Goal: Task Accomplishment & Management: Complete application form

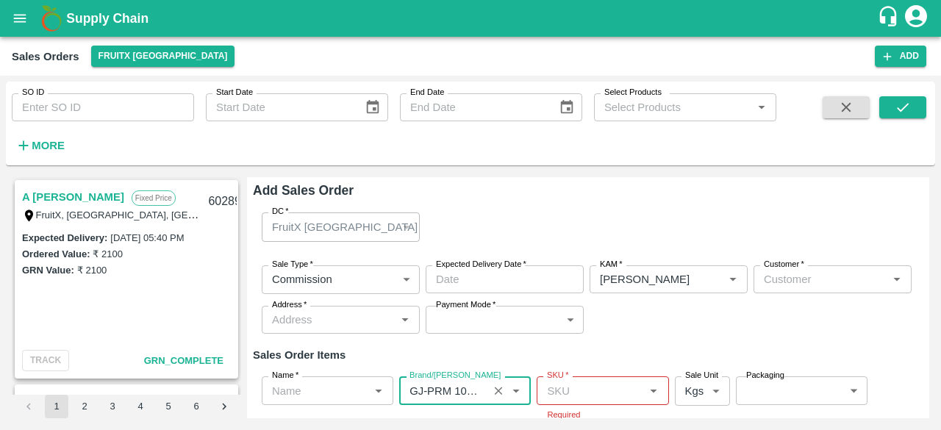
scroll to position [103, 0]
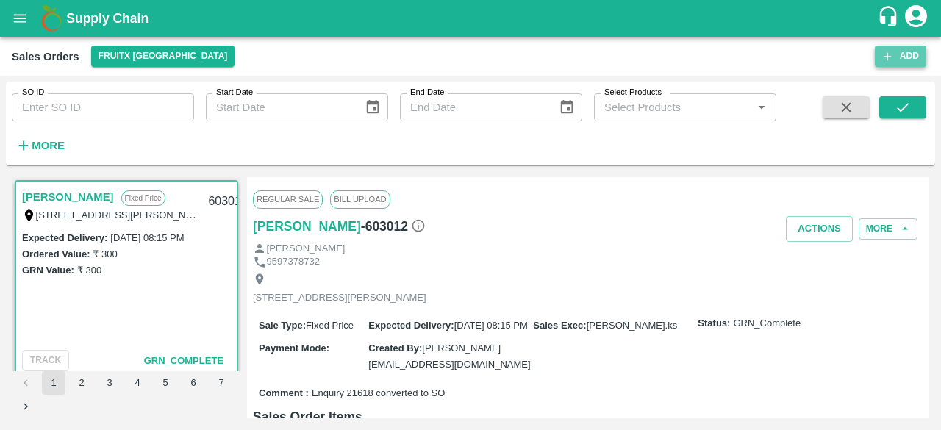
click at [900, 58] on button "Add" at bounding box center [899, 56] width 51 height 21
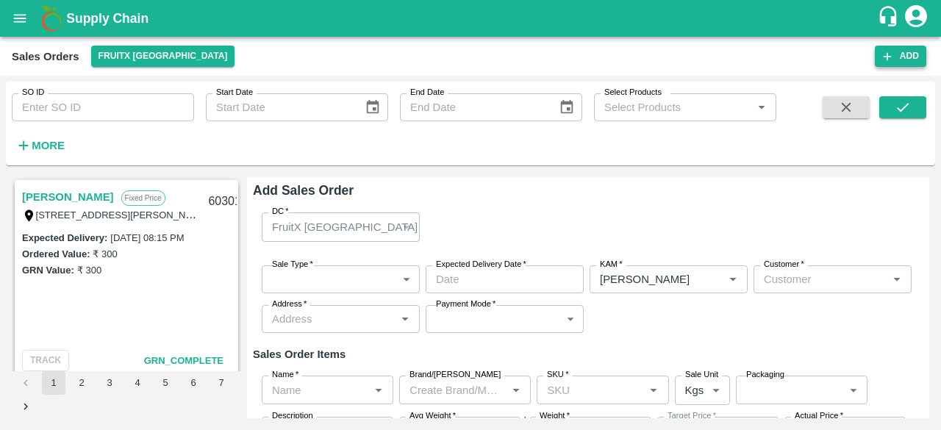
type input "[PERSON_NAME]"
click at [406, 226] on div "FruitX [GEOGRAPHIC_DATA]" at bounding box center [341, 226] width 158 height 29
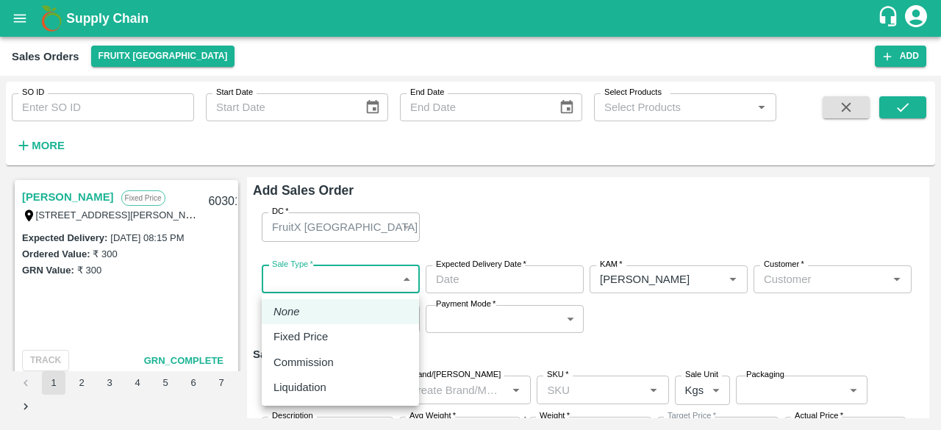
click at [397, 276] on body "Supply Chain Sales Orders FruitX [GEOGRAPHIC_DATA] Add SO ID SO ID Start Date S…" at bounding box center [470, 215] width 941 height 430
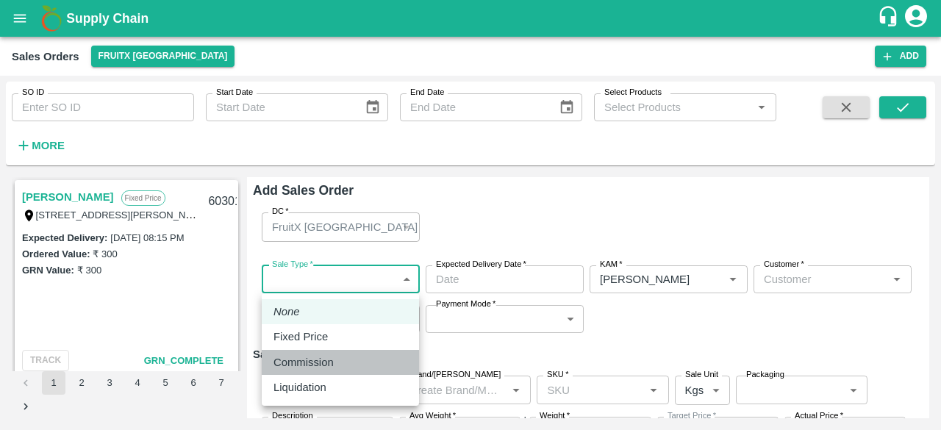
click at [328, 366] on p "Commission" at bounding box center [303, 362] width 60 height 16
type input "2"
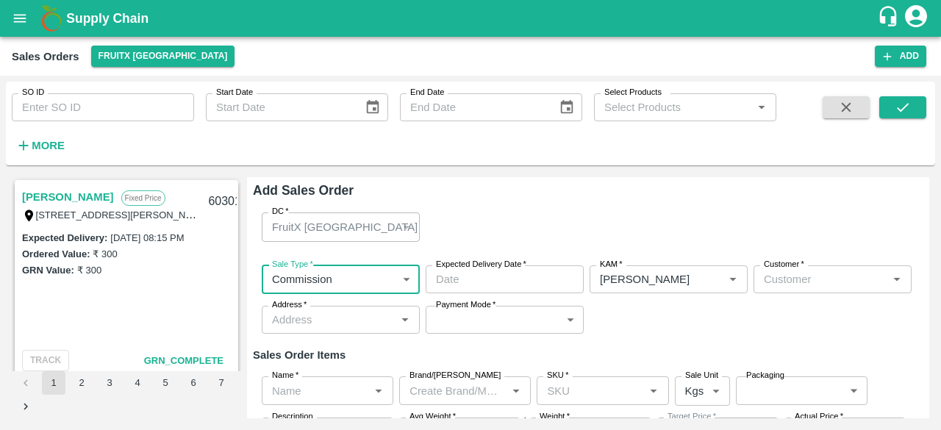
type input "DD/MM/YYYY hh:mm aa"
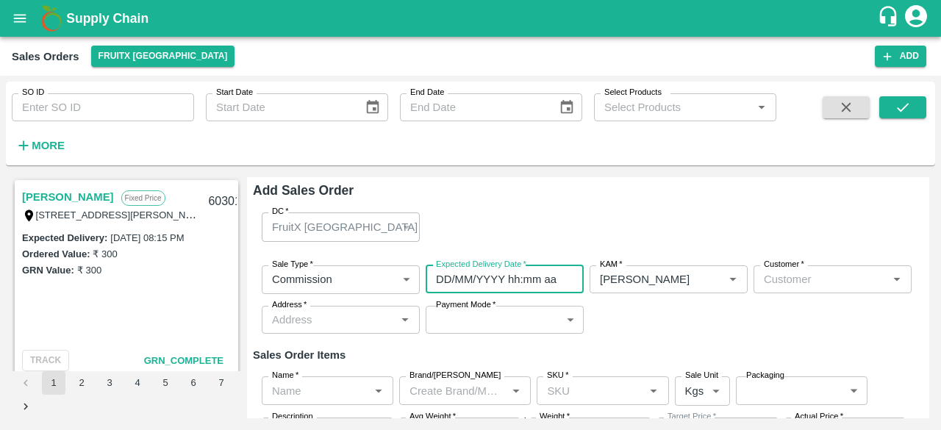
click at [492, 283] on input "DD/MM/YYYY hh:mm aa" at bounding box center [499, 279] width 148 height 28
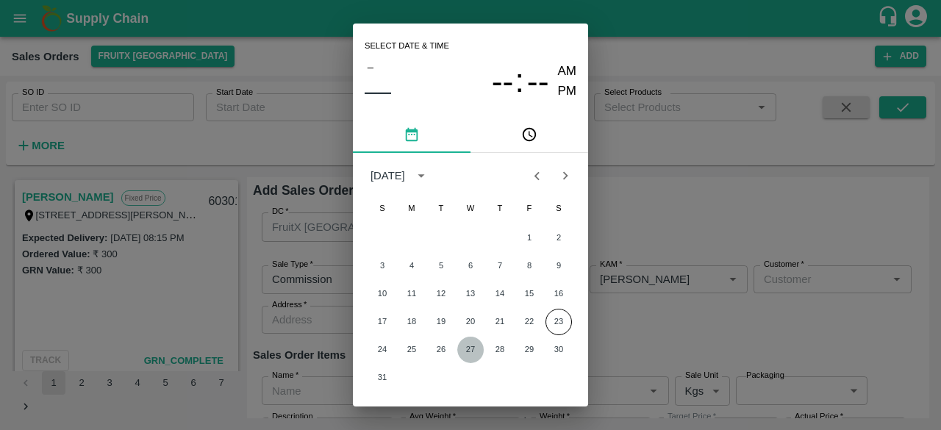
click at [473, 351] on button "27" at bounding box center [470, 350] width 26 height 26
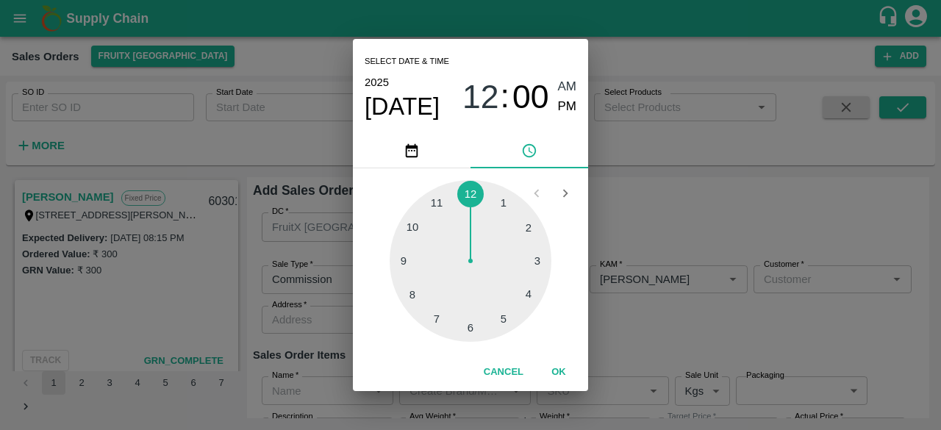
click at [467, 326] on div at bounding box center [470, 261] width 162 height 162
type input "27/08/2025 06:00 AM"
click at [567, 89] on span "AM" at bounding box center [567, 87] width 19 height 20
click at [558, 365] on button "OK" at bounding box center [558, 372] width 47 height 26
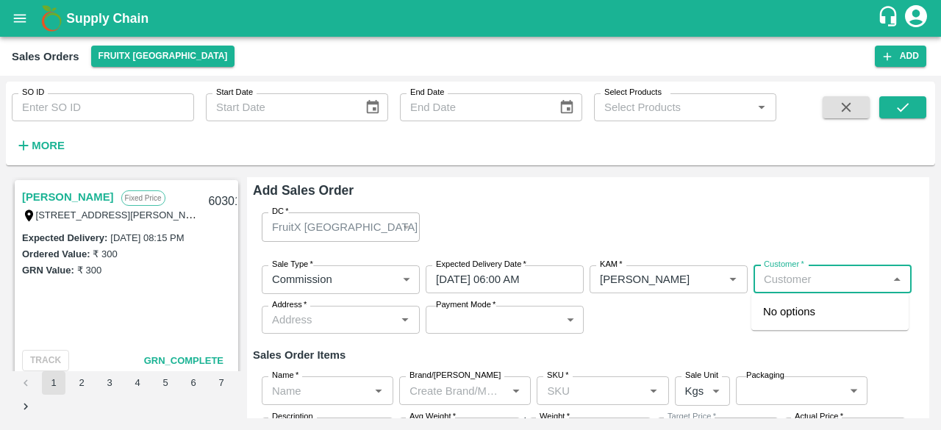
click at [802, 274] on input "Customer   *" at bounding box center [820, 279] width 125 height 19
click at [808, 315] on p "T.[PERSON_NAME] And Sons" at bounding box center [830, 319] width 134 height 33
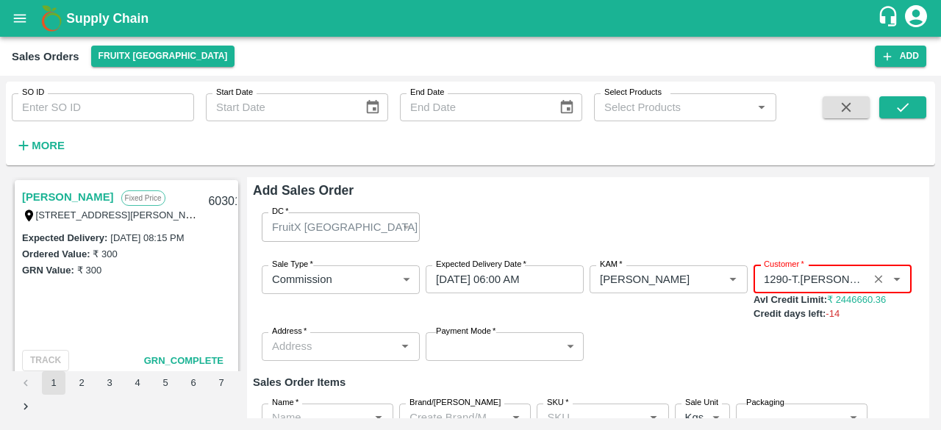
type input "1290-T.[PERSON_NAME] And Sons"
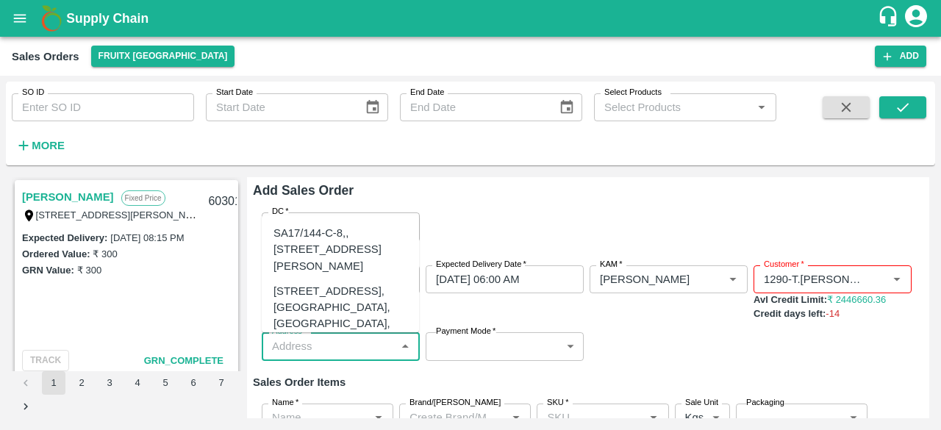
click at [363, 348] on input "Address   *" at bounding box center [328, 346] width 125 height 19
click at [354, 322] on div "[STREET_ADDRESS], [GEOGRAPHIC_DATA], [GEOGRAPHIC_DATA], 221007, [GEOGRAPHIC_DAT…" at bounding box center [340, 324] width 134 height 82
type input "[STREET_ADDRESS], [GEOGRAPHIC_DATA], [GEOGRAPHIC_DATA], 221007, [GEOGRAPHIC_DAT…"
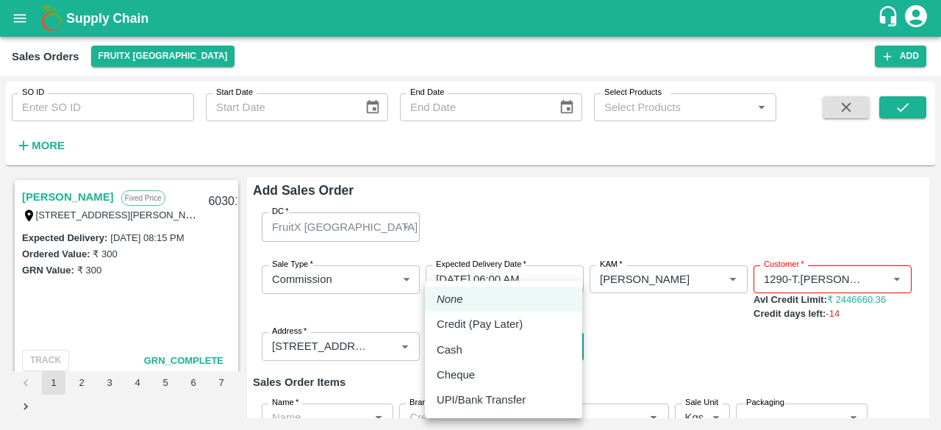
click at [564, 343] on body "Supply Chain Sales Orders FruitX [GEOGRAPHIC_DATA] Add SO ID SO ID Start Date S…" at bounding box center [470, 215] width 941 height 430
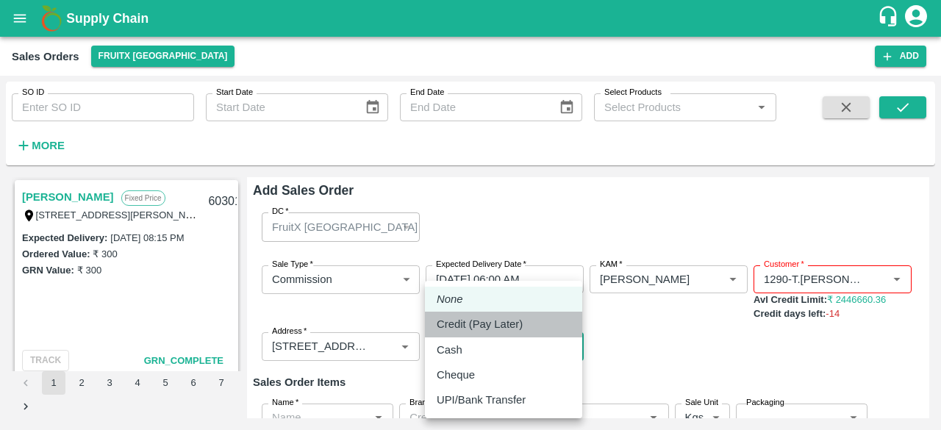
click at [478, 323] on p "Credit (Pay Later)" at bounding box center [479, 324] width 86 height 16
type input "credit"
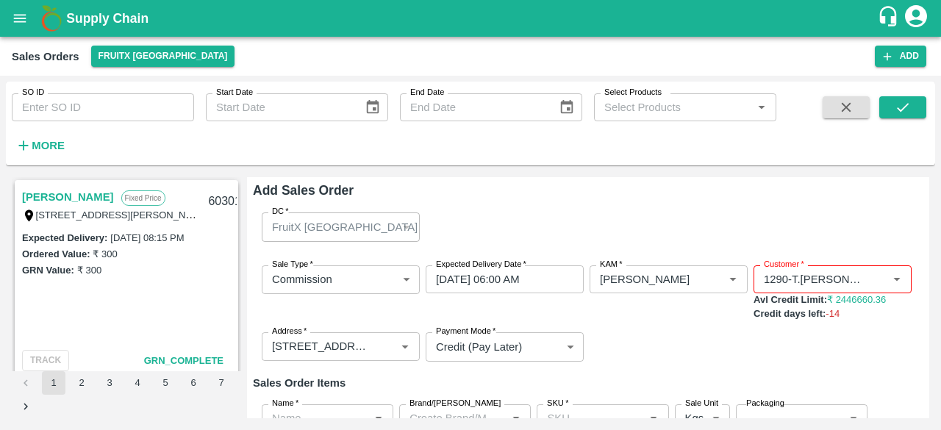
click at [919, 245] on div "Add Sales Order DC   * FruitX Bangalore 147 DC Sale Type   * Commission 2 Sale …" at bounding box center [588, 297] width 682 height 241
click at [905, 242] on div "DC   * FruitX Bangalore 147 DC" at bounding box center [588, 227] width 670 height 52
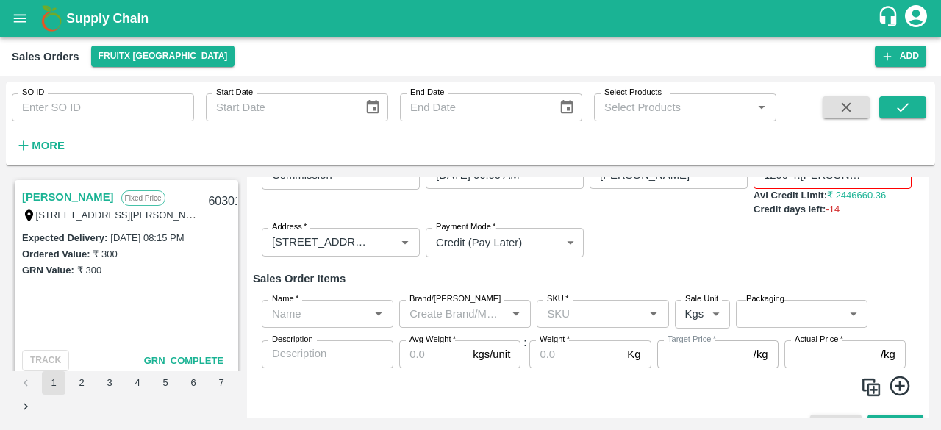
scroll to position [109, 0]
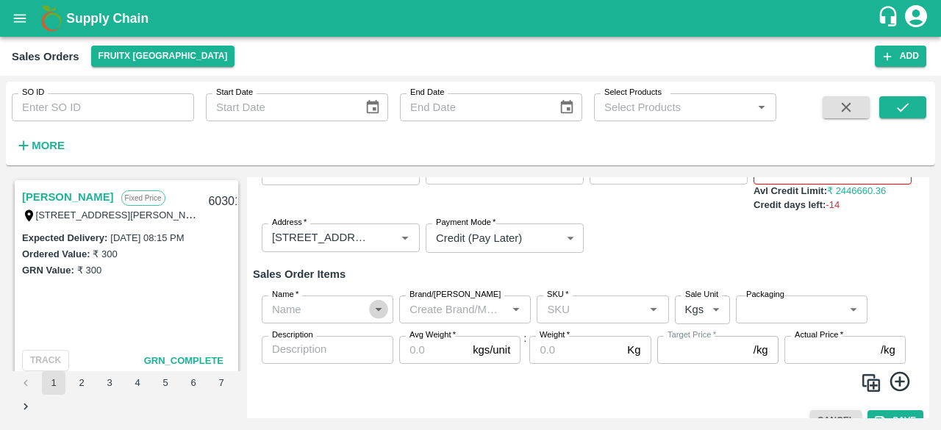
click at [375, 311] on icon "Open" at bounding box center [378, 309] width 16 height 16
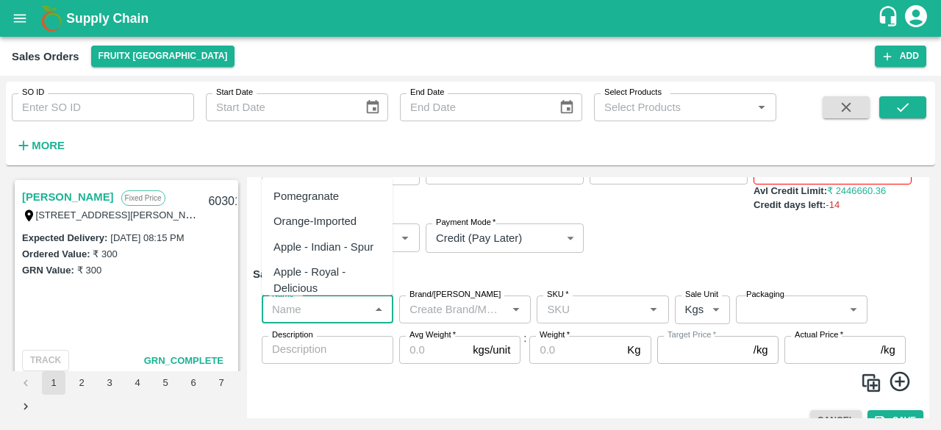
click at [337, 195] on div "Pomegranate" at bounding box center [305, 196] width 65 height 16
type input "Pomegranate"
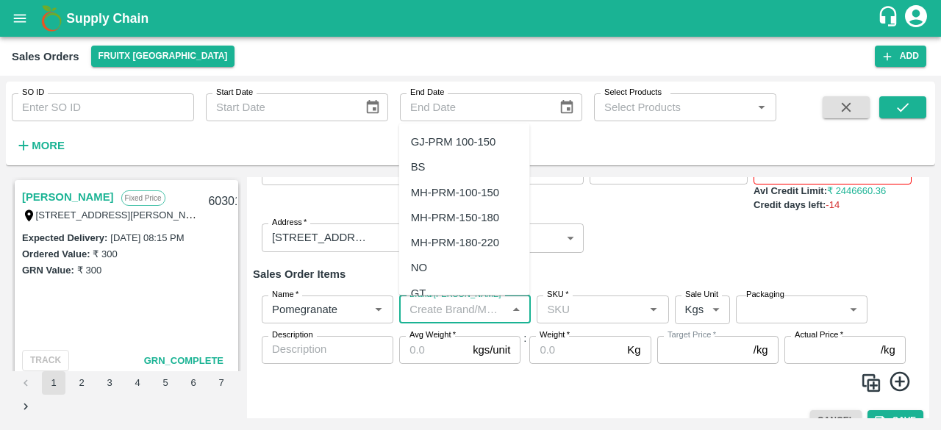
click at [467, 303] on input "Brand/[PERSON_NAME]" at bounding box center [452, 309] width 98 height 19
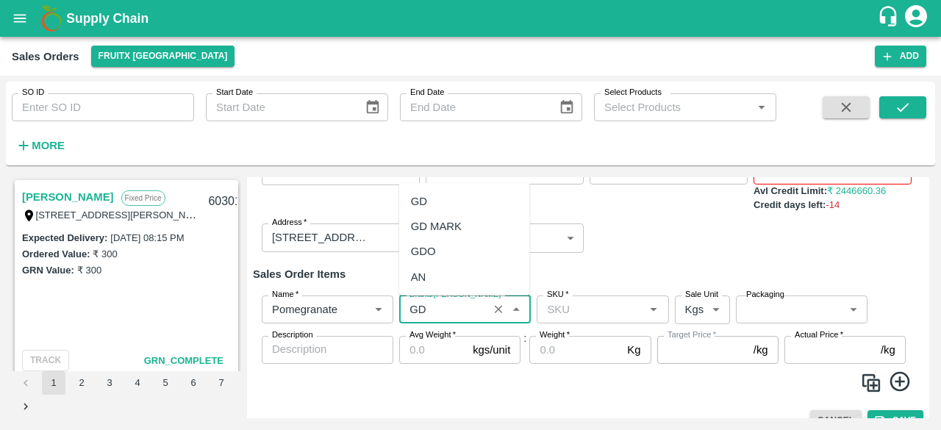
click at [425, 199] on div "GD" at bounding box center [419, 201] width 16 height 16
type input "GD"
click at [566, 305] on input "SKU   *" at bounding box center [590, 309] width 98 height 19
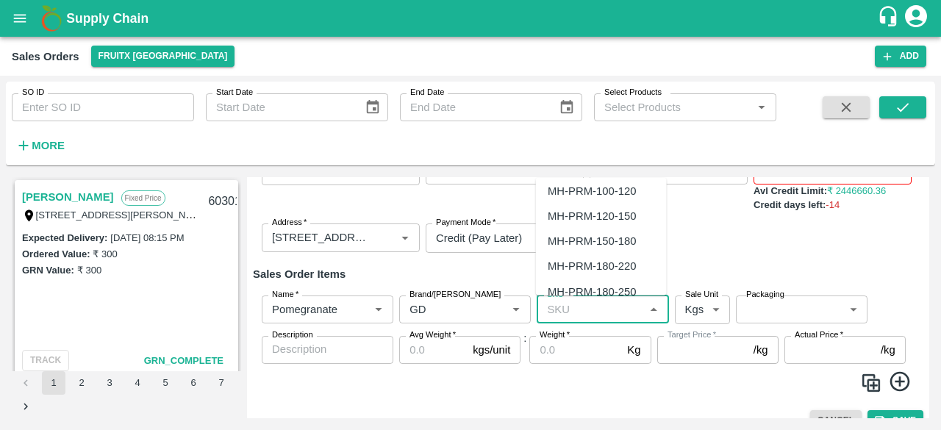
scroll to position [1138, 0]
click at [595, 265] on div "MH-PRM-300-350" at bounding box center [591, 267] width 88 height 16
type input "MH-PRM-300-350"
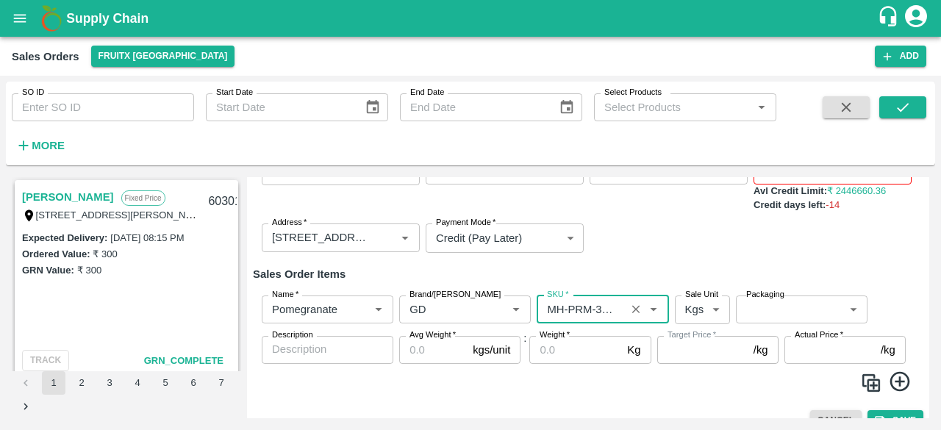
type input "NA"
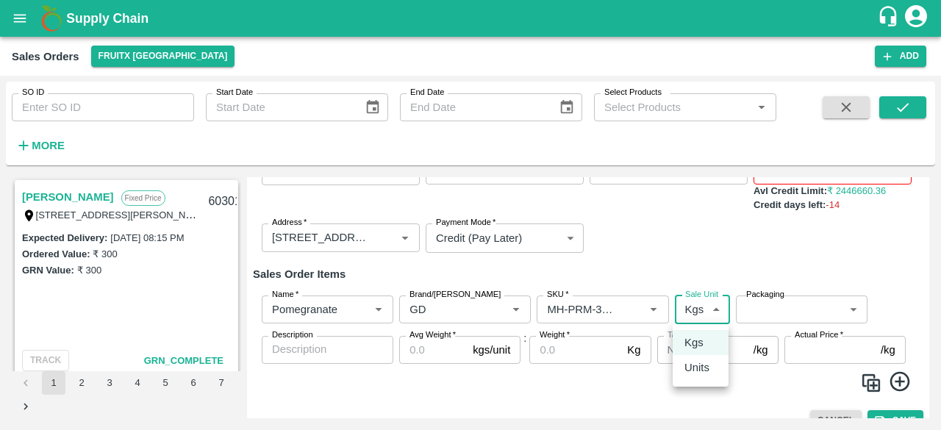
click at [711, 303] on body "Supply Chain Sales Orders FruitX [GEOGRAPHIC_DATA] Add SO ID SO ID Start Date S…" at bounding box center [470, 215] width 941 height 430
click at [697, 367] on p "Units" at bounding box center [696, 367] width 25 height 16
type input "2"
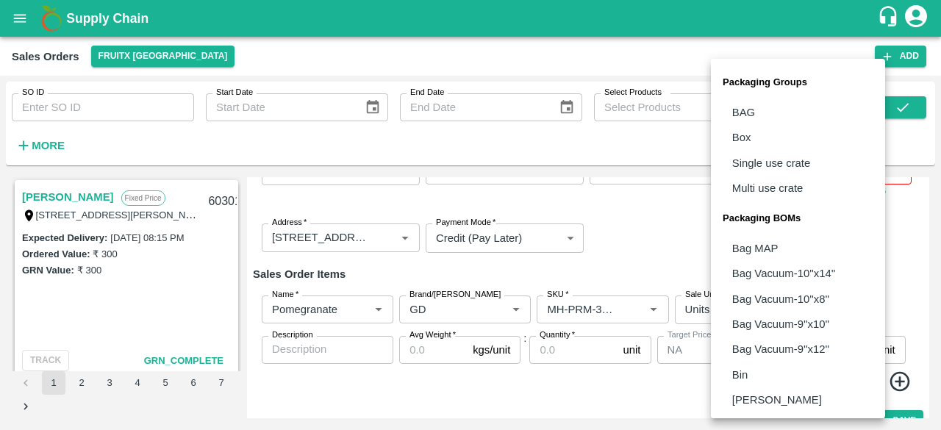
click at [775, 311] on body "Supply Chain Sales Orders FruitX [GEOGRAPHIC_DATA] Add SO ID SO ID Start Date S…" at bounding box center [470, 215] width 941 height 430
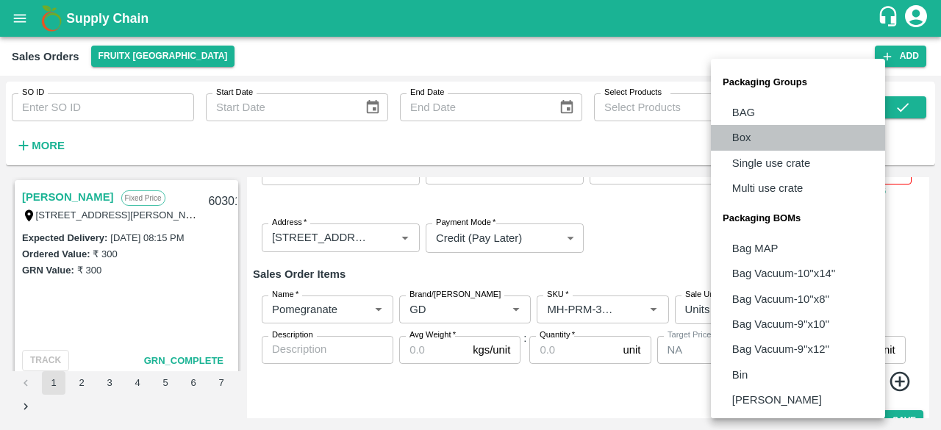
click at [752, 133] on li "Box" at bounding box center [798, 137] width 174 height 25
type input "GRP/1"
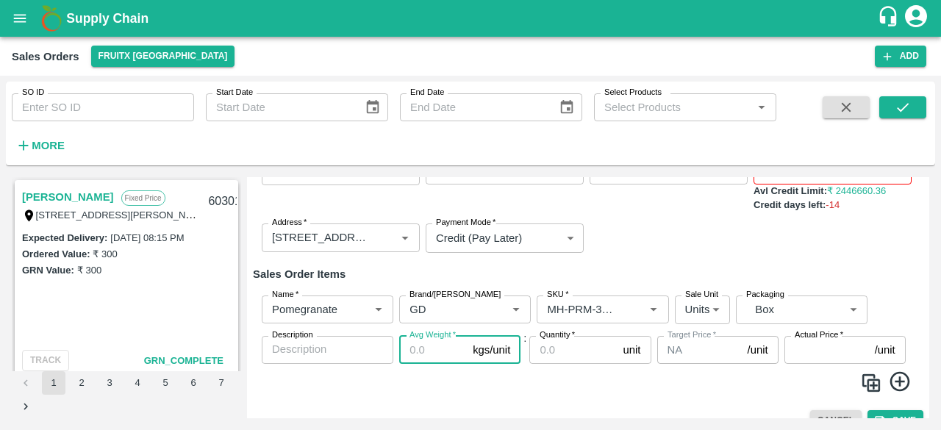
click at [434, 353] on input "Avg Weight   *" at bounding box center [433, 350] width 68 height 28
type input "9.5"
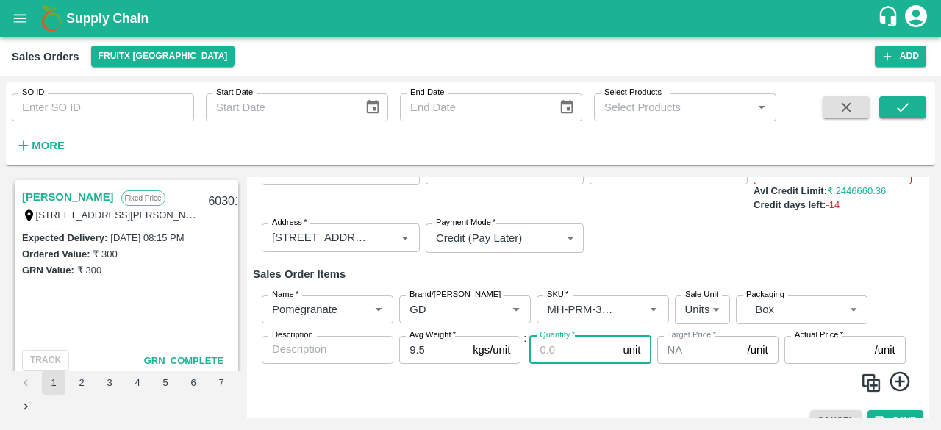
click at [543, 351] on input "Quantity   *" at bounding box center [572, 350] width 87 height 28
type input "06"
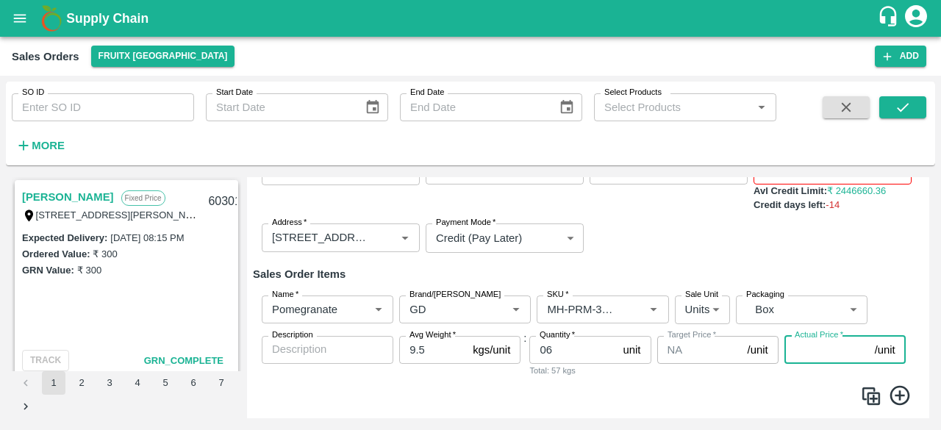
click at [822, 349] on input "Actual Price   *" at bounding box center [826, 350] width 85 height 28
click at [805, 353] on div "Name   * Name   * Brand/Marka Brand/Marka SKU   * SKU   * Sale Unit Units 2 Sal…" at bounding box center [588, 352] width 670 height 137
click at [805, 353] on input "Actual Price   *" at bounding box center [826, 350] width 85 height 28
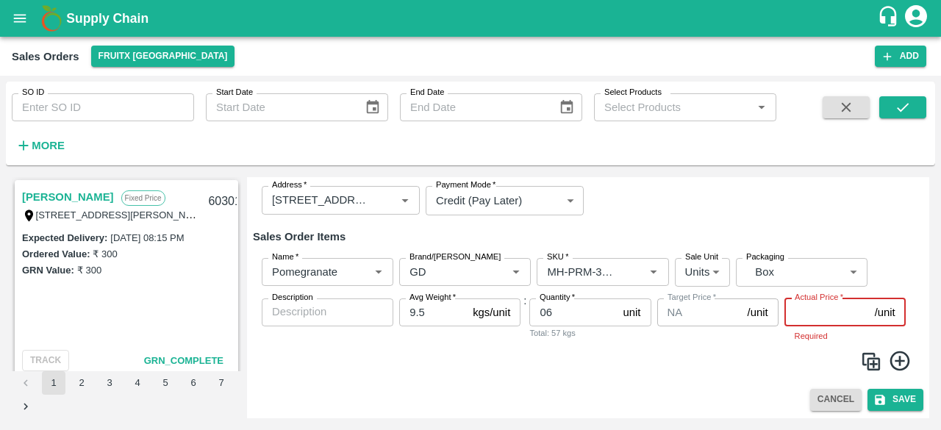
scroll to position [147, 0]
drag, startPoint x: 929, startPoint y: 284, endPoint x: 930, endPoint y: 272, distance: 12.6
click at [930, 272] on div "Ramesh M Fixed Price [STREET_ADDRESS][PERSON_NAME], [GEOGRAPHIC_DATA], [GEOGRAP…" at bounding box center [470, 297] width 929 height 253
click at [810, 311] on input "Actual Price   *" at bounding box center [826, 312] width 85 height 28
click at [807, 304] on input "Actual Price   *" at bounding box center [826, 312] width 85 height 28
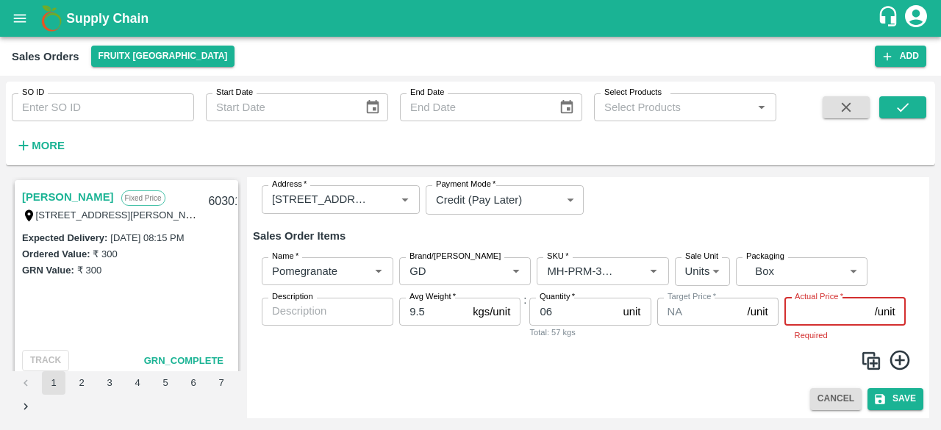
click at [827, 313] on input "Actual Price   *" at bounding box center [826, 312] width 85 height 28
click at [799, 310] on input "Actual Price   *" at bounding box center [826, 312] width 85 height 28
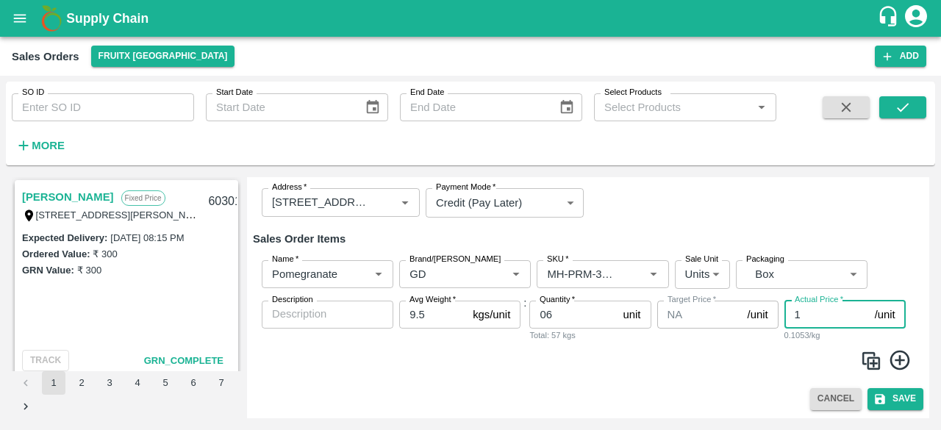
scroll to position [144, 0]
type input "1250"
click at [829, 341] on div "Name   * Name   * Brand/Marka Brand/Marka SKU   * SKU   * Sale Unit Units 2 Sal…" at bounding box center [588, 315] width 670 height 134
click at [679, 370] on span at bounding box center [588, 362] width 658 height 29
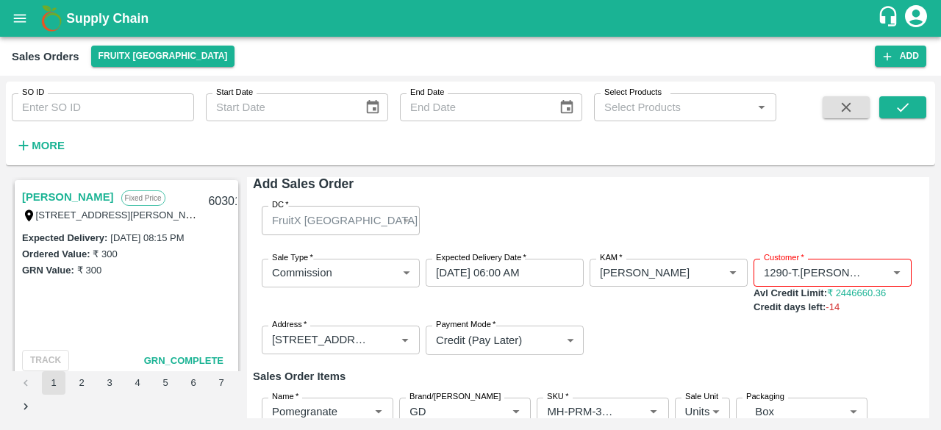
scroll to position [0, 0]
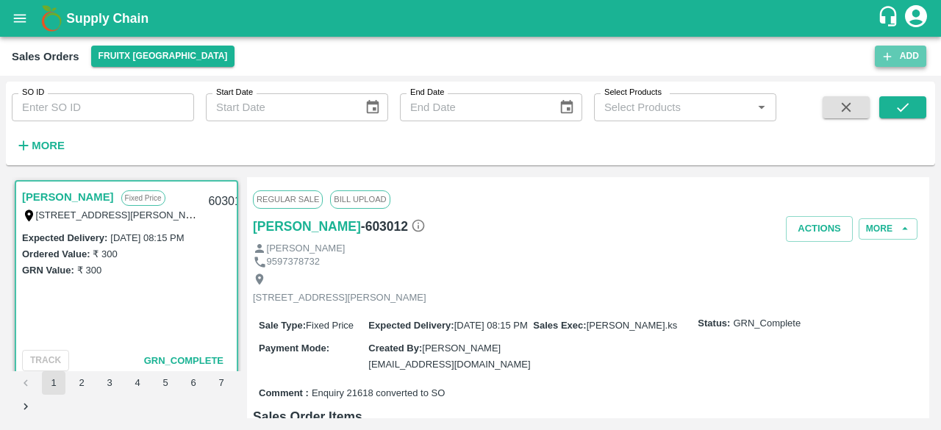
click at [892, 58] on icon "button" at bounding box center [886, 56] width 13 height 13
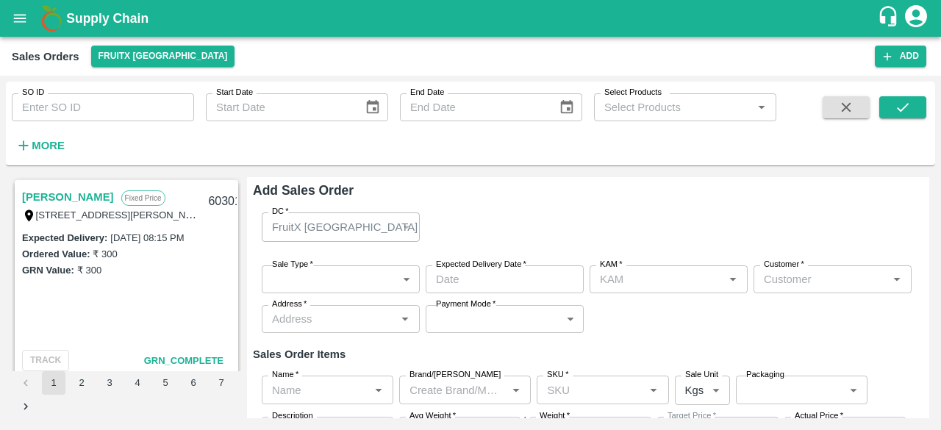
type input "[PERSON_NAME]"
click at [900, 52] on button "Add" at bounding box center [899, 56] width 51 height 21
click at [896, 54] on button "Add" at bounding box center [899, 56] width 51 height 21
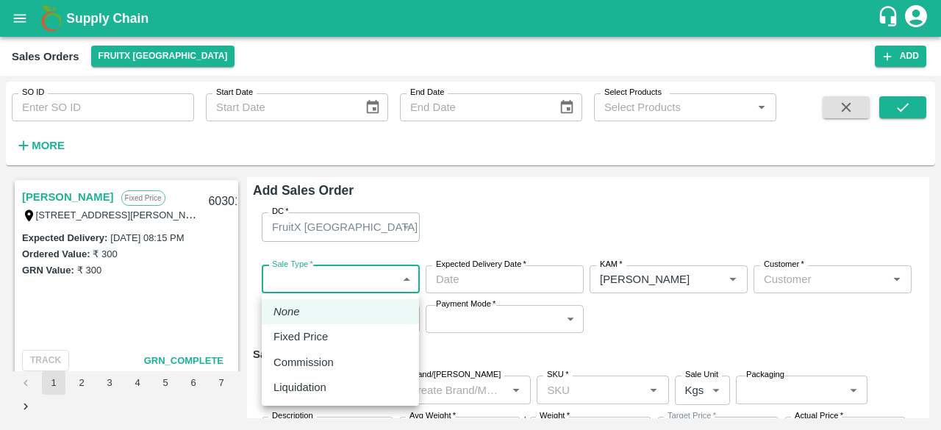
click at [337, 274] on body "Supply Chain Sales Orders FruitX [GEOGRAPHIC_DATA] Add SO ID SO ID Start Date S…" at bounding box center [470, 215] width 941 height 430
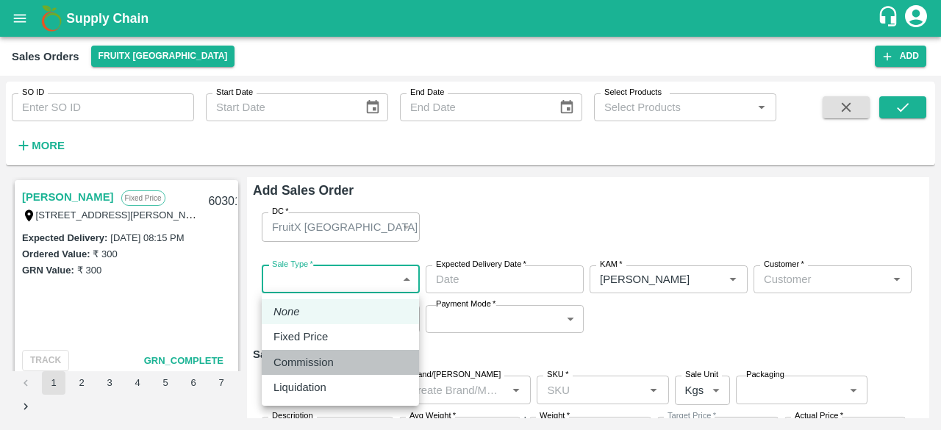
click at [307, 362] on p "Commission" at bounding box center [303, 362] width 60 height 16
type input "2"
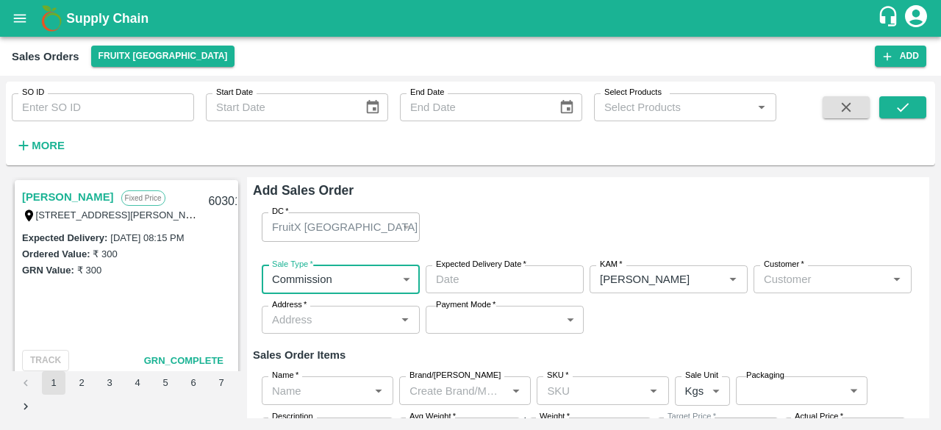
type input "DD/MM/YYYY hh:mm aa"
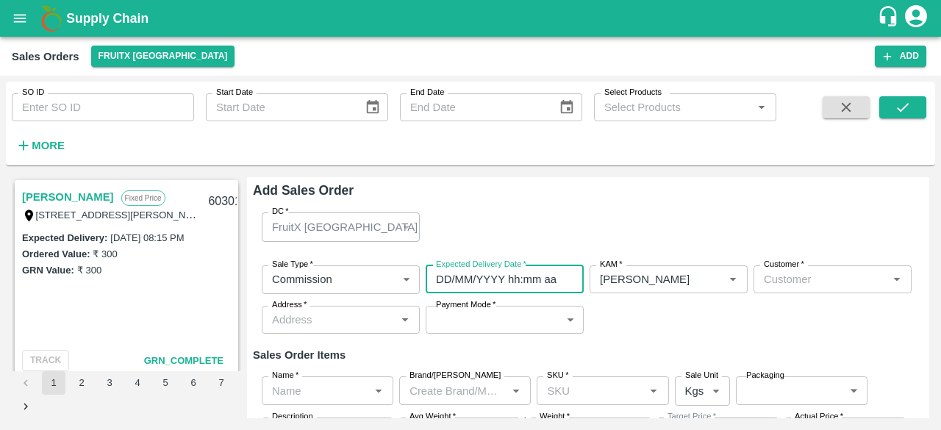
click at [473, 274] on input "DD/MM/YYYY hh:mm aa" at bounding box center [499, 279] width 148 height 28
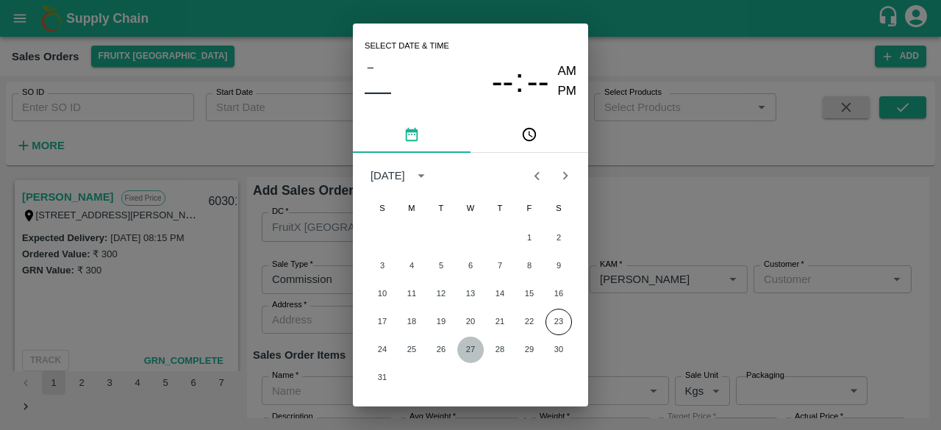
click at [467, 350] on button "27" at bounding box center [470, 350] width 26 height 26
type input "[DATE] 12:00 AM"
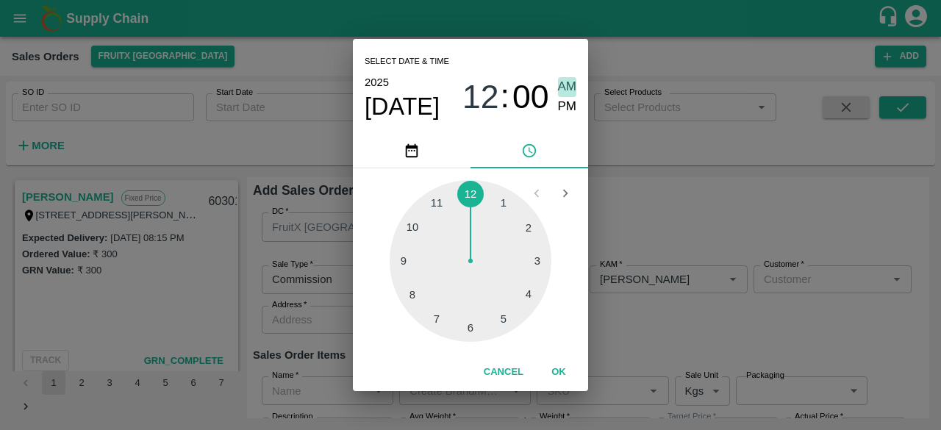
click at [562, 87] on span "AM" at bounding box center [567, 87] width 19 height 20
click at [563, 373] on button "OK" at bounding box center [558, 372] width 47 height 26
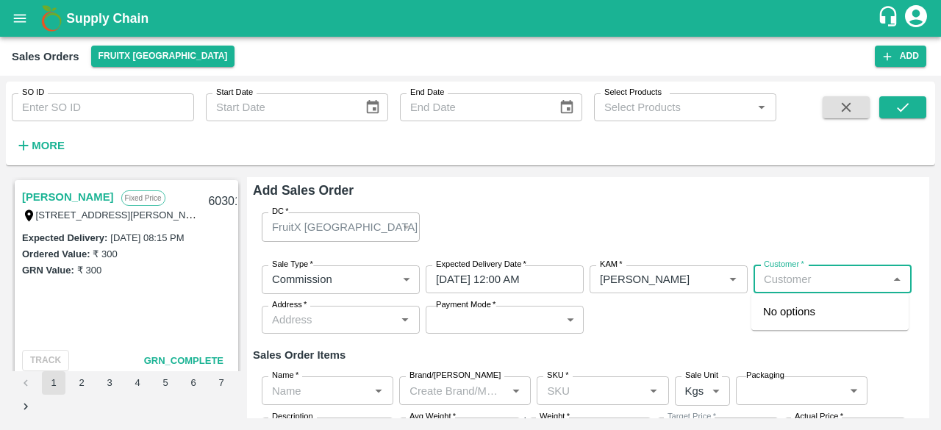
click at [794, 281] on input "Customer   *" at bounding box center [820, 279] width 125 height 19
click at [798, 307] on p "T.[PERSON_NAME] And Sons" at bounding box center [830, 319] width 134 height 33
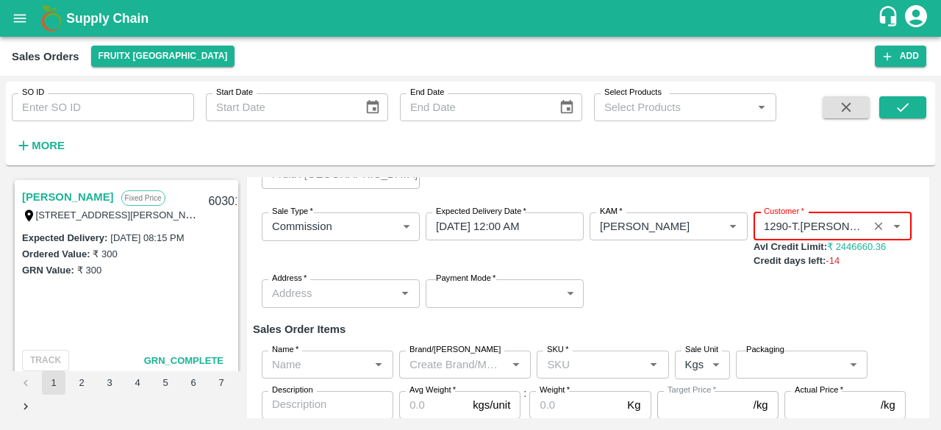
scroll to position [54, 0]
click at [348, 302] on div "Address   *" at bounding box center [341, 292] width 158 height 28
type input "1290-T.[PERSON_NAME] And Sons"
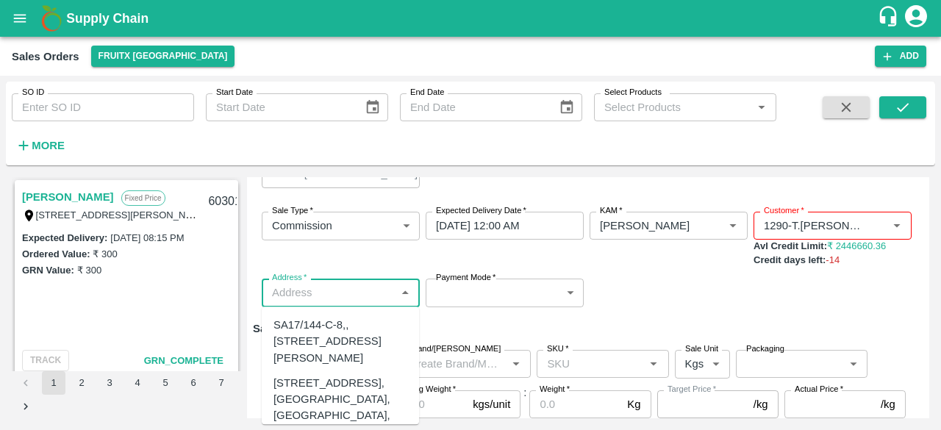
click at [341, 417] on div "[STREET_ADDRESS], [GEOGRAPHIC_DATA], [GEOGRAPHIC_DATA], 221007, [GEOGRAPHIC_DAT…" at bounding box center [340, 416] width 134 height 82
type input "[STREET_ADDRESS], [GEOGRAPHIC_DATA], [GEOGRAPHIC_DATA], 221007, [GEOGRAPHIC_DAT…"
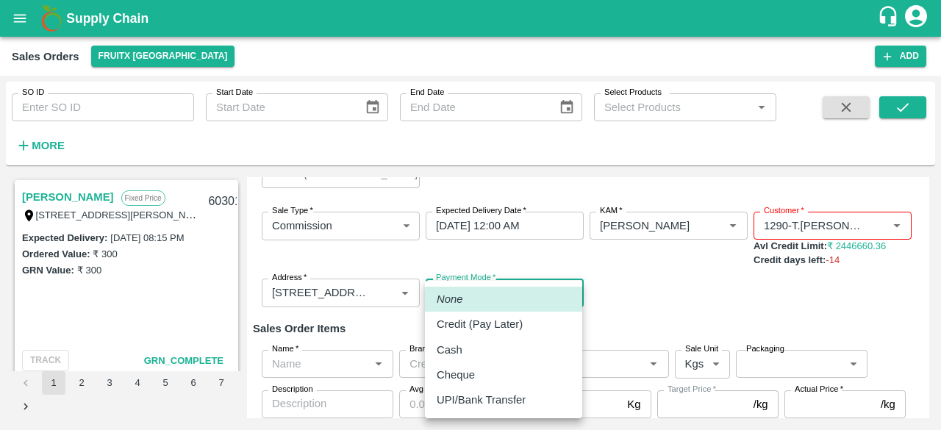
click at [496, 300] on body "Supply Chain Sales Orders FruitX [GEOGRAPHIC_DATA] Add SO ID SO ID Start Date S…" at bounding box center [470, 215] width 941 height 430
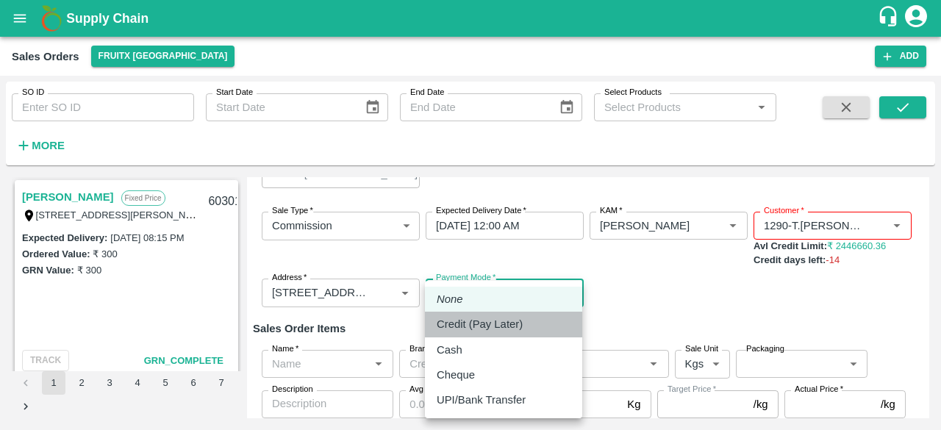
click at [487, 321] on p "Credit (Pay Later)" at bounding box center [479, 324] width 86 height 16
type input "credit"
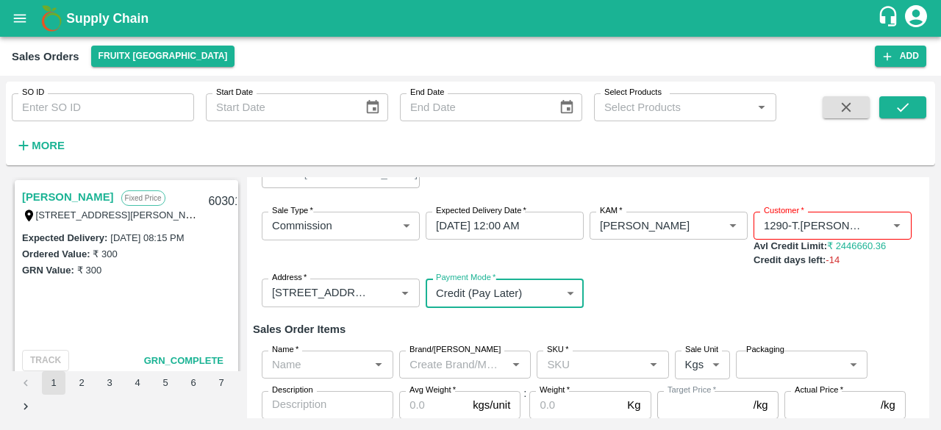
click at [335, 374] on div "Name   *" at bounding box center [328, 365] width 132 height 28
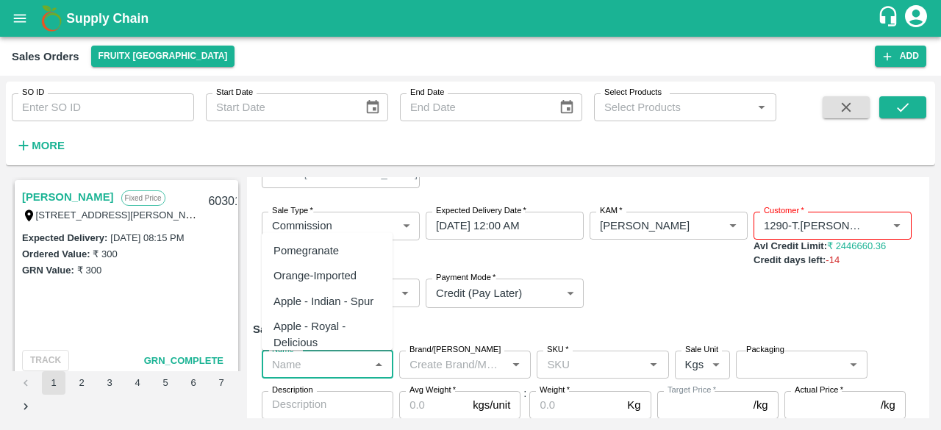
click at [328, 256] on div "Pomegranate" at bounding box center [305, 250] width 65 height 16
type input "Pomegranate"
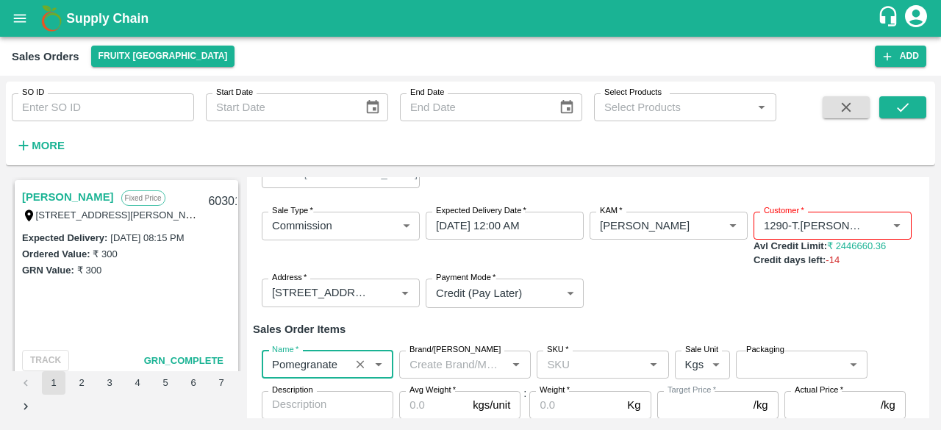
click at [472, 364] on input "Brand/[PERSON_NAME]" at bounding box center [452, 364] width 98 height 19
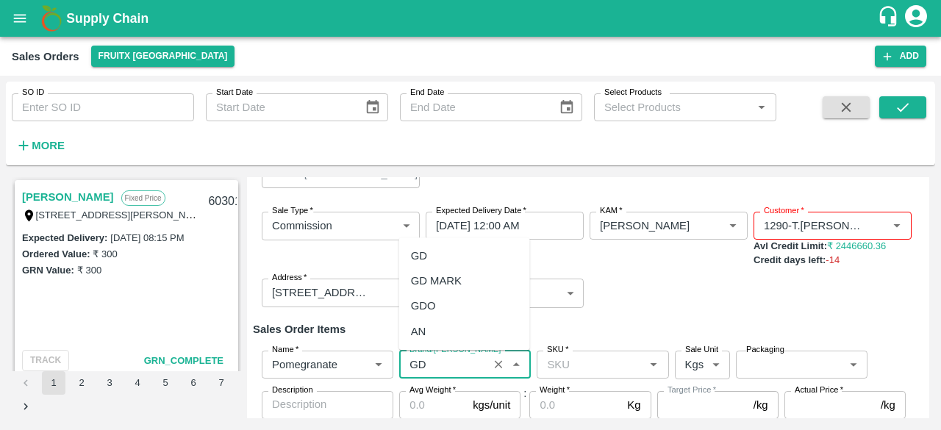
click at [422, 259] on div "GD" at bounding box center [419, 256] width 16 height 16
type input "GD"
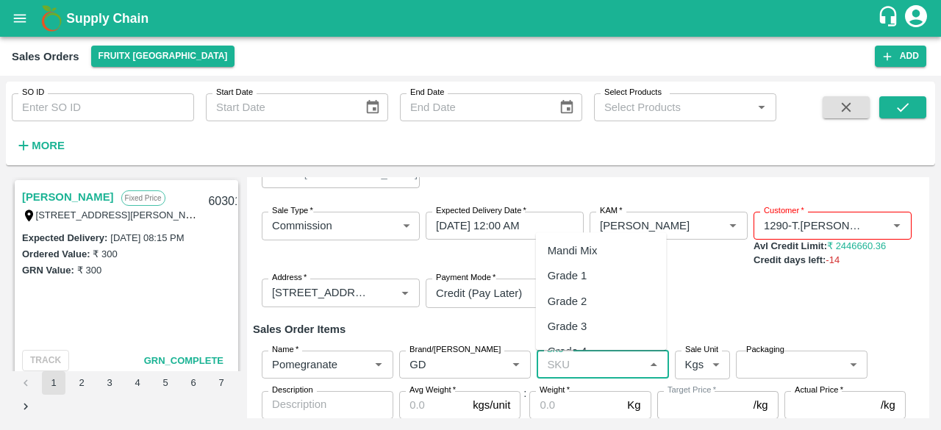
click at [574, 361] on input "SKU   *" at bounding box center [590, 364] width 98 height 19
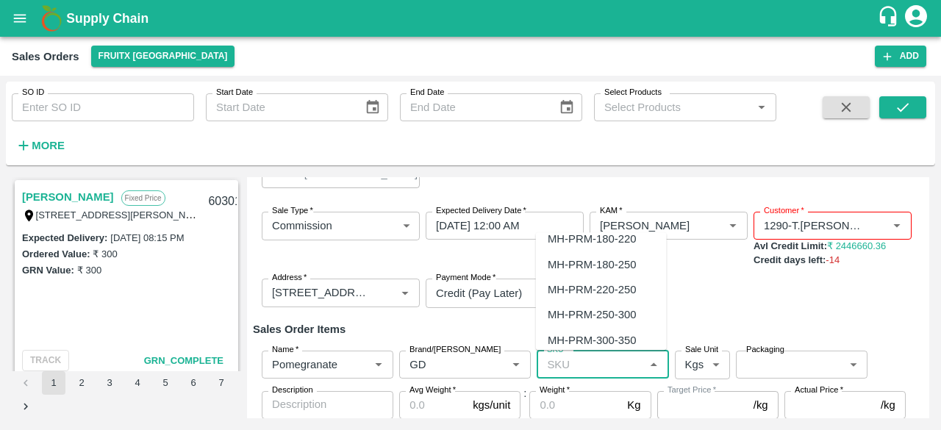
scroll to position [1132, 0]
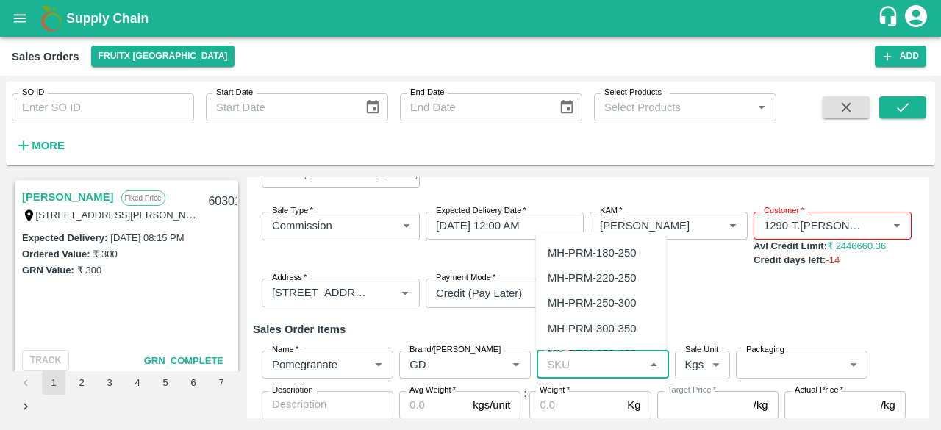
click at [599, 330] on div "MH-PRM-300-350" at bounding box center [591, 328] width 88 height 16
type input "MH-PRM-300-350"
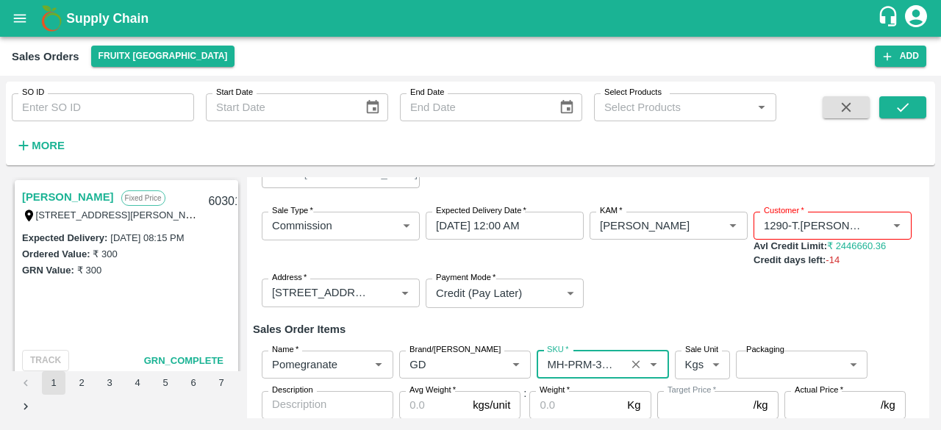
type input "NA"
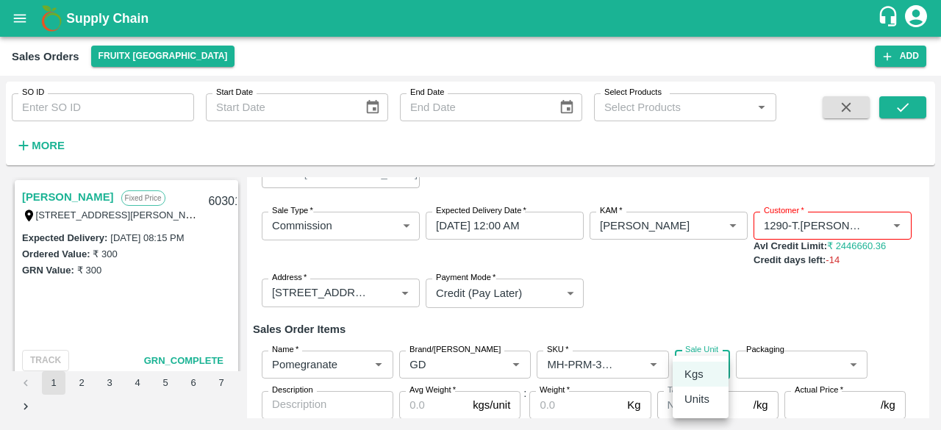
click at [694, 363] on body "Supply Chain Sales Orders FruitX [GEOGRAPHIC_DATA] Add SO ID SO ID Start Date S…" at bounding box center [470, 215] width 941 height 430
click at [691, 402] on p "Units" at bounding box center [696, 399] width 25 height 16
type input "2"
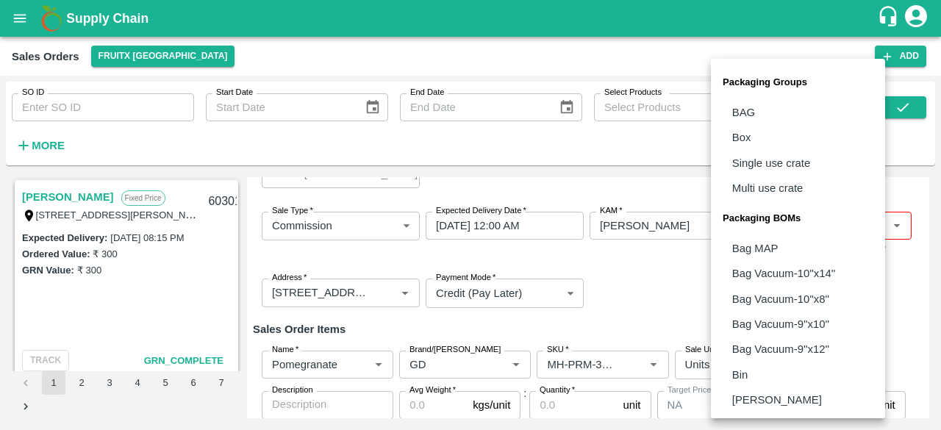
click at [797, 355] on body "Supply Chain Sales Orders FruitX [GEOGRAPHIC_DATA] Add SO ID SO ID Start Date S…" at bounding box center [470, 215] width 941 height 430
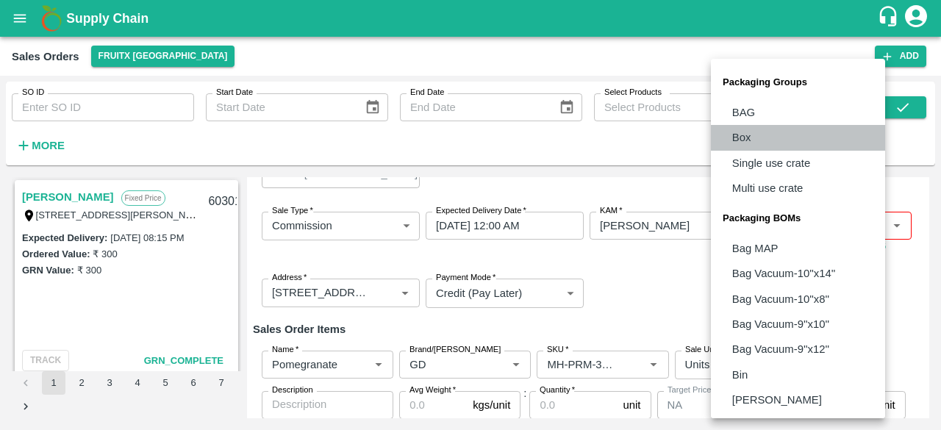
click at [745, 137] on p "Box" at bounding box center [741, 137] width 19 height 16
type input "GRP/1"
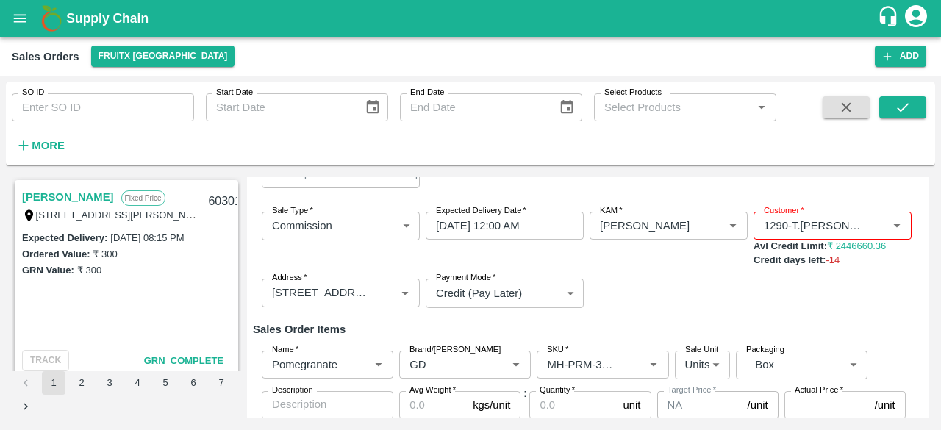
click at [927, 215] on div "Add Sales Order DC   * FruitX [GEOGRAPHIC_DATA] 147 DC Sale Type   * Commission…" at bounding box center [588, 297] width 682 height 241
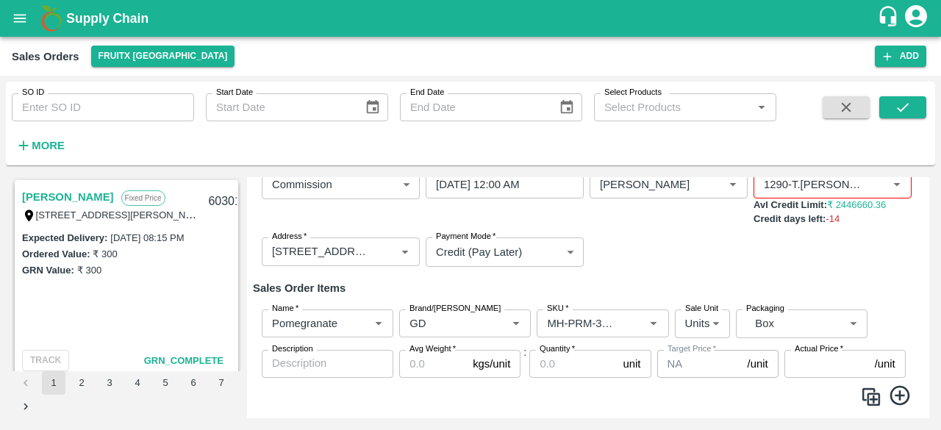
scroll to position [96, 0]
click at [423, 362] on input "Avg Weight   *" at bounding box center [433, 363] width 68 height 28
type input "9.5"
click at [555, 358] on input "Quantity   *" at bounding box center [572, 363] width 87 height 28
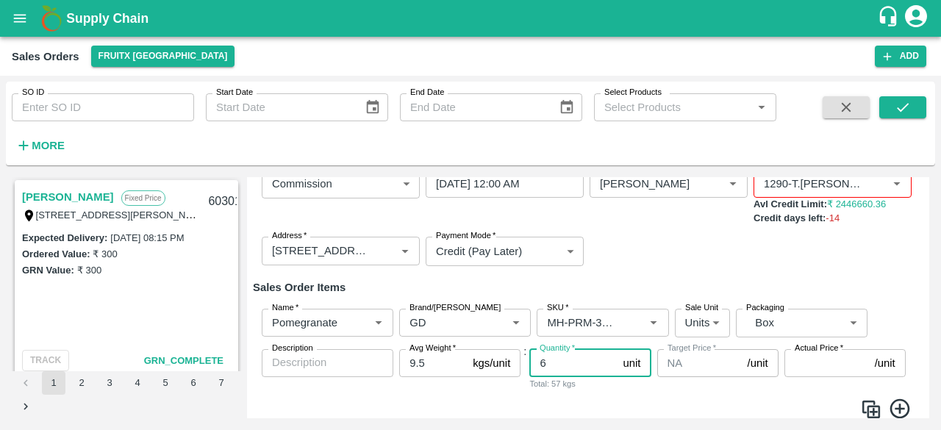
type input "6"
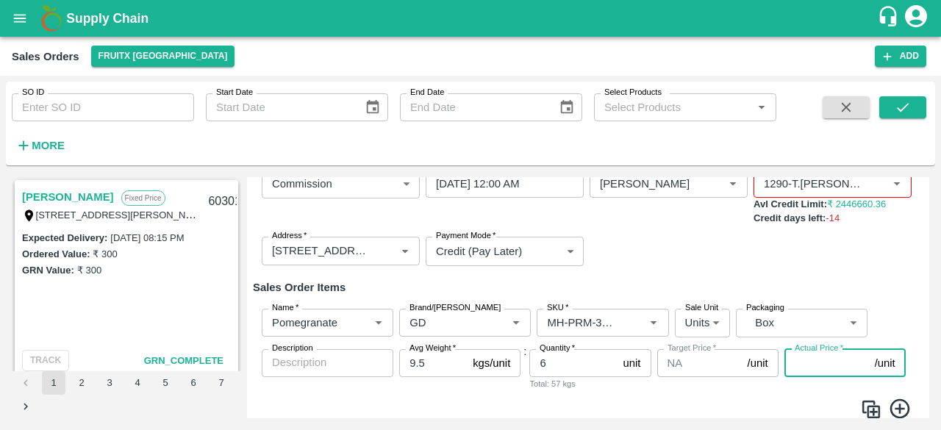
click at [818, 363] on input "Actual Price   *" at bounding box center [826, 363] width 85 height 28
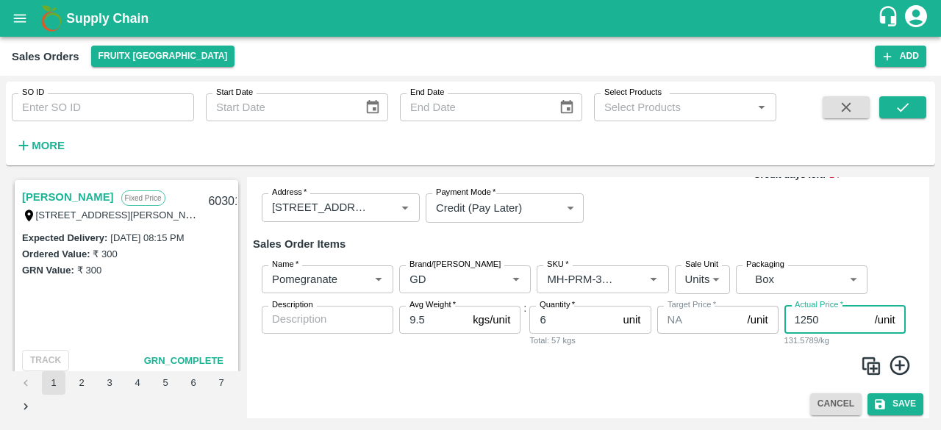
scroll to position [144, 0]
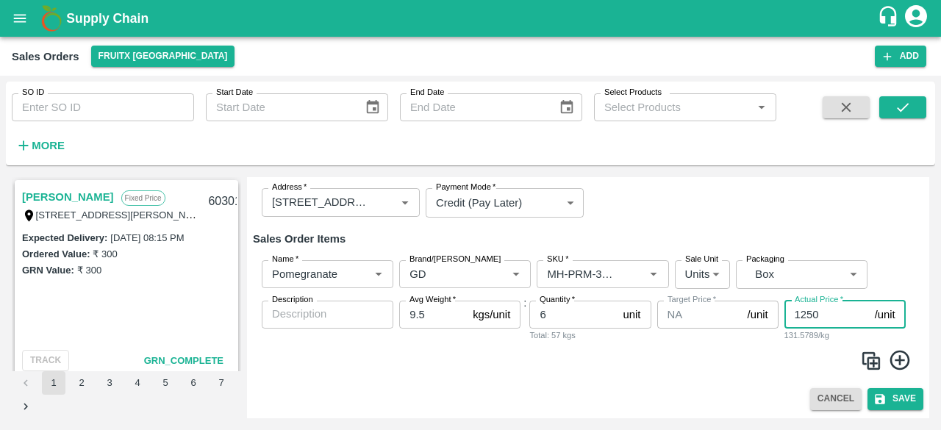
type input "1250"
click at [898, 358] on icon at bounding box center [900, 360] width 24 height 24
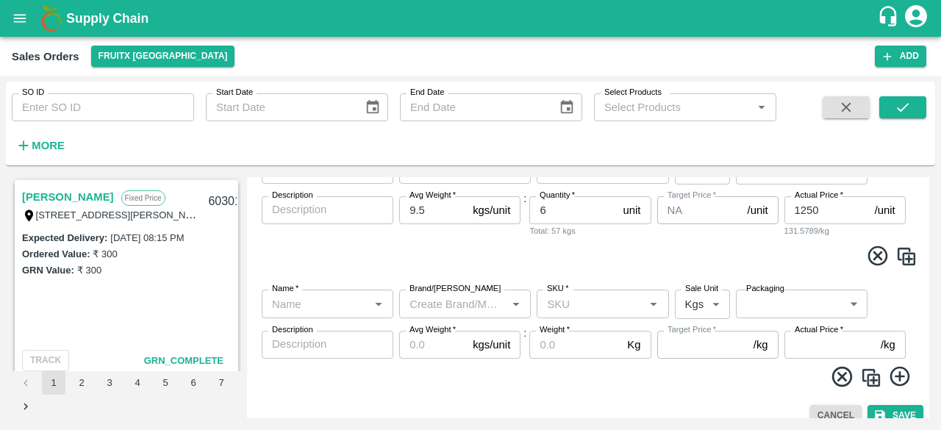
scroll to position [265, 0]
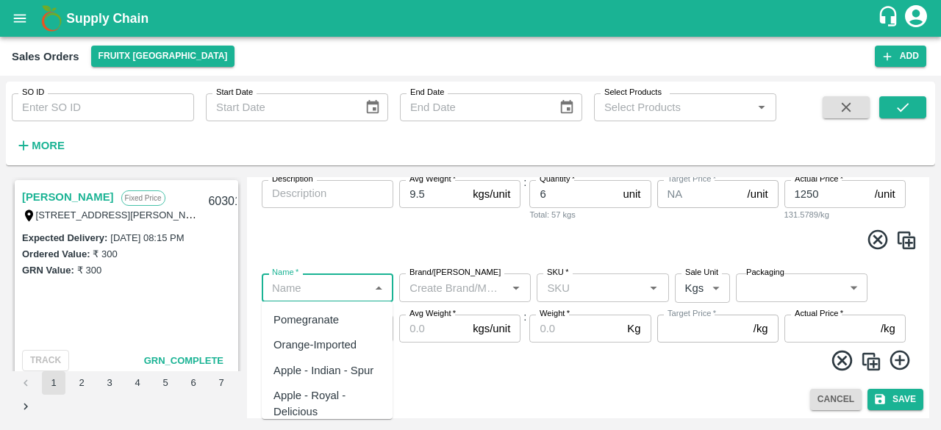
click at [322, 286] on input "Name   *" at bounding box center [315, 287] width 98 height 19
click at [320, 322] on div "Pomegranate" at bounding box center [305, 320] width 65 height 16
type input "Pomegranate"
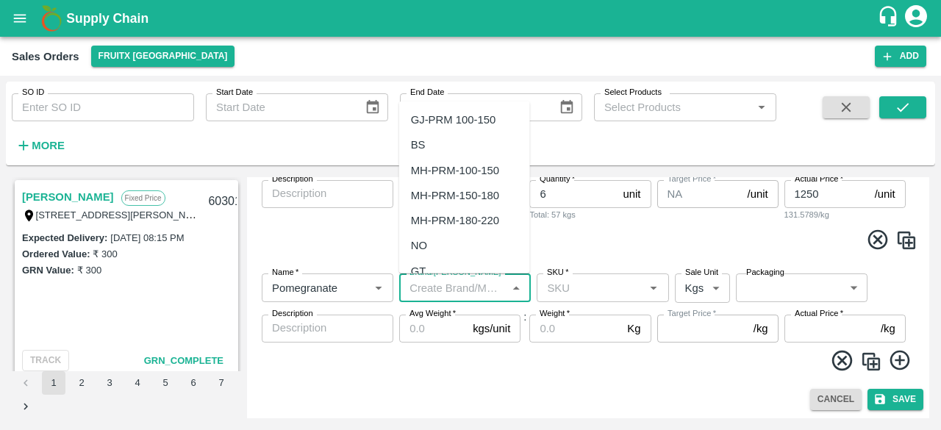
click at [446, 294] on input "Brand/[PERSON_NAME]" at bounding box center [452, 287] width 98 height 19
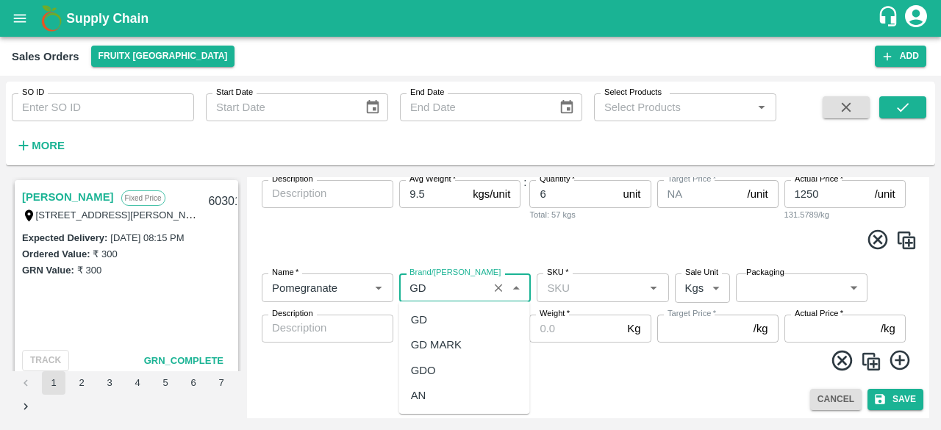
click at [417, 317] on div "GD" at bounding box center [419, 320] width 16 height 16
type input "GD"
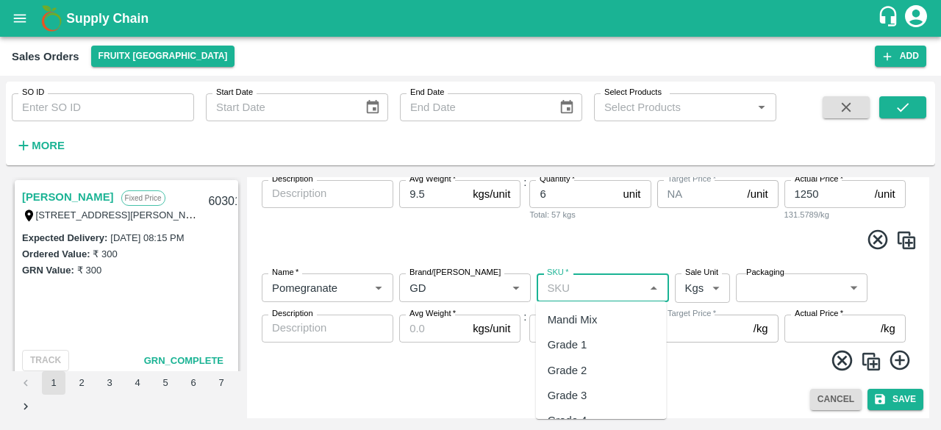
click at [558, 288] on input "SKU   *" at bounding box center [590, 287] width 98 height 19
click at [664, 308] on ul "Mandi Mix Grade 1 Grade 2 Grade 3 Grade 4 Grade 5 Grade B1 Grade B2 Grade C1 Gr…" at bounding box center [601, 360] width 131 height 118
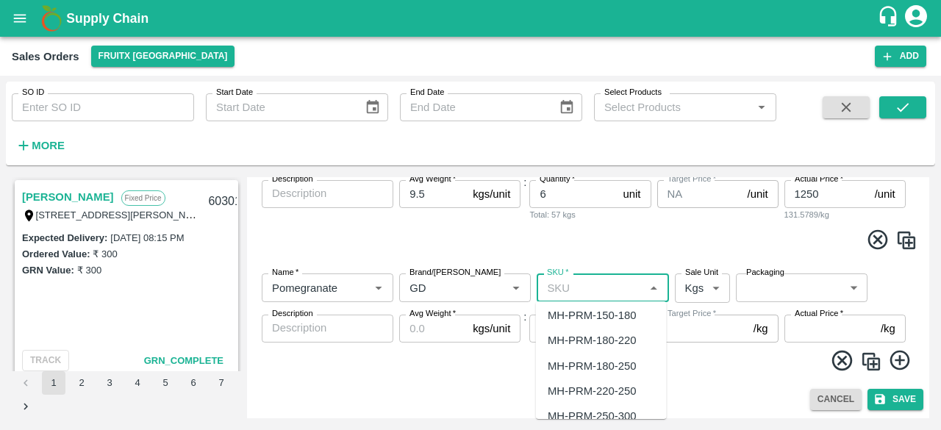
click at [623, 412] on div "MH-PRM-250-300" at bounding box center [591, 416] width 88 height 16
type input "MH-PRM-250-300"
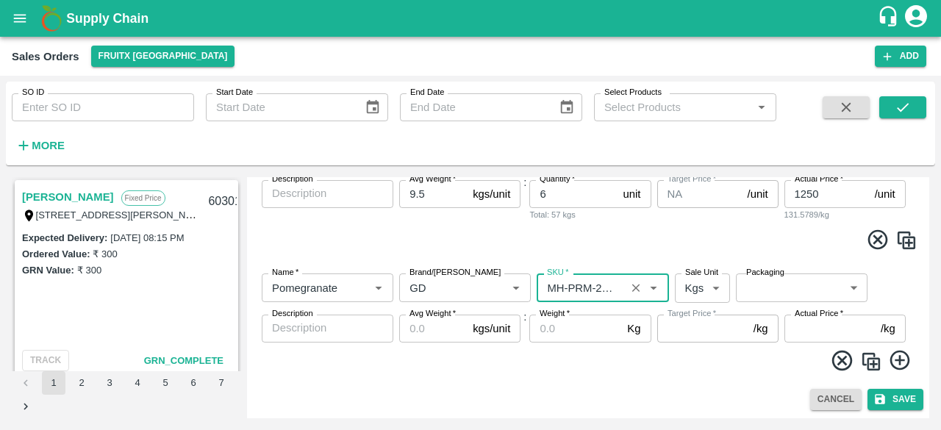
type input "NA"
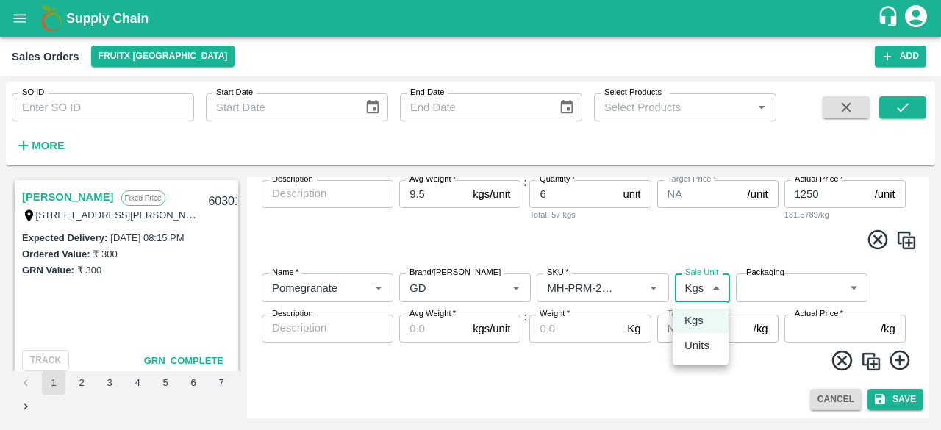
click at [710, 289] on body "Supply Chain Sales Orders FruitX [GEOGRAPHIC_DATA] Add SO ID SO ID Start Date S…" at bounding box center [470, 215] width 941 height 430
click at [700, 348] on p "Units" at bounding box center [696, 345] width 25 height 16
type input "2"
click at [761, 288] on body "Supply Chain Sales Orders FruitX [GEOGRAPHIC_DATA] Add SO ID SO ID Start Date S…" at bounding box center [470, 215] width 941 height 430
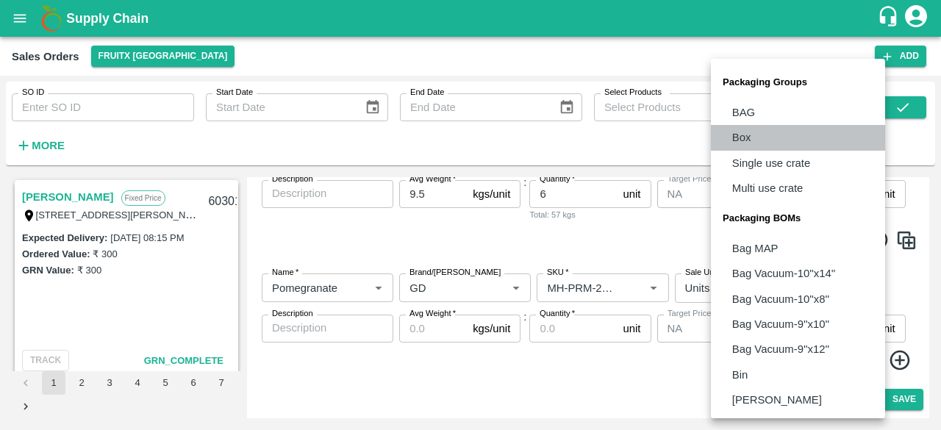
click at [738, 137] on p "Box" at bounding box center [741, 137] width 19 height 16
type input "GRP/1"
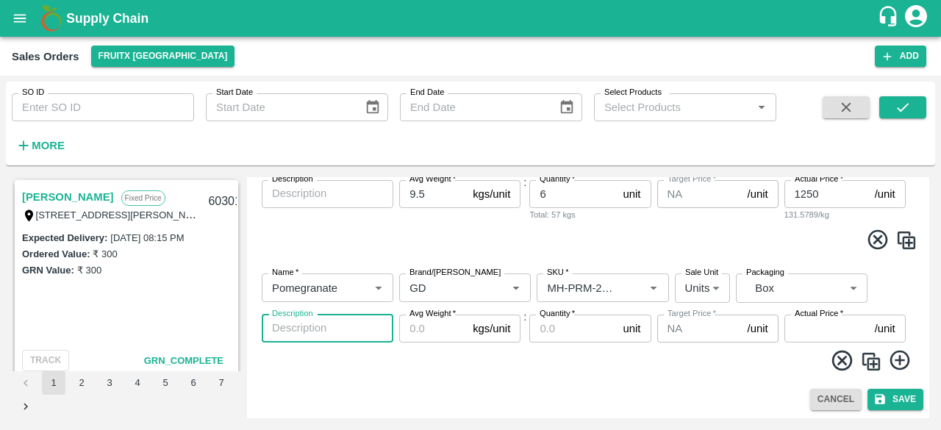
click at [332, 325] on textarea "Description" at bounding box center [327, 327] width 111 height 15
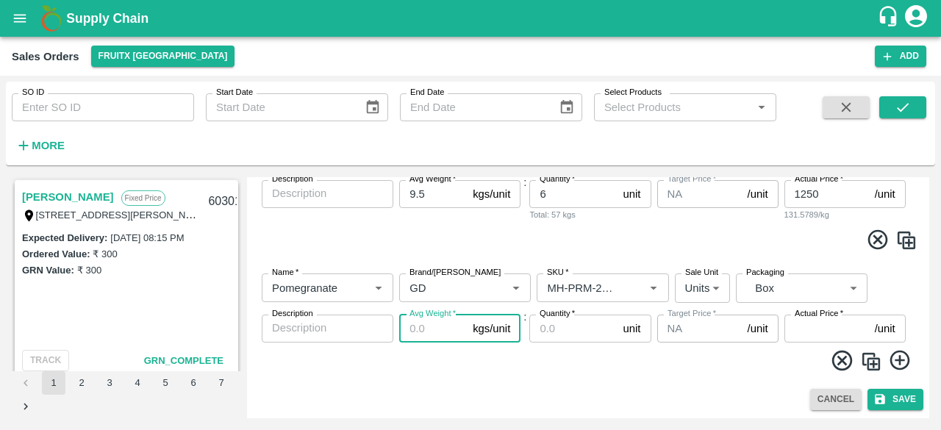
click at [422, 339] on input "Avg Weight   *" at bounding box center [433, 329] width 68 height 28
type input "9.5"
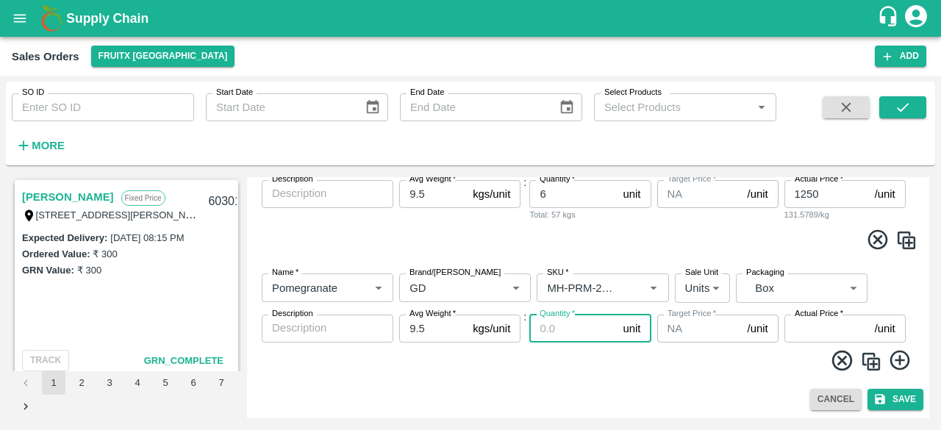
click at [554, 324] on input "Quantity   *" at bounding box center [572, 329] width 87 height 28
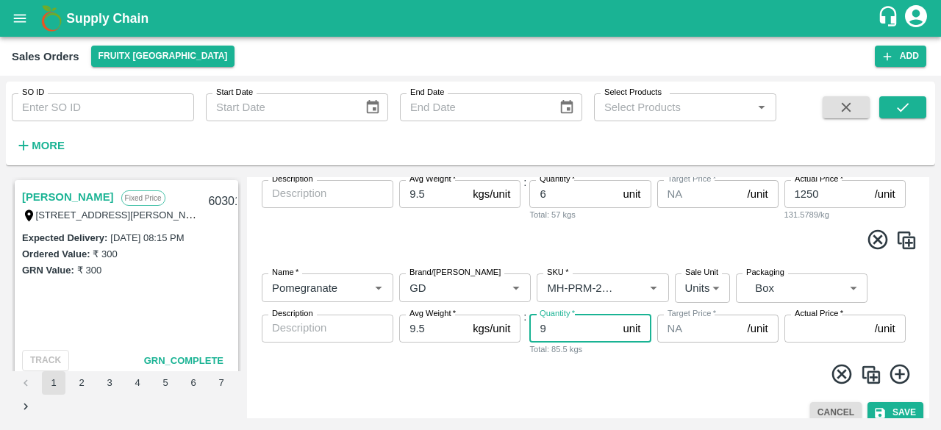
type input "9"
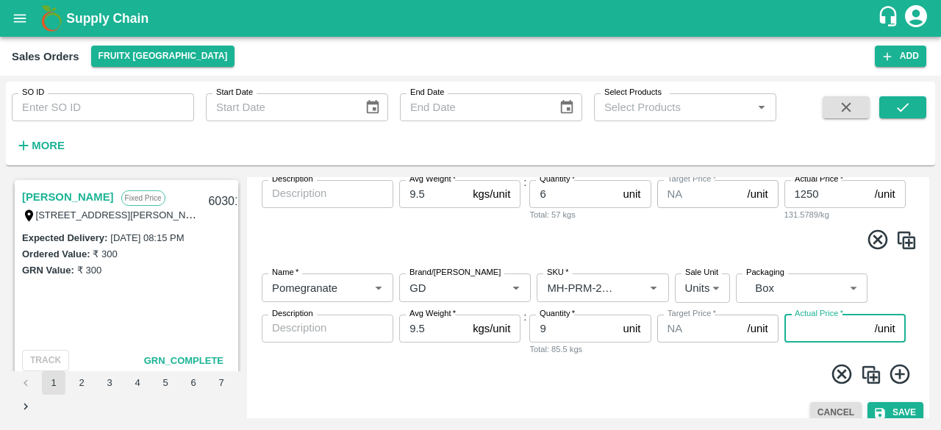
click at [814, 327] on input "Actual Price   *" at bounding box center [826, 329] width 85 height 28
type input "1250"
click at [895, 375] on icon at bounding box center [899, 374] width 20 height 20
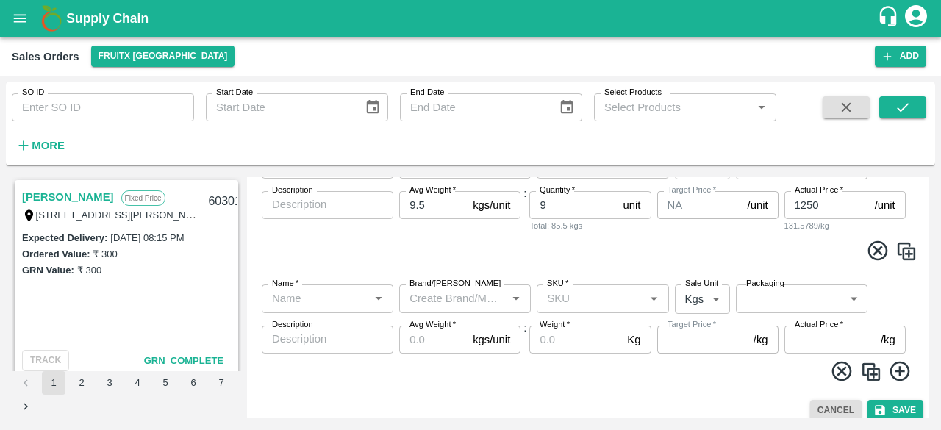
scroll to position [399, 0]
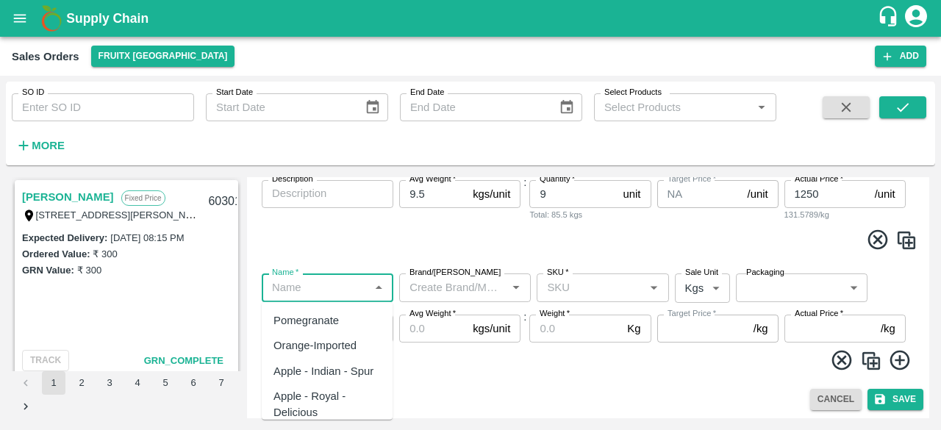
click at [307, 291] on input "Name   *" at bounding box center [315, 287] width 98 height 19
click at [311, 326] on div "Pomegranate" at bounding box center [305, 320] width 65 height 16
type input "Pomegranate"
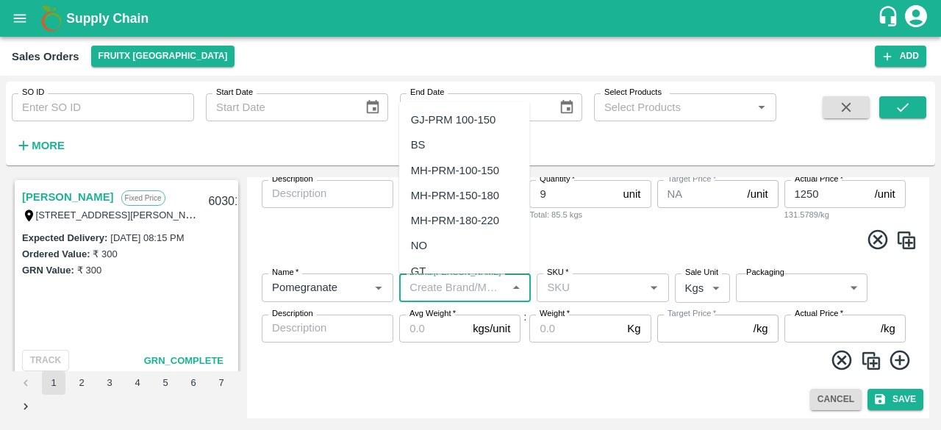
click at [426, 290] on input "Brand/[PERSON_NAME]" at bounding box center [452, 287] width 98 height 19
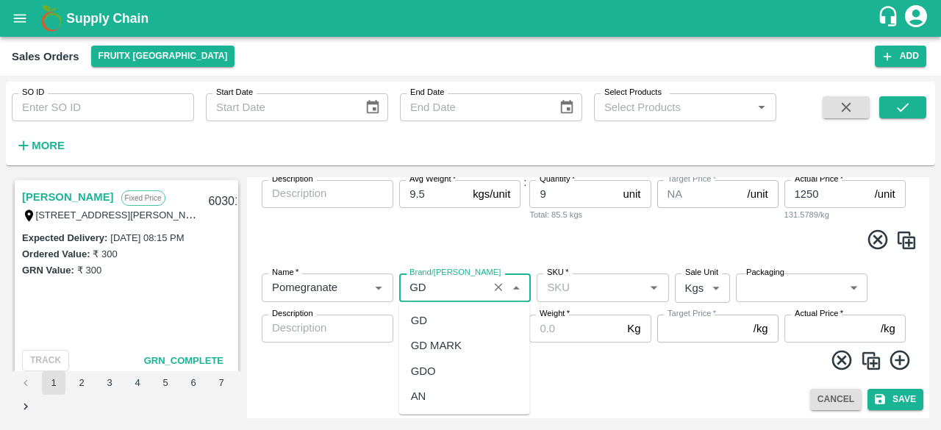
click at [423, 324] on div "GD" at bounding box center [419, 320] width 16 height 16
type input "GD"
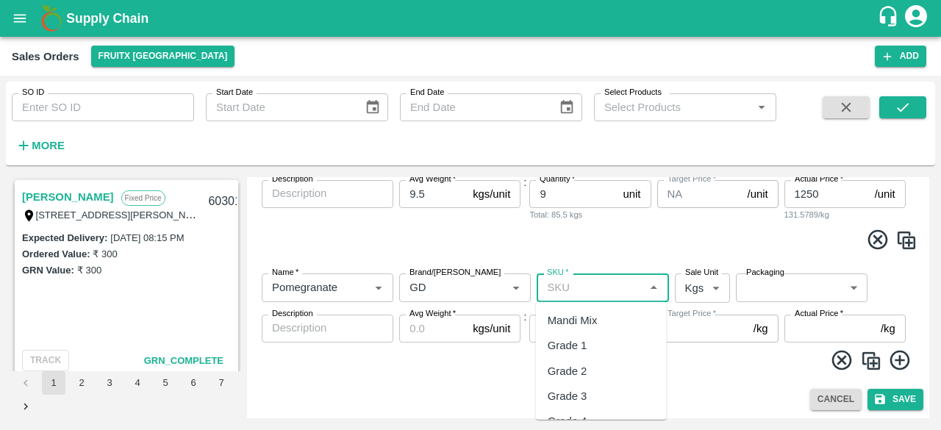
click at [575, 284] on input "SKU   *" at bounding box center [590, 287] width 98 height 19
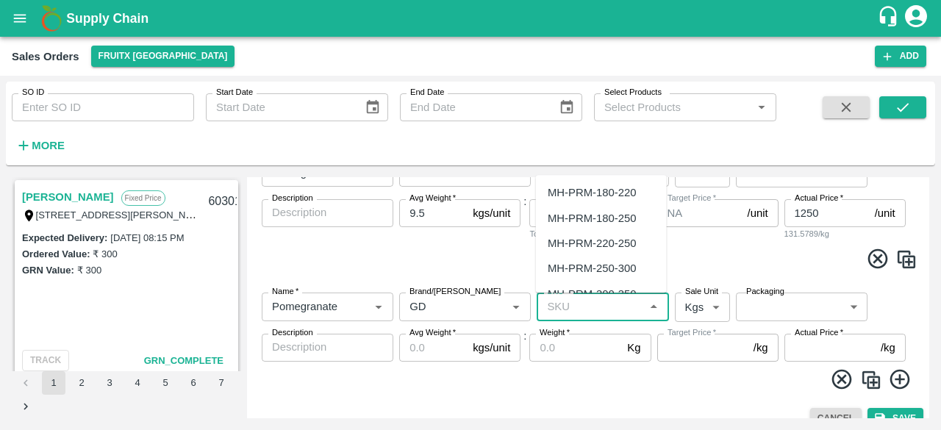
scroll to position [1090, 0]
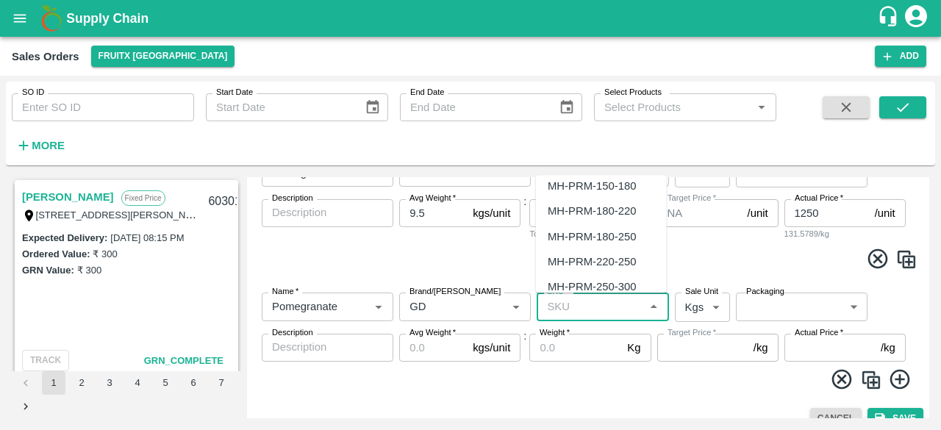
click at [613, 262] on div "MH-PRM-220-250" at bounding box center [591, 262] width 88 height 16
type input "MH-PRM-220-250"
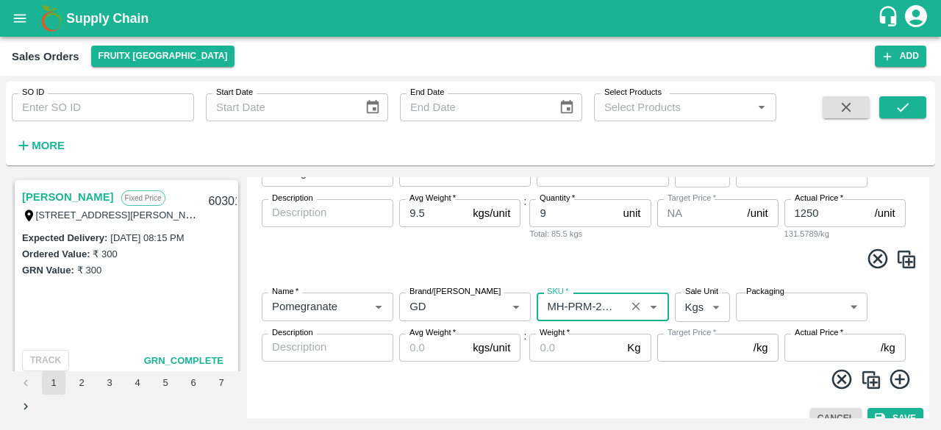
type input "NA"
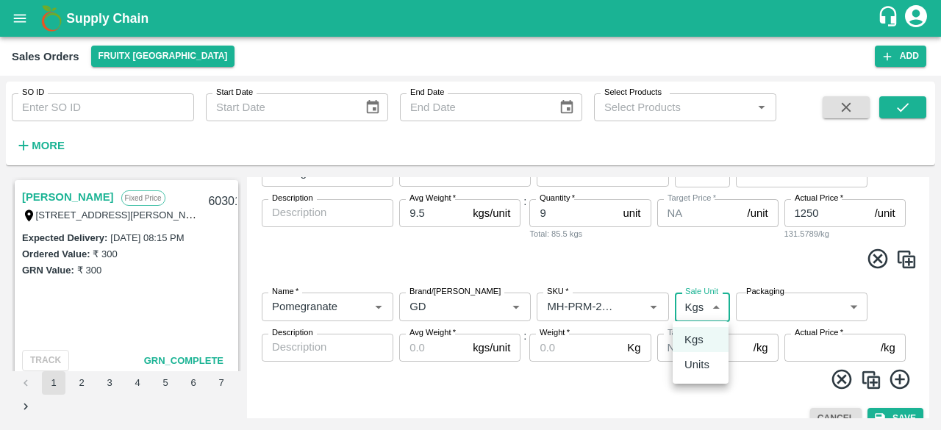
click at [713, 304] on body "Supply Chain Sales Orders FruitX [GEOGRAPHIC_DATA] Add SO ID SO ID Start Date S…" at bounding box center [470, 215] width 941 height 430
click at [700, 369] on p "Units" at bounding box center [696, 364] width 25 height 16
type input "2"
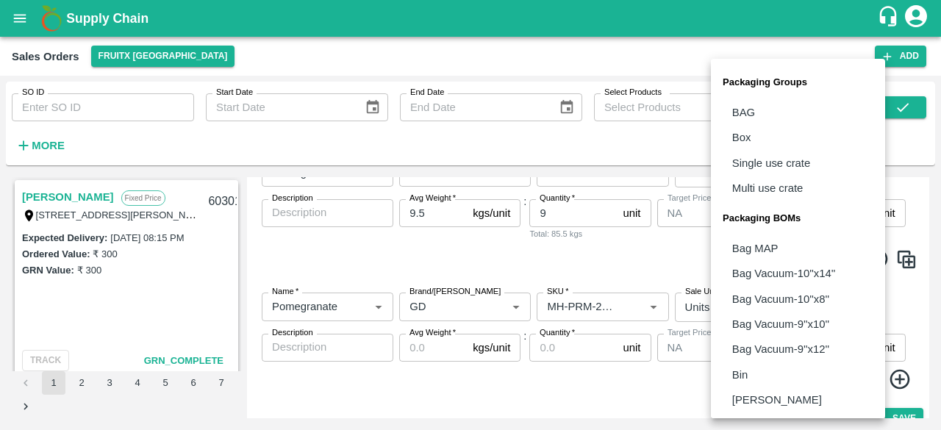
click at [784, 303] on body "Supply Chain Sales Orders FruitX [GEOGRAPHIC_DATA] Add SO ID SO ID Start Date S…" at bounding box center [470, 215] width 941 height 430
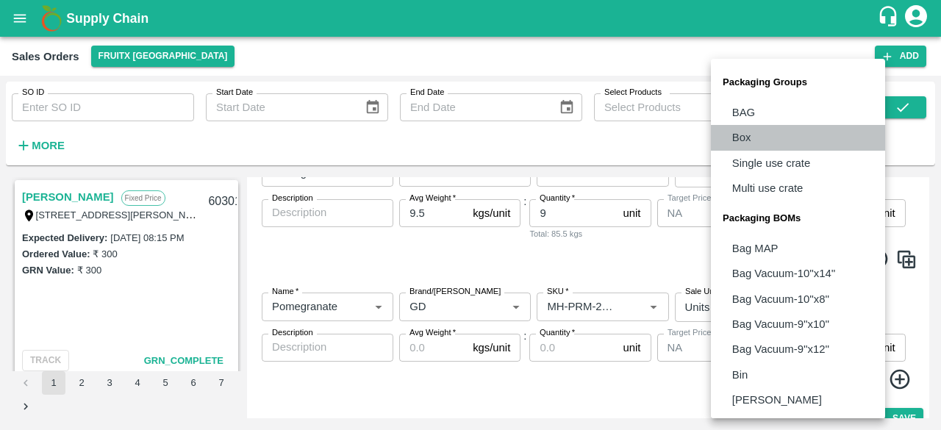
click at [753, 136] on li "Box" at bounding box center [798, 137] width 174 height 25
type input "GRP/1"
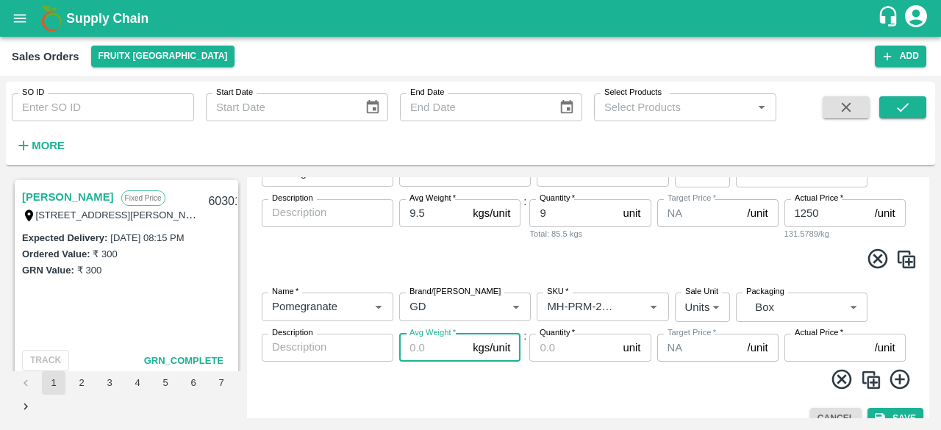
click at [438, 350] on input "Avg Weight   *" at bounding box center [433, 348] width 68 height 28
type input "9.5"
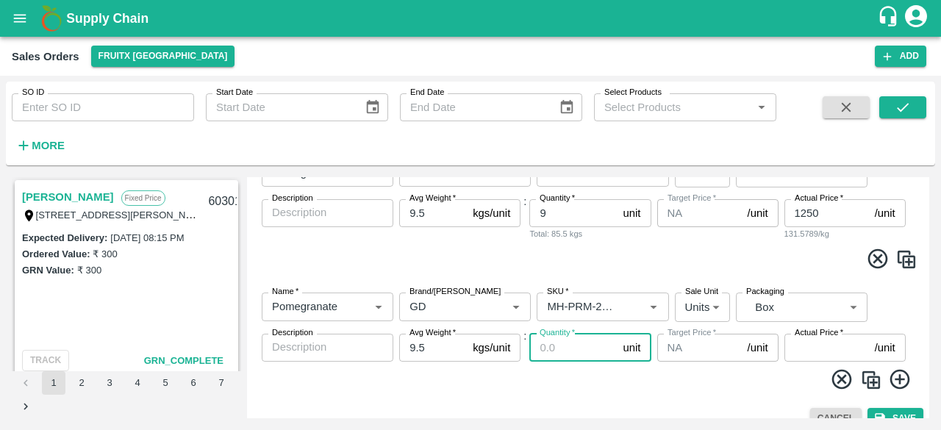
click at [551, 347] on input "Quantity   *" at bounding box center [572, 348] width 87 height 28
type input "12"
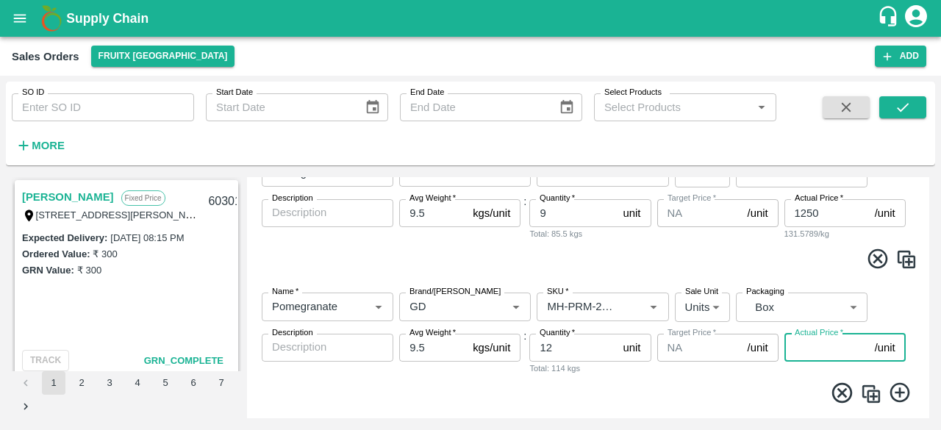
click at [815, 351] on input "Actual Price   *" at bounding box center [826, 348] width 85 height 28
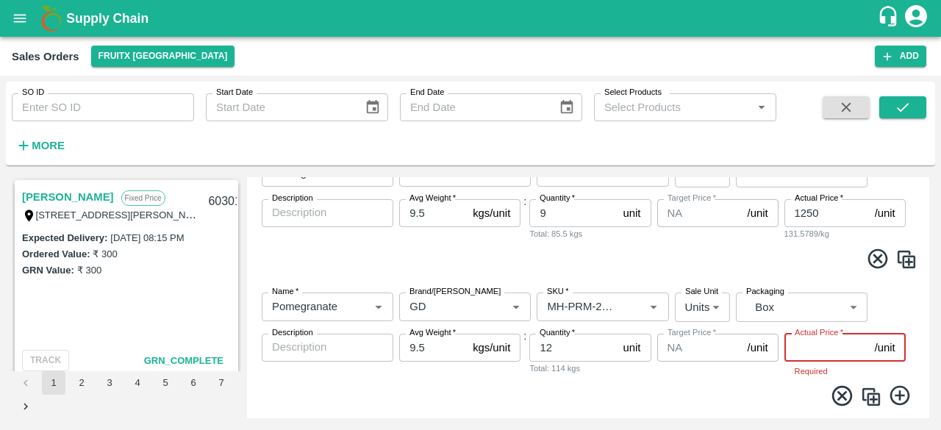
click at [799, 345] on input "Actual Price   *" at bounding box center [826, 348] width 85 height 28
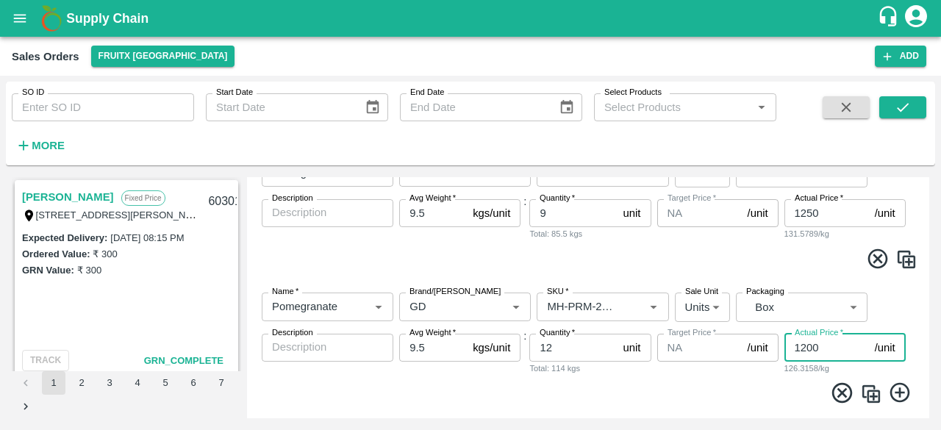
type input "1200"
click at [898, 393] on icon at bounding box center [899, 393] width 20 height 20
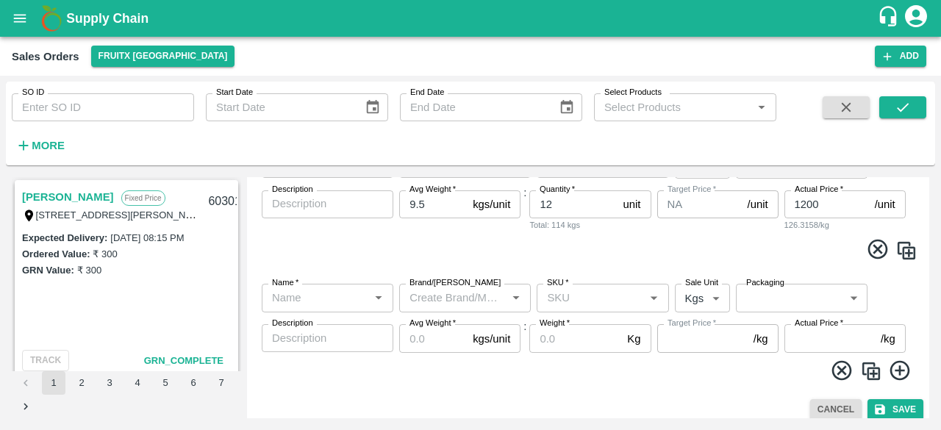
scroll to position [533, 0]
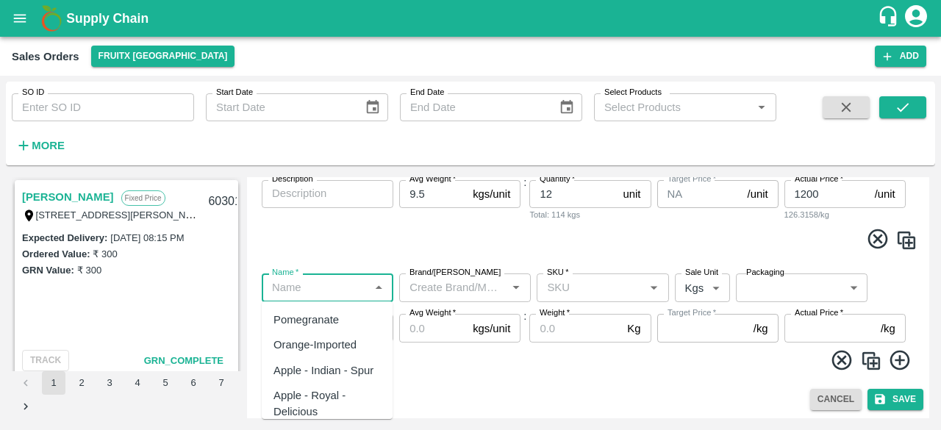
click at [345, 281] on input "Name   *" at bounding box center [315, 287] width 98 height 19
click at [326, 320] on div "Pomegranate" at bounding box center [305, 320] width 65 height 16
type input "Pomegranate"
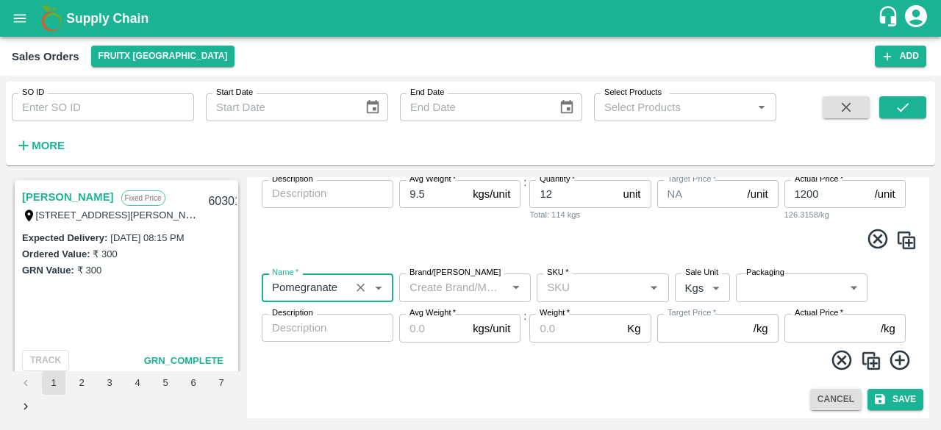
click at [439, 287] on input "Brand/[PERSON_NAME]" at bounding box center [452, 287] width 98 height 19
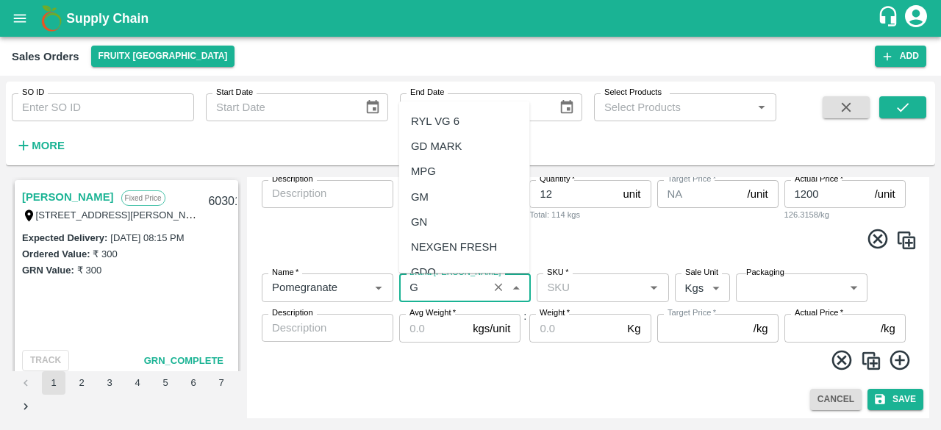
scroll to position [0, 0]
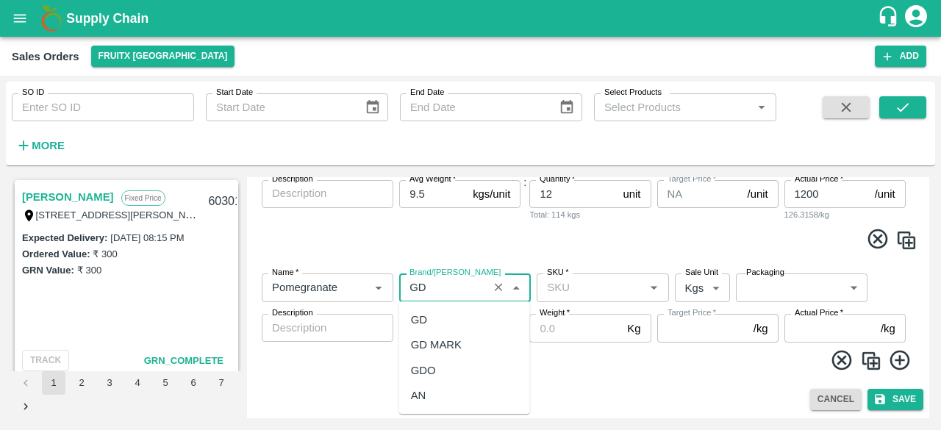
click at [423, 321] on div "GD" at bounding box center [419, 320] width 16 height 16
type input "GD"
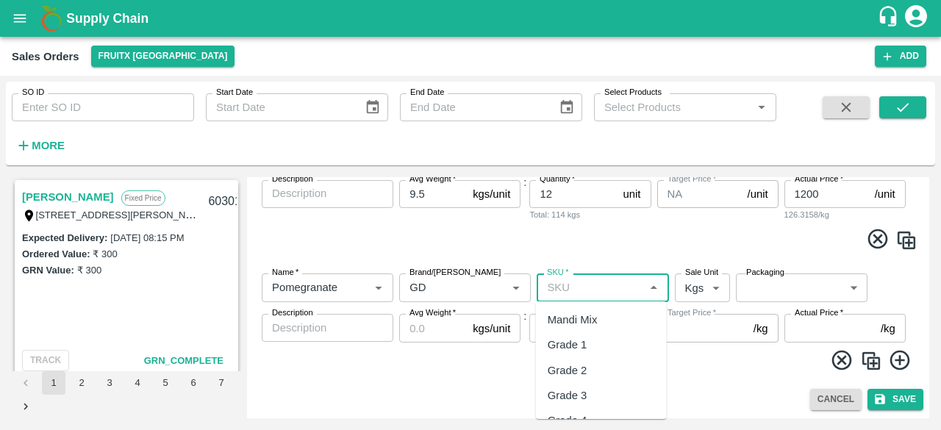
click at [572, 281] on input "SKU   *" at bounding box center [590, 287] width 98 height 19
click at [591, 290] on input "SKU   *" at bounding box center [590, 287] width 98 height 19
click at [649, 287] on icon "Open" at bounding box center [653, 287] width 16 height 16
click at [607, 320] on div "RJ-PRM-180-220" at bounding box center [589, 318] width 85 height 16
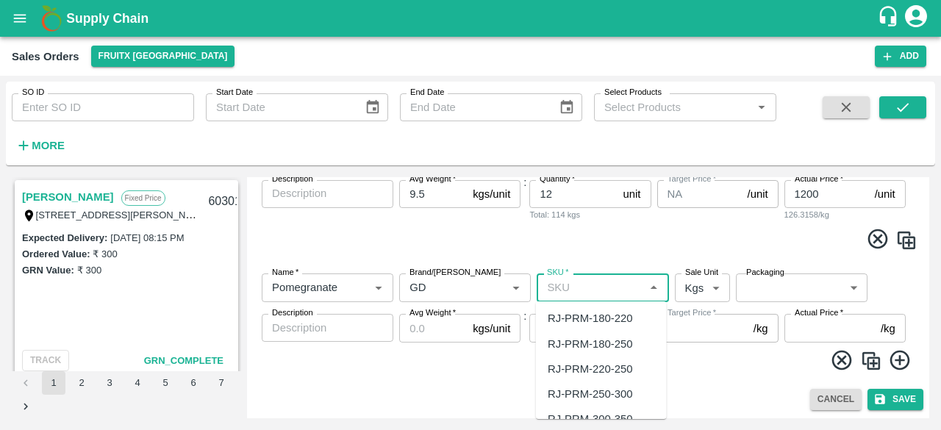
type input "RJ-PRM-180-220"
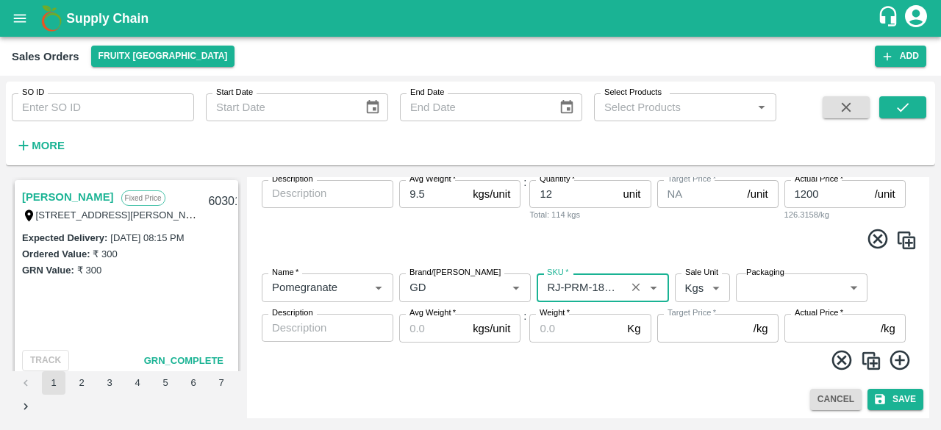
type input "NA"
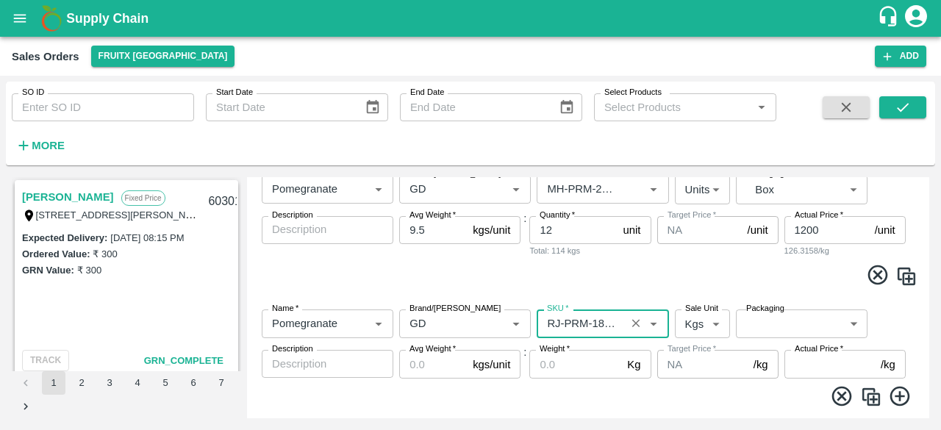
scroll to position [504, 0]
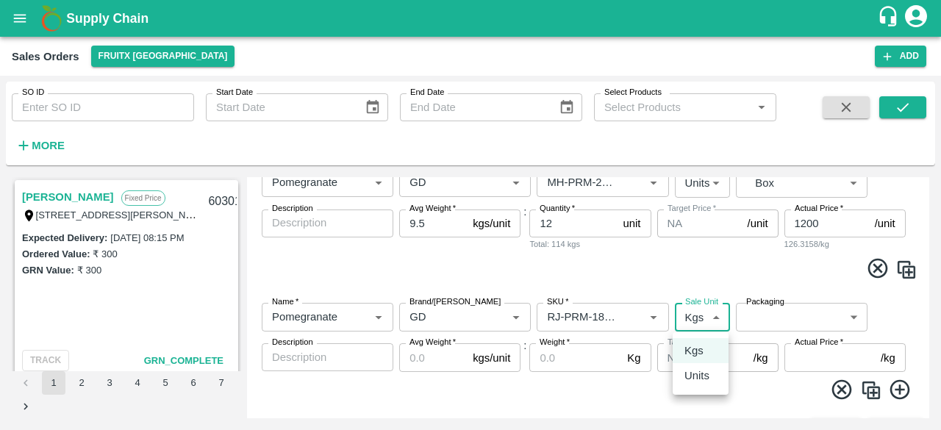
click at [721, 320] on body "Supply Chain Sales Orders FruitX [GEOGRAPHIC_DATA] Add SO ID SO ID Start Date S…" at bounding box center [470, 215] width 941 height 430
click at [701, 375] on p "Units" at bounding box center [696, 375] width 25 height 16
type input "2"
click at [657, 315] on icon "Open" at bounding box center [653, 317] width 16 height 16
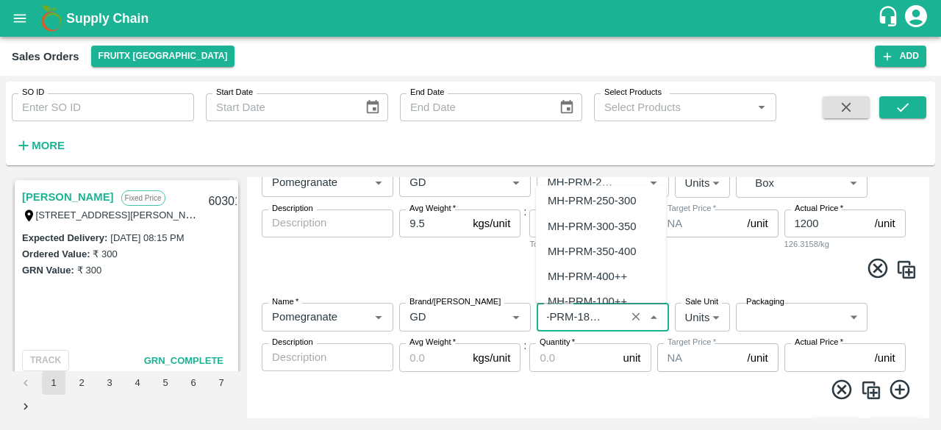
scroll to position [1088, 0]
click at [597, 249] on div "MH-PRM-180-250" at bounding box center [591, 249] width 88 height 16
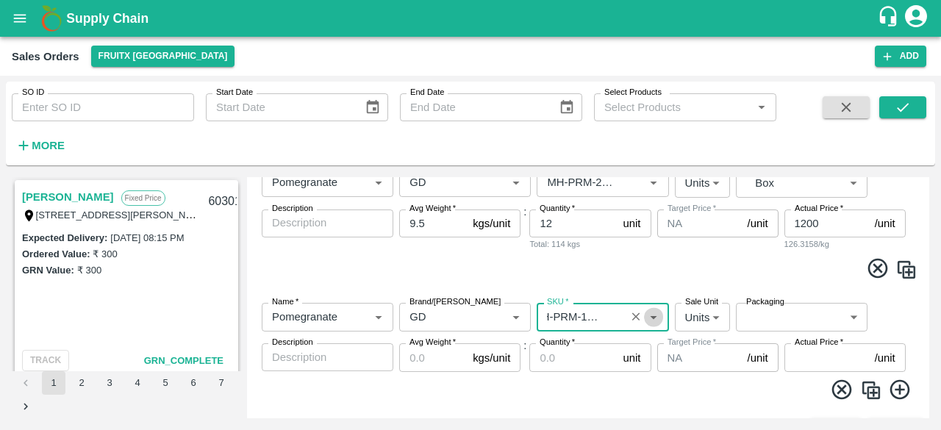
click at [653, 316] on icon "Open" at bounding box center [653, 318] width 7 height 4
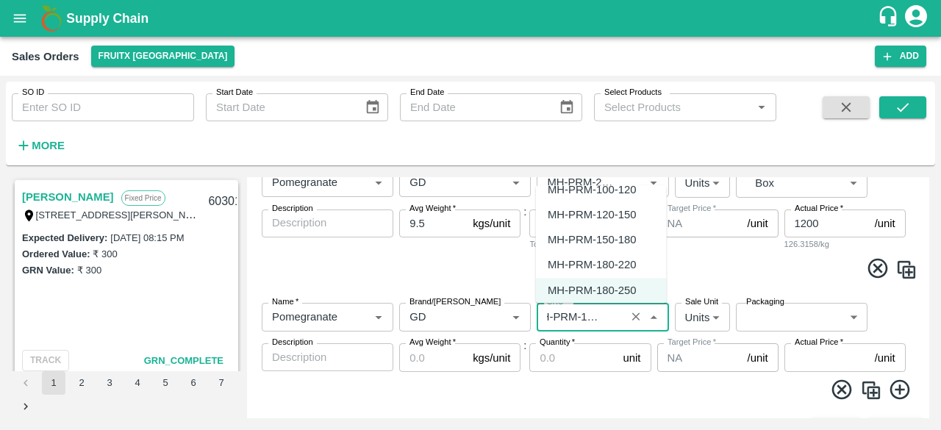
click at [620, 265] on div "MH-PRM-180-220" at bounding box center [591, 265] width 88 height 16
type input "MH-PRM-180-220"
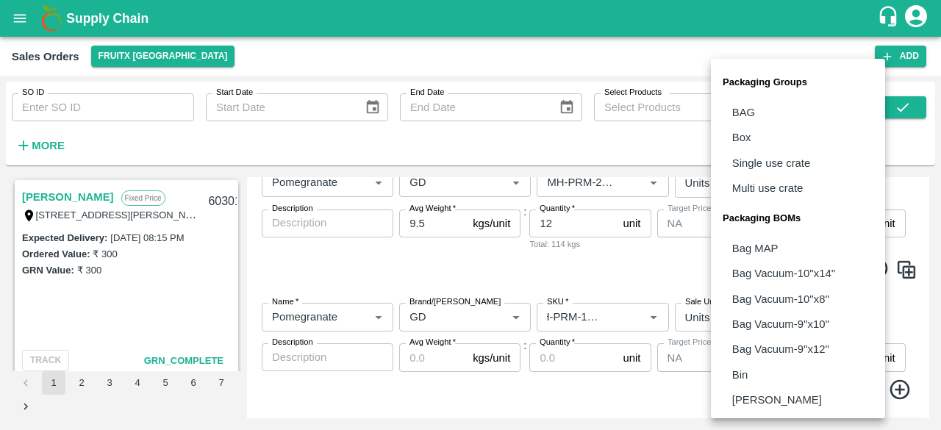
scroll to position [0, 0]
click at [774, 315] on body "Supply Chain Sales Orders FruitX [GEOGRAPHIC_DATA] Add SO ID SO ID Start Date S…" at bounding box center [470, 215] width 941 height 430
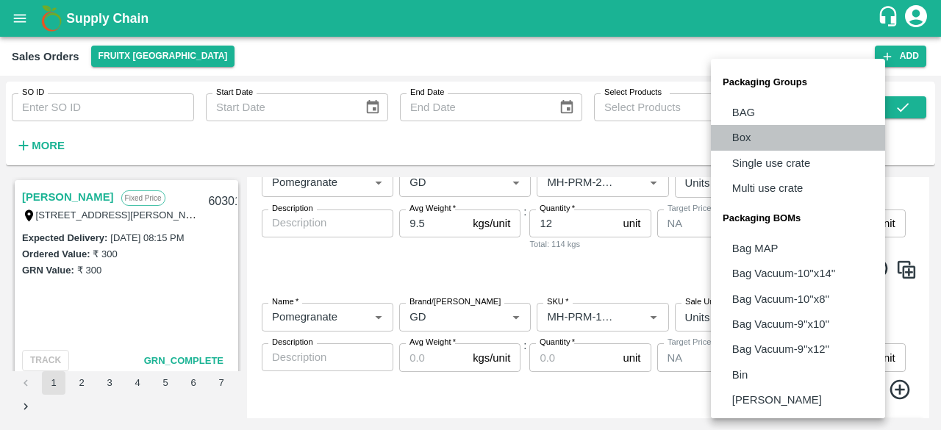
click at [752, 137] on li "Box" at bounding box center [798, 137] width 174 height 25
type input "GRP/1"
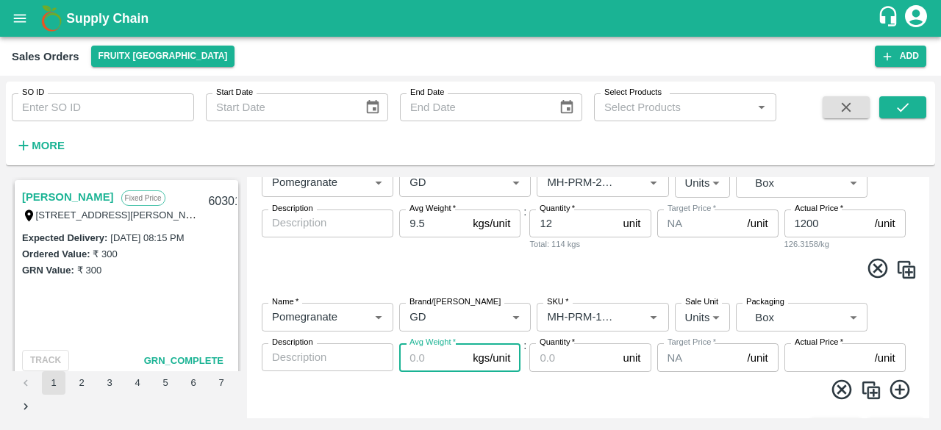
click at [435, 353] on input "Avg Weight   *" at bounding box center [433, 357] width 68 height 28
type input "9.5"
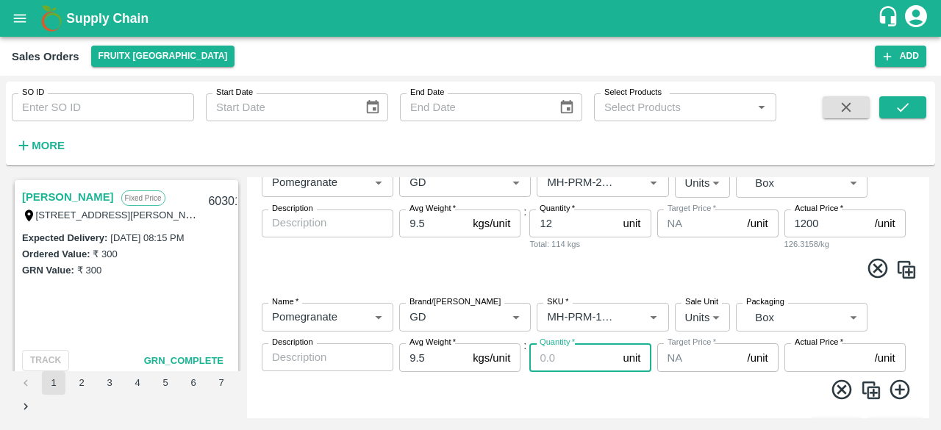
click at [579, 369] on input "Quantity   *" at bounding box center [572, 357] width 87 height 28
type input "24"
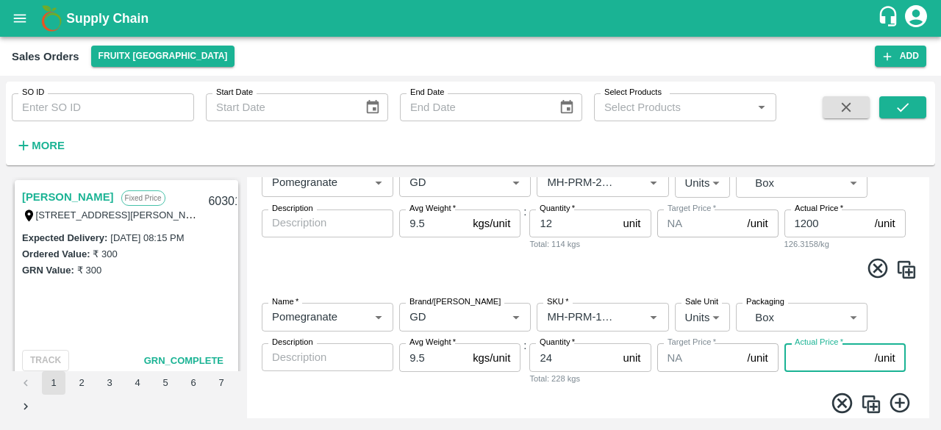
click at [831, 358] on input "Actual Price   *" at bounding box center [826, 357] width 85 height 28
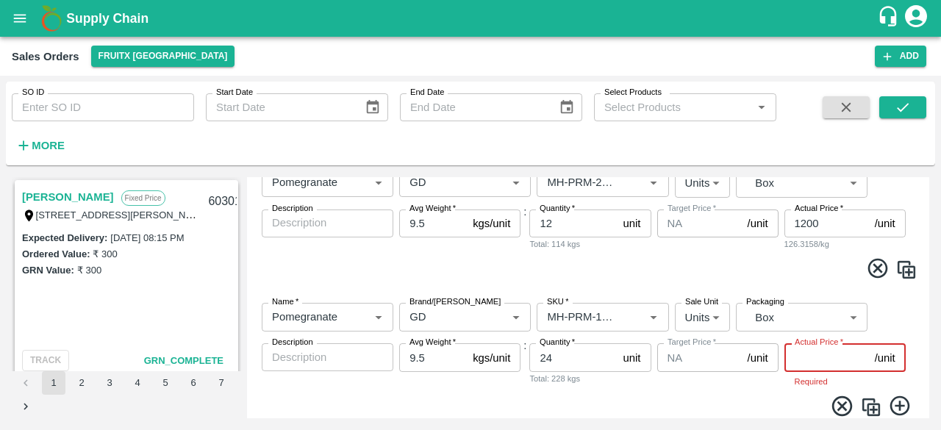
click at [804, 356] on input "Actual Price   *" at bounding box center [826, 357] width 85 height 28
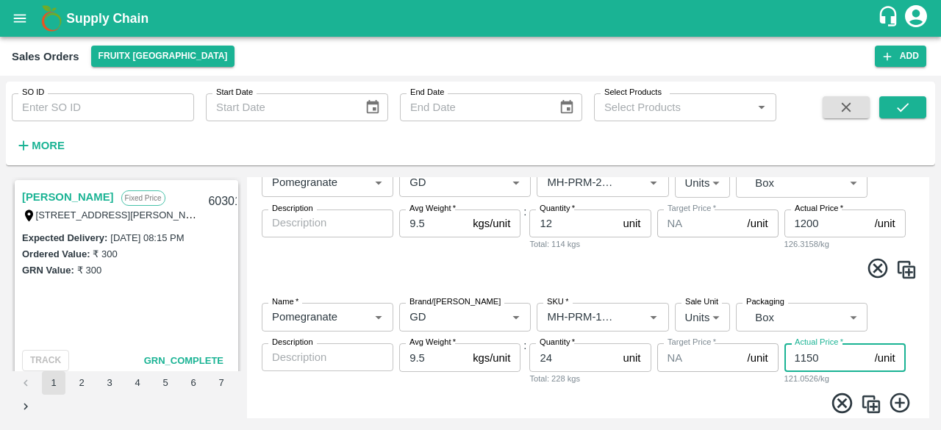
type input "1150"
click at [928, 352] on div "Ramesh M Fixed Price [STREET_ADDRESS][PERSON_NAME], [GEOGRAPHIC_DATA], [GEOGRAP…" at bounding box center [470, 297] width 929 height 253
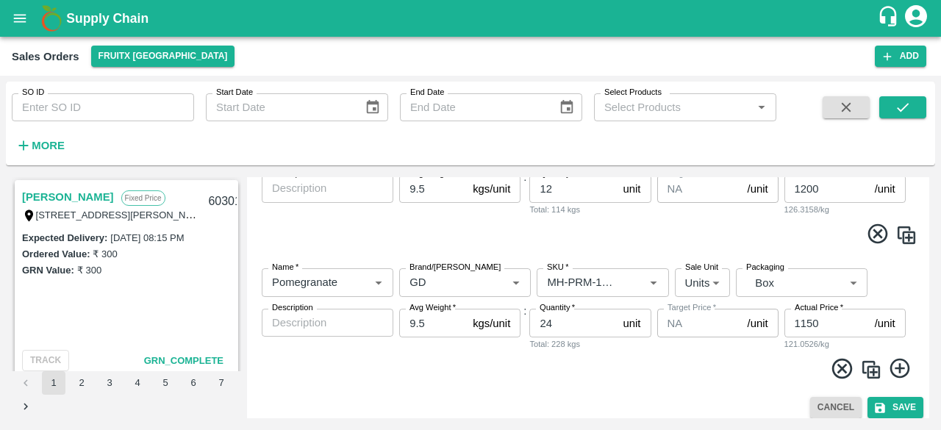
scroll to position [547, 0]
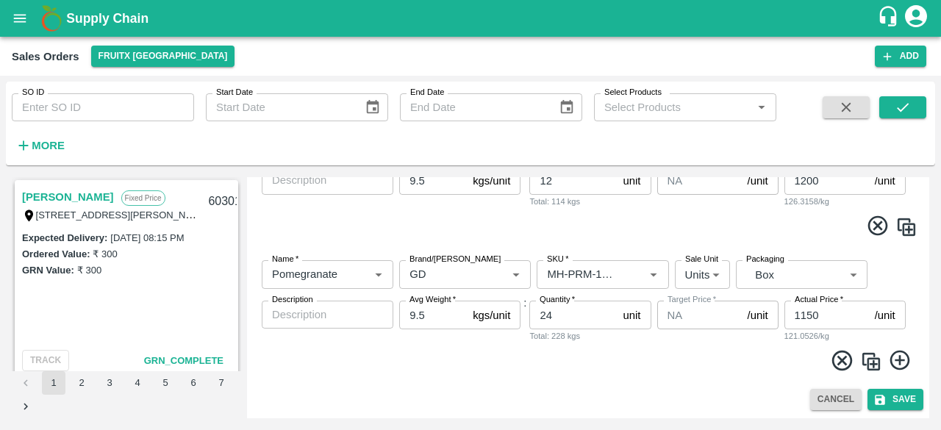
click at [896, 362] on icon at bounding box center [899, 361] width 20 height 20
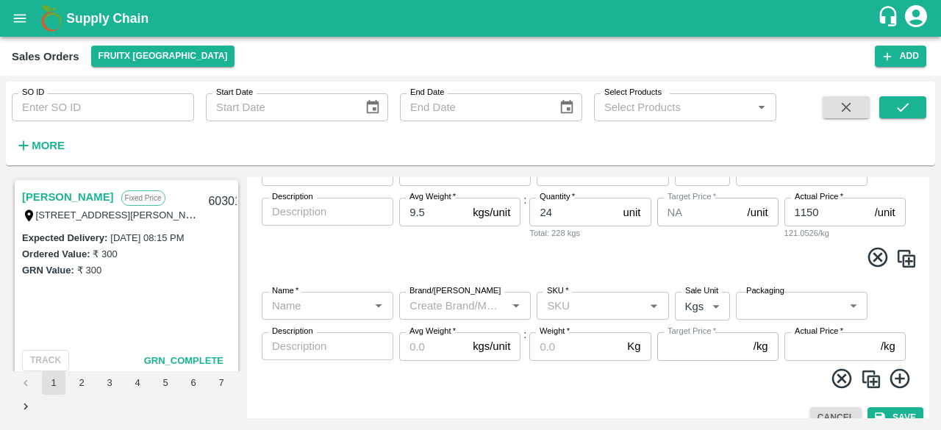
scroll to position [658, 0]
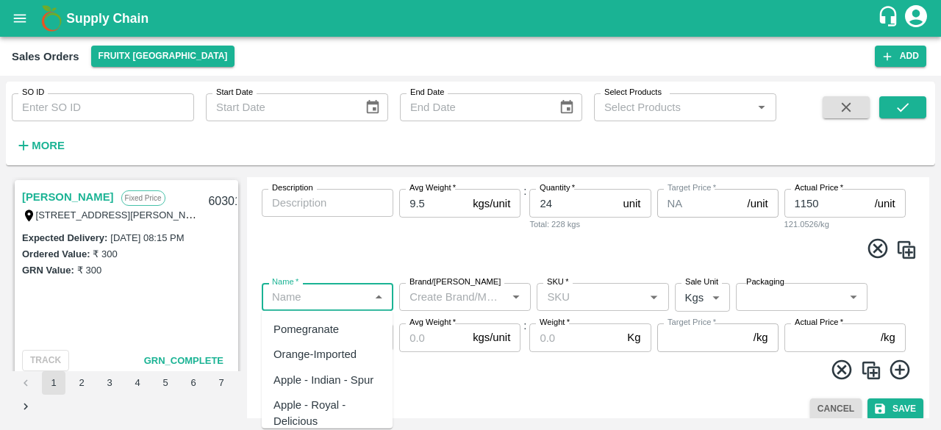
click at [330, 298] on input "Name   *" at bounding box center [315, 296] width 98 height 19
click at [314, 328] on div "Pomegranate" at bounding box center [305, 329] width 65 height 16
type input "Pomegranate"
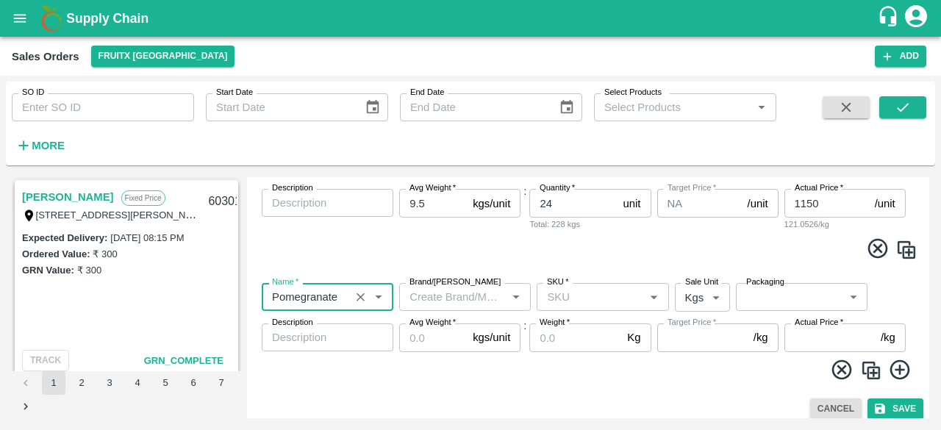
click at [425, 298] on input "Brand/[PERSON_NAME]" at bounding box center [452, 296] width 98 height 19
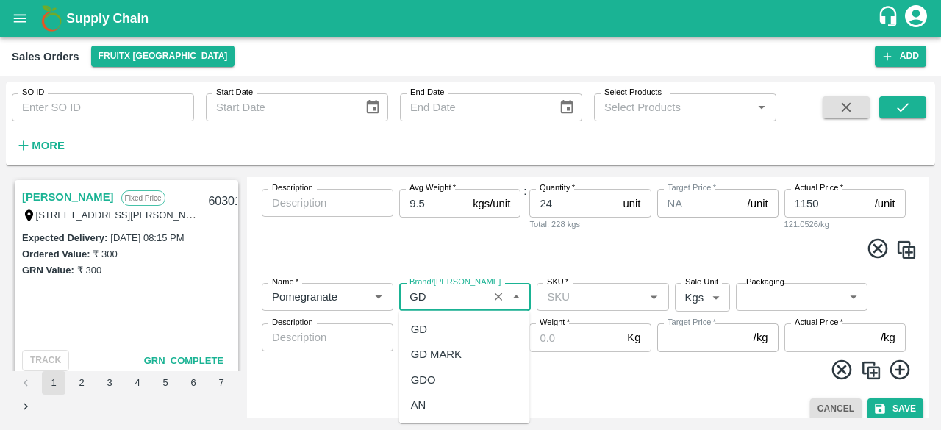
click at [428, 331] on div "GD" at bounding box center [464, 329] width 131 height 25
type input "GD"
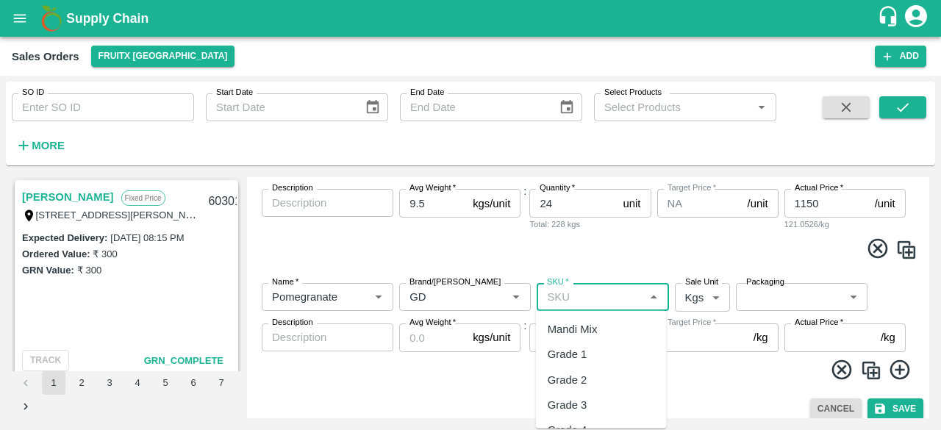
click at [573, 301] on input "SKU   *" at bounding box center [590, 296] width 98 height 19
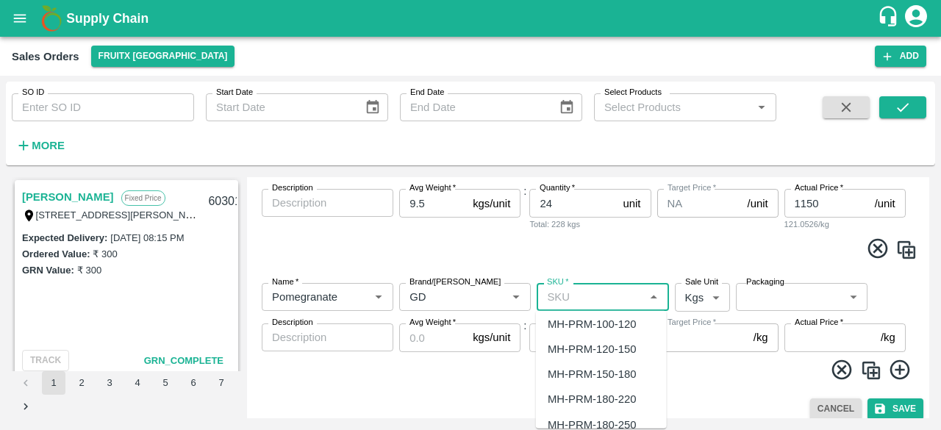
scroll to position [1088, 0]
click at [627, 326] on div "MH-PRM-150-180" at bounding box center [591, 325] width 88 height 16
type input "MH-PRM-150-180"
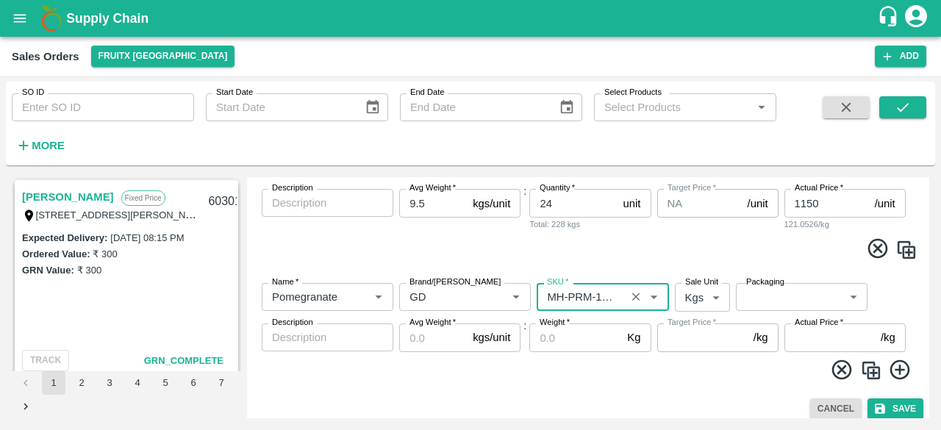
type input "NA"
click at [718, 298] on body "Supply Chain Sales Orders FruitX [GEOGRAPHIC_DATA] Add SO ID SO ID Start Date S…" at bounding box center [470, 215] width 941 height 430
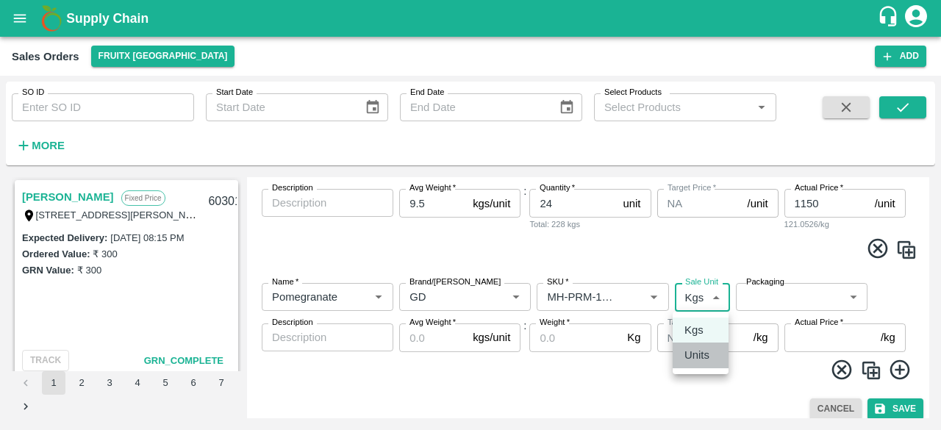
click at [691, 350] on p "Units" at bounding box center [696, 355] width 25 height 16
type input "2"
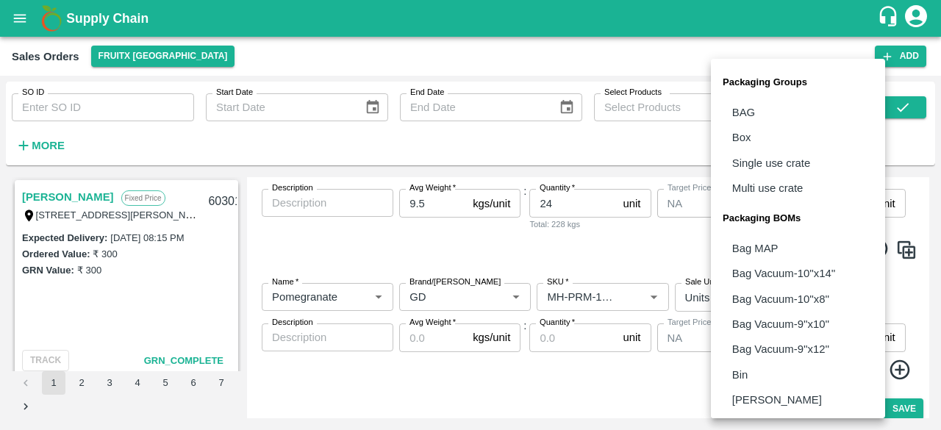
click at [772, 292] on body "Supply Chain Sales Orders FruitX [GEOGRAPHIC_DATA] Add SO ID SO ID Start Date S…" at bounding box center [470, 215] width 941 height 430
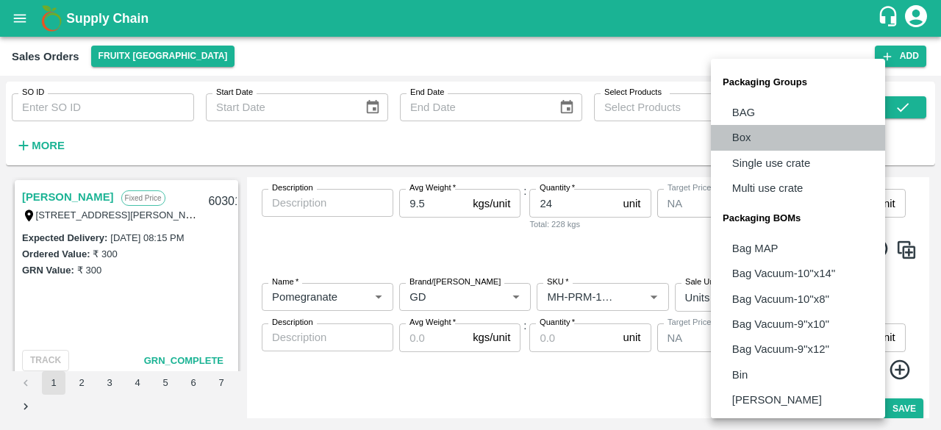
click at [754, 136] on li "Box" at bounding box center [798, 137] width 174 height 25
type input "GRP/1"
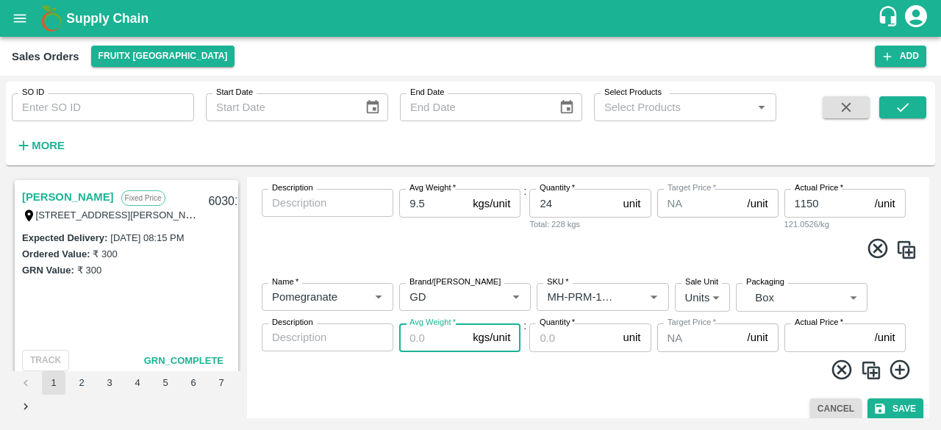
click at [436, 341] on input "Avg Weight   *" at bounding box center [433, 337] width 68 height 28
type input "9.5"
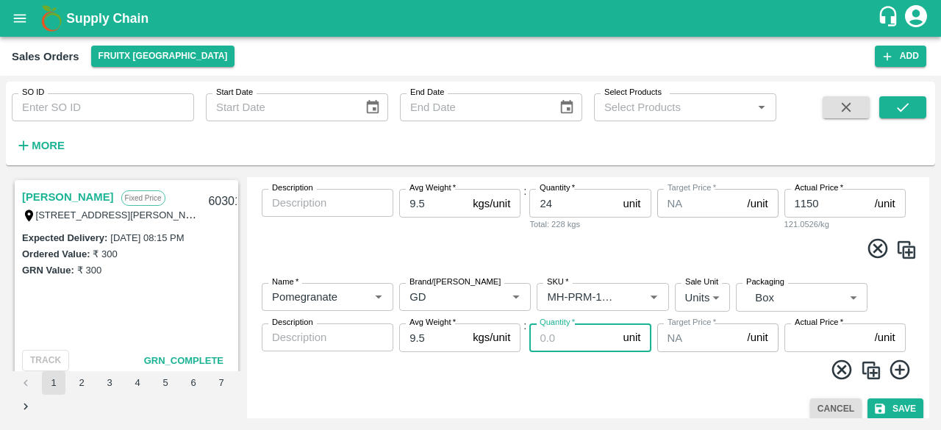
click at [555, 340] on input "Quantity   *" at bounding box center [572, 337] width 87 height 28
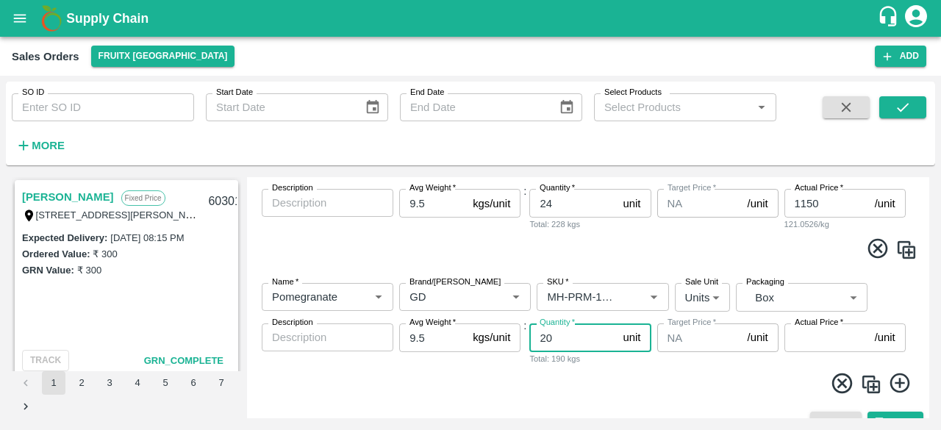
type input "20"
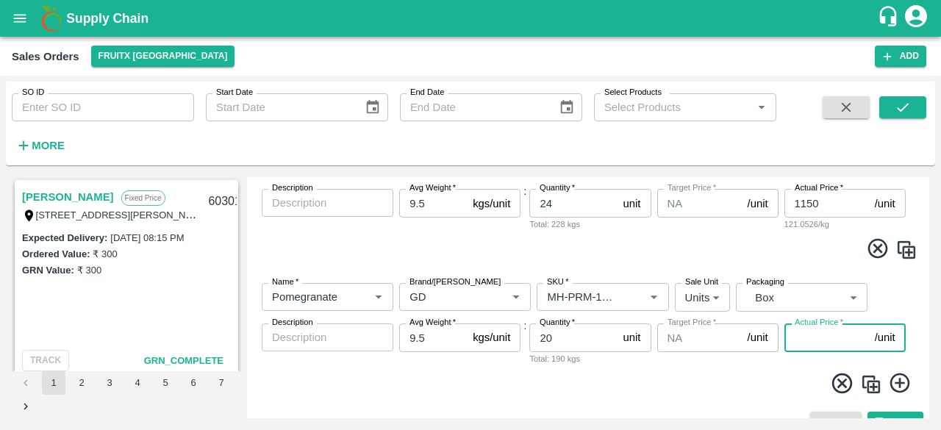
click at [799, 337] on input "Actual Price   *" at bounding box center [826, 337] width 85 height 28
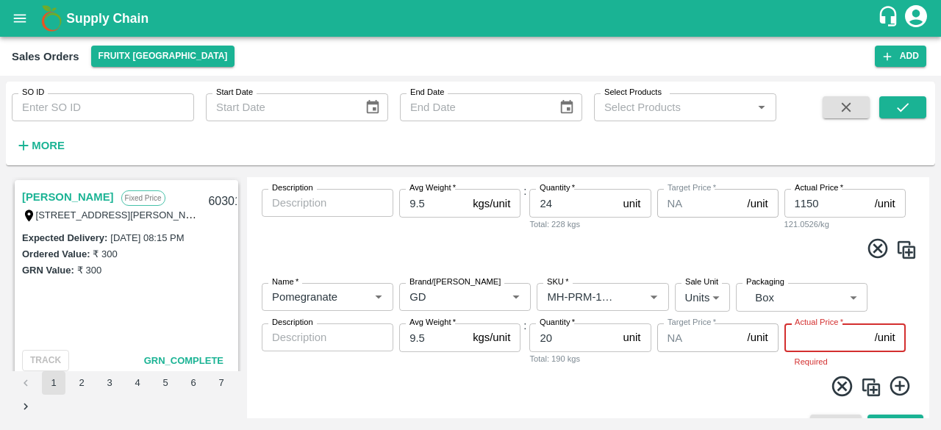
click at [813, 204] on input "1150" at bounding box center [826, 203] width 85 height 28
type input "1100"
click at [801, 345] on input "Actual Price   *" at bounding box center [826, 337] width 85 height 28
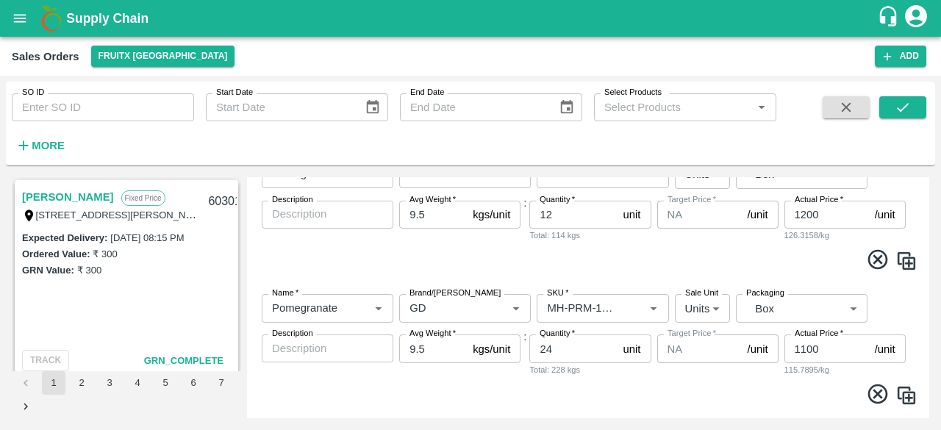
scroll to position [519, 0]
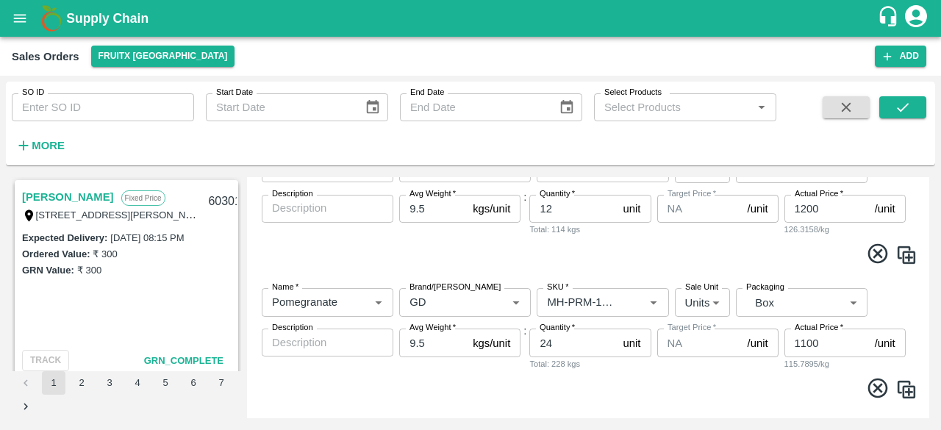
type input "1000"
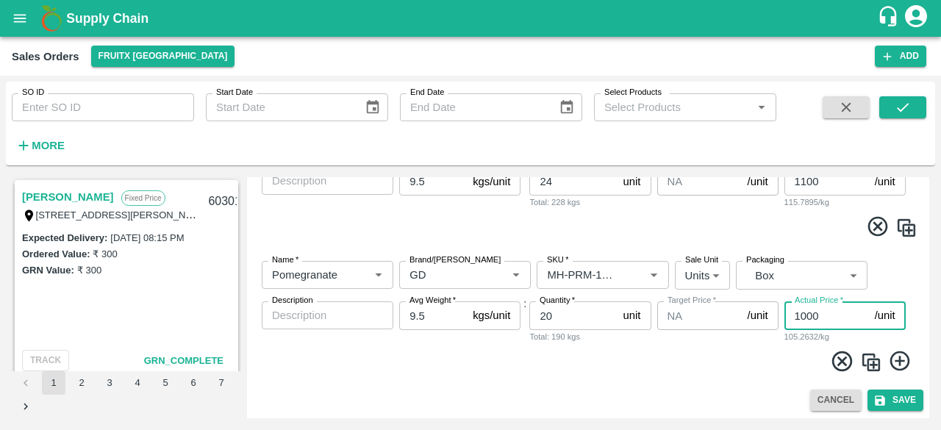
scroll to position [682, 0]
click at [894, 359] on icon at bounding box center [899, 360] width 20 height 20
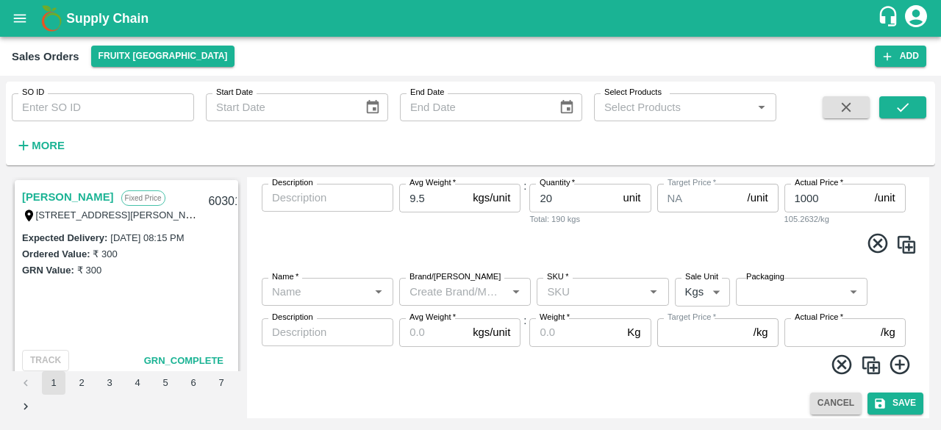
scroll to position [800, 0]
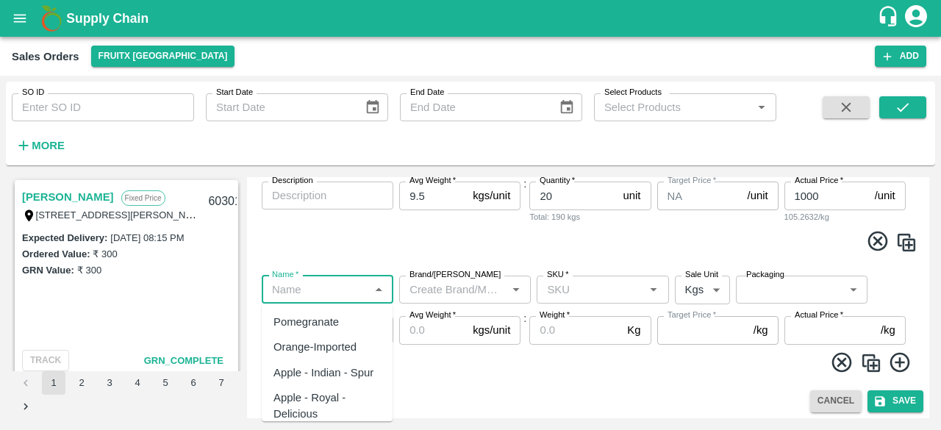
click at [312, 291] on input "Name   *" at bounding box center [315, 289] width 98 height 19
click at [320, 326] on div "Pomegranate" at bounding box center [305, 322] width 65 height 16
type input "Pomegranate"
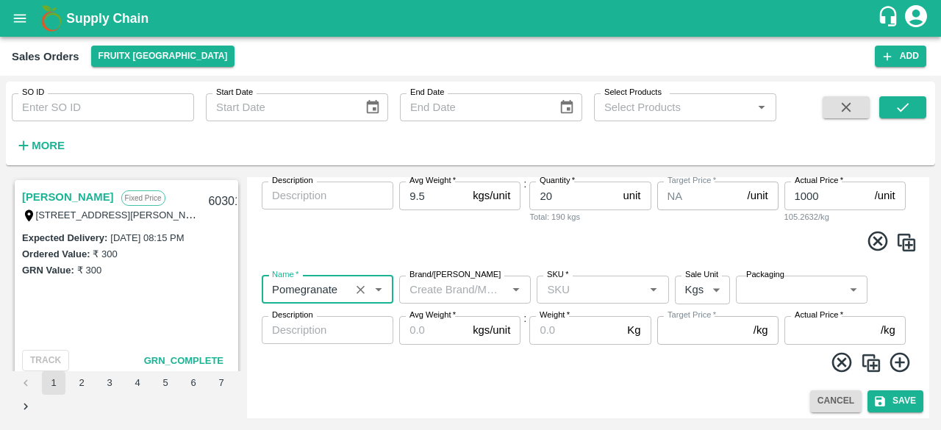
click at [457, 296] on input "Brand/[PERSON_NAME]" at bounding box center [452, 289] width 98 height 19
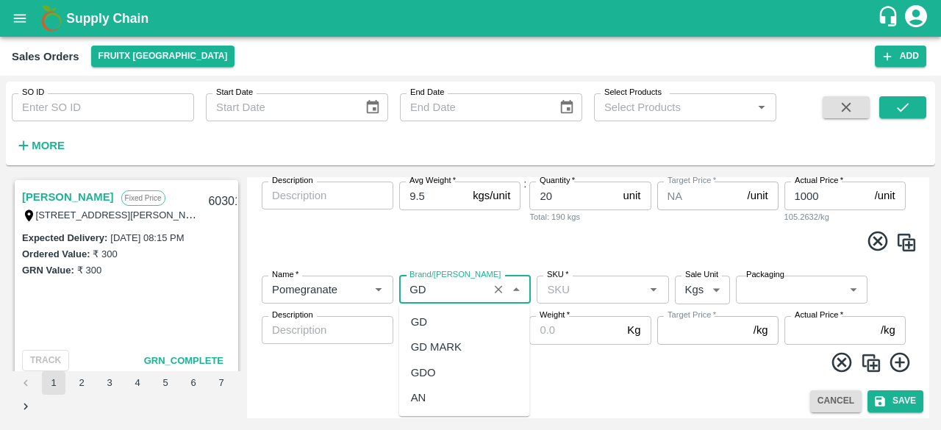
click at [421, 324] on div "GD" at bounding box center [419, 322] width 16 height 16
type input "GD"
click at [575, 296] on input "SKU   *" at bounding box center [590, 289] width 98 height 19
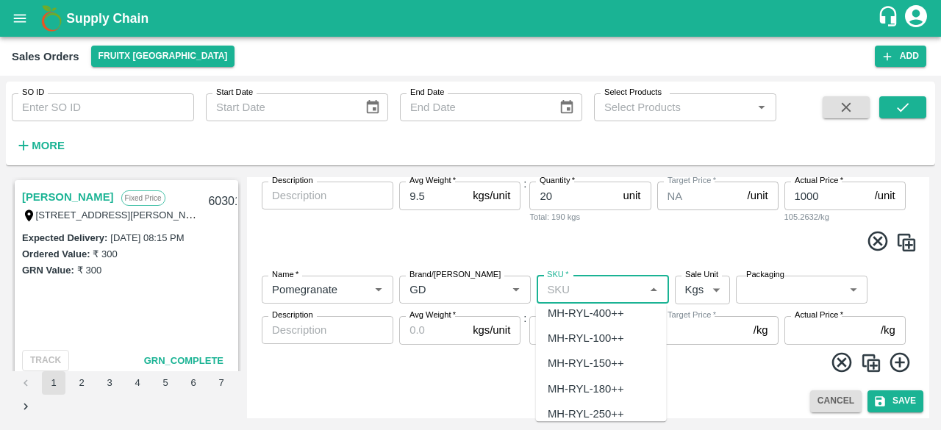
scroll to position [1038, 0]
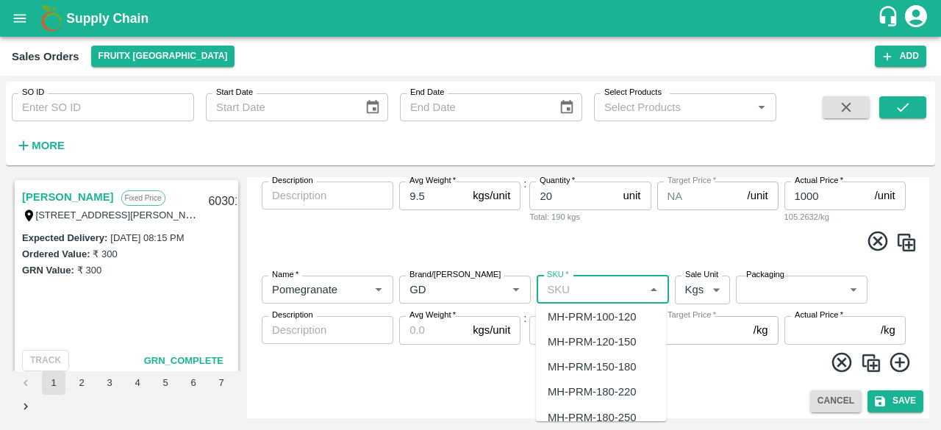
click at [620, 341] on div "MH-PRM-120-150" at bounding box center [591, 342] width 88 height 16
type input "MH-PRM-120-150"
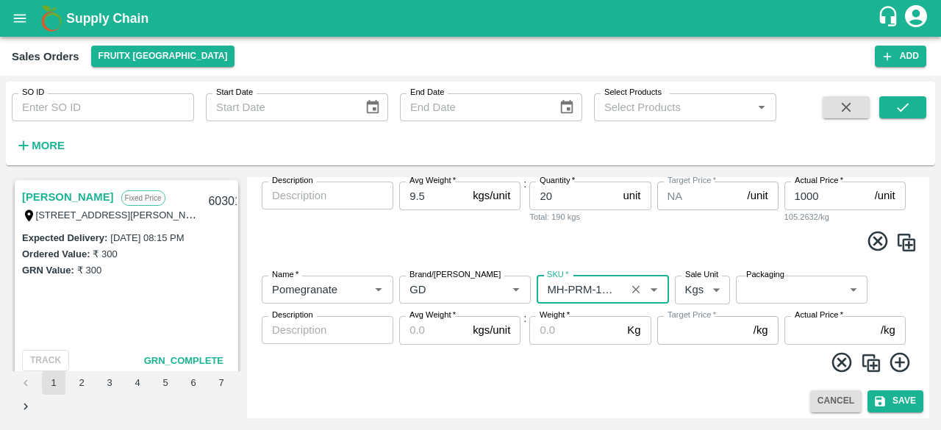
type input "NA"
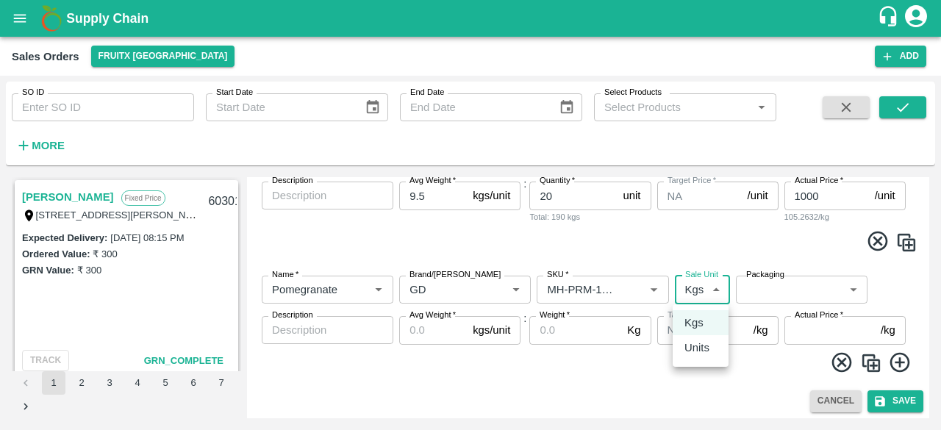
click at [710, 292] on body "Supply Chain Sales Orders FruitX [GEOGRAPHIC_DATA] Add SO ID SO ID Start Date S…" at bounding box center [470, 215] width 941 height 430
click at [696, 347] on p "Units" at bounding box center [696, 347] width 25 height 16
type input "2"
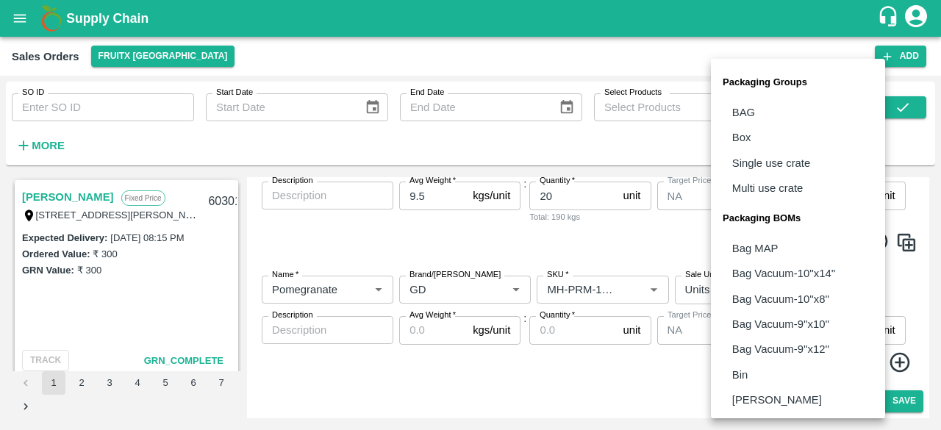
click at [783, 290] on body "Supply Chain Sales Orders FruitX [GEOGRAPHIC_DATA] Add SO ID SO ID Start Date S…" at bounding box center [470, 215] width 941 height 430
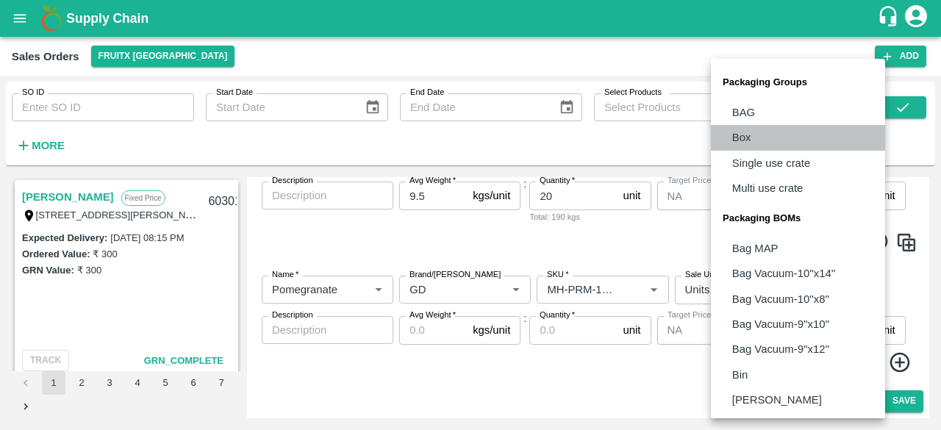
click at [758, 138] on li "Box" at bounding box center [798, 137] width 174 height 25
type input "GRP/1"
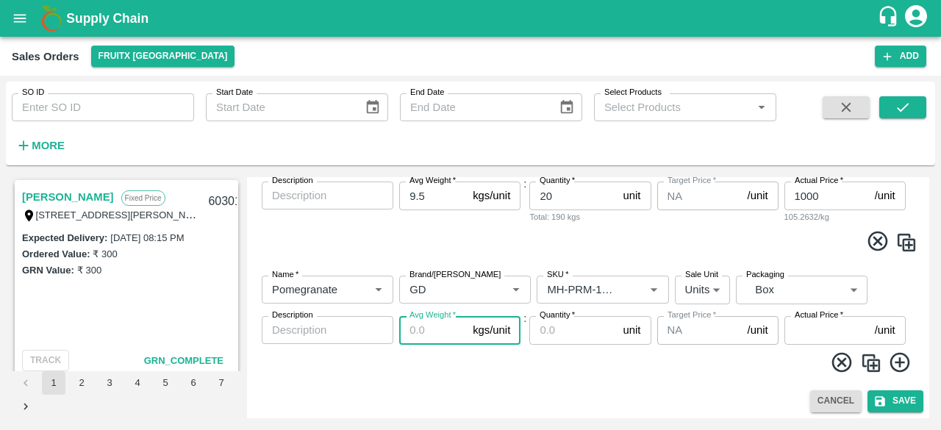
click at [425, 333] on input "Avg Weight   *" at bounding box center [433, 330] width 68 height 28
type input "9.5"
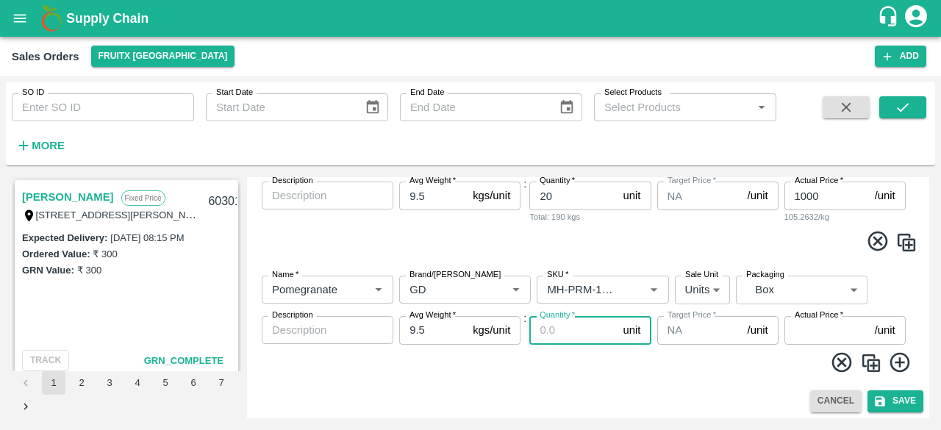
click at [560, 334] on input "Quantity   *" at bounding box center [572, 330] width 87 height 28
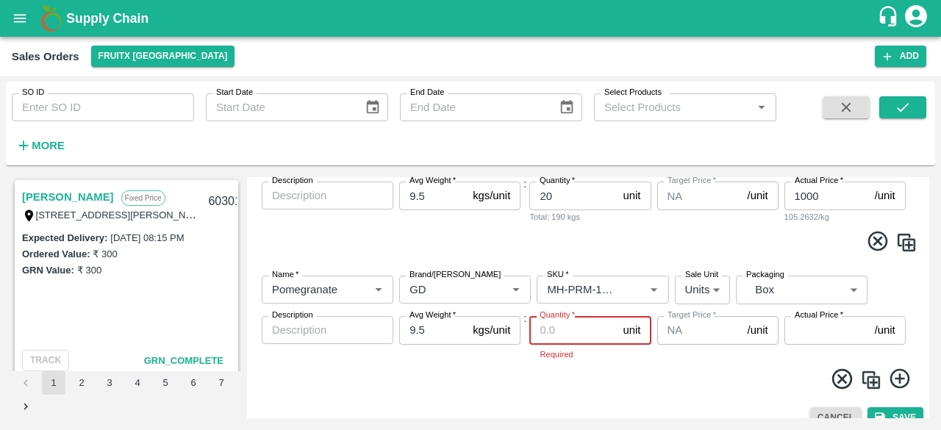
click at [554, 330] on input "Quantity   *" at bounding box center [572, 330] width 87 height 28
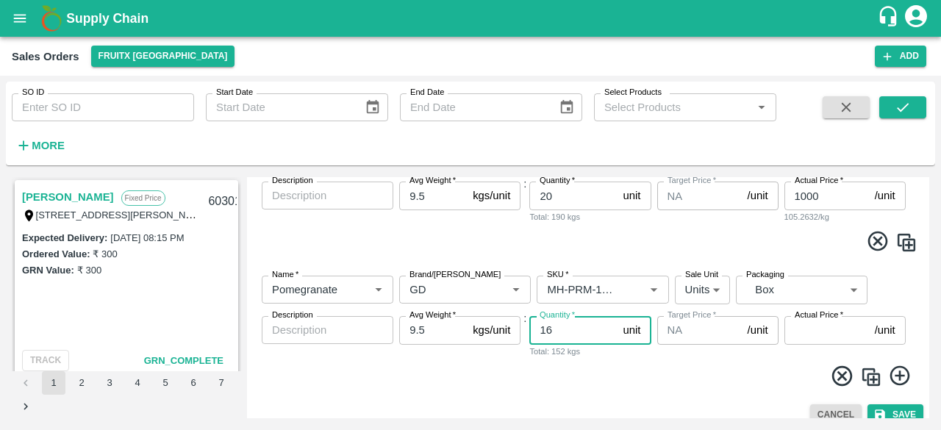
type input "16"
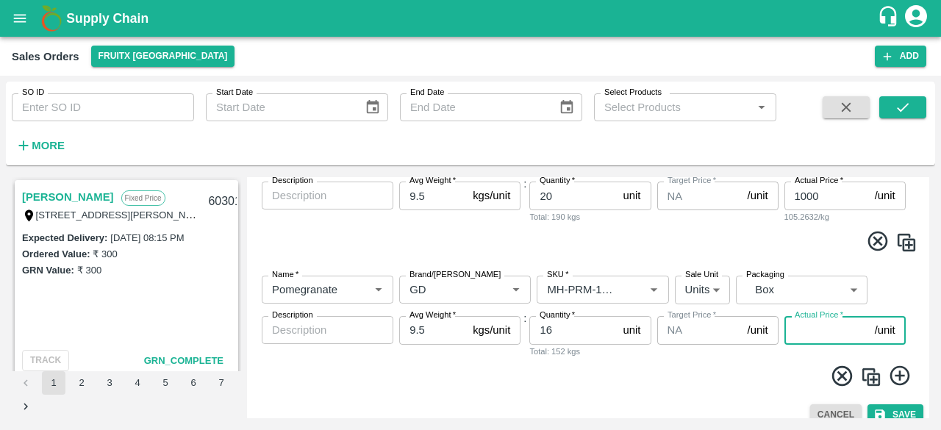
click at [813, 331] on input "Actual Price   *" at bounding box center [826, 330] width 85 height 28
type input "8"
type input "900"
click at [927, 363] on div "Add Sales Order DC   * FruitX [GEOGRAPHIC_DATA] 147 DC Sale Type   * Commission…" at bounding box center [588, 297] width 682 height 241
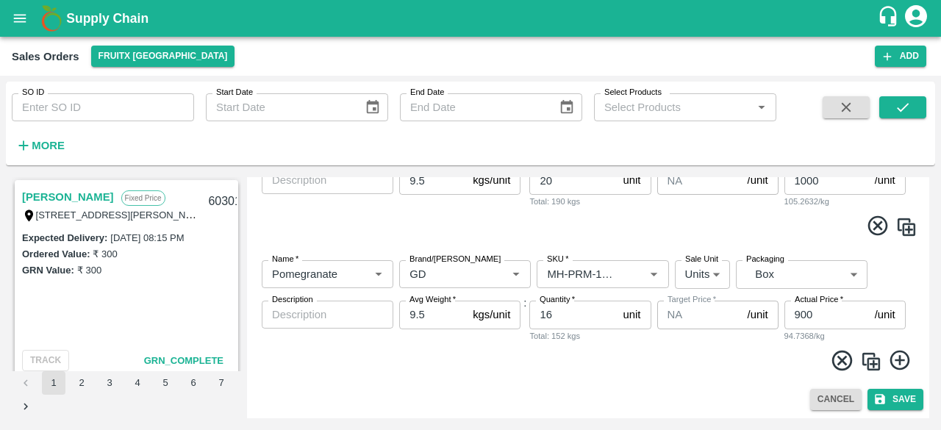
click at [896, 358] on icon at bounding box center [899, 361] width 20 height 20
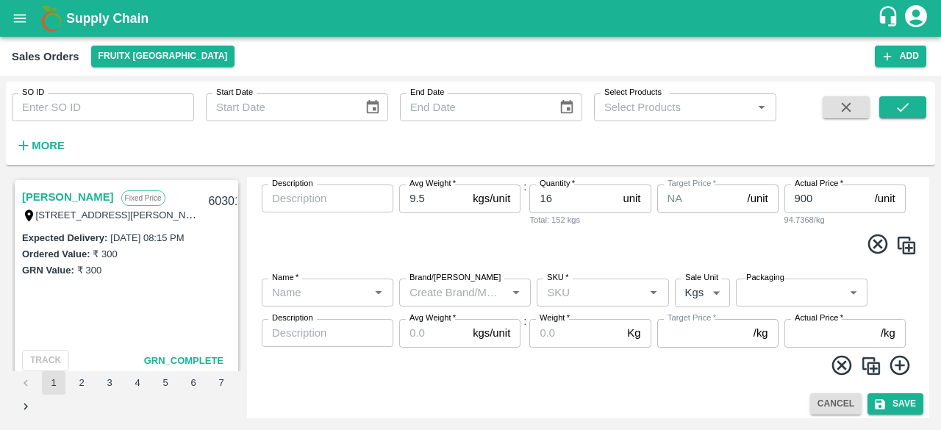
scroll to position [937, 0]
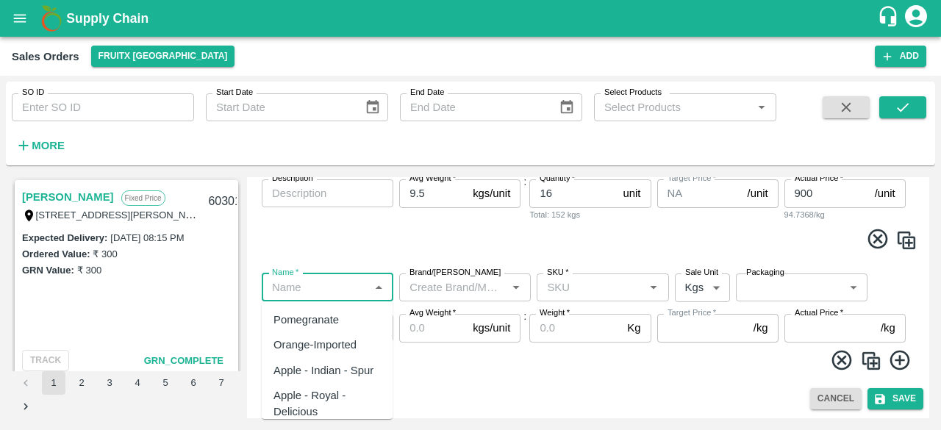
click at [295, 284] on input "Name   *" at bounding box center [315, 287] width 98 height 19
click at [303, 323] on div "Pomegranate" at bounding box center [305, 320] width 65 height 16
type input "Pomegranate"
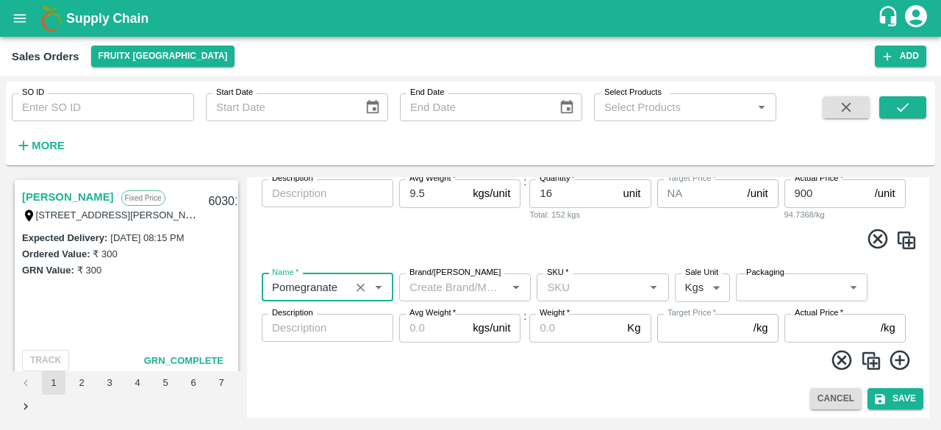
click at [434, 289] on input "Brand/[PERSON_NAME]" at bounding box center [452, 287] width 98 height 19
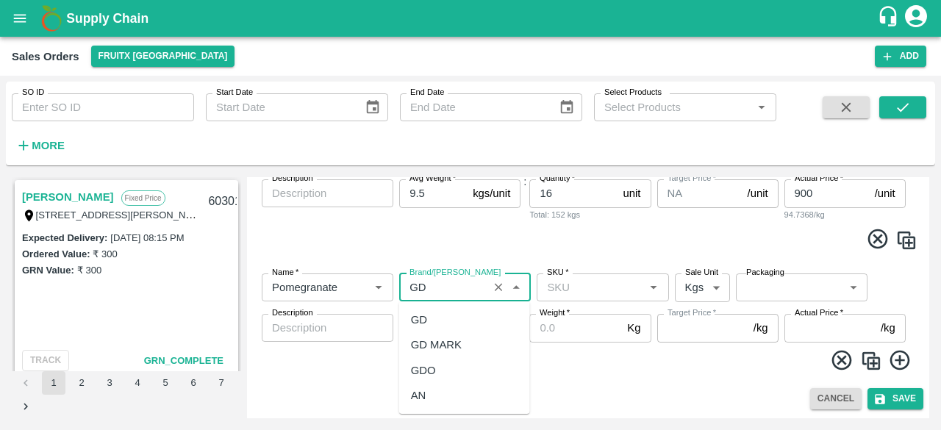
click at [426, 321] on div "GD" at bounding box center [419, 320] width 16 height 16
type input "GD"
click at [570, 295] on input "SKU   *" at bounding box center [590, 287] width 98 height 19
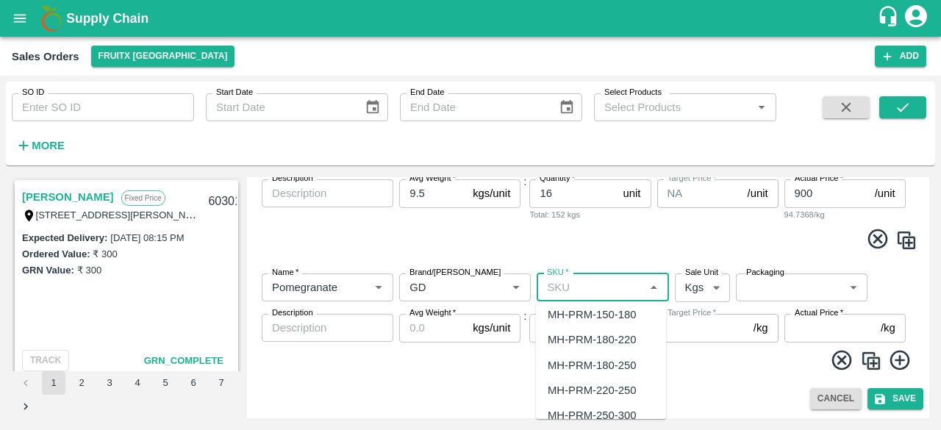
scroll to position [939, 0]
click at [608, 410] on div "MH-PRM-100-120" at bounding box center [591, 414] width 88 height 16
type input "MH-PRM-100-120"
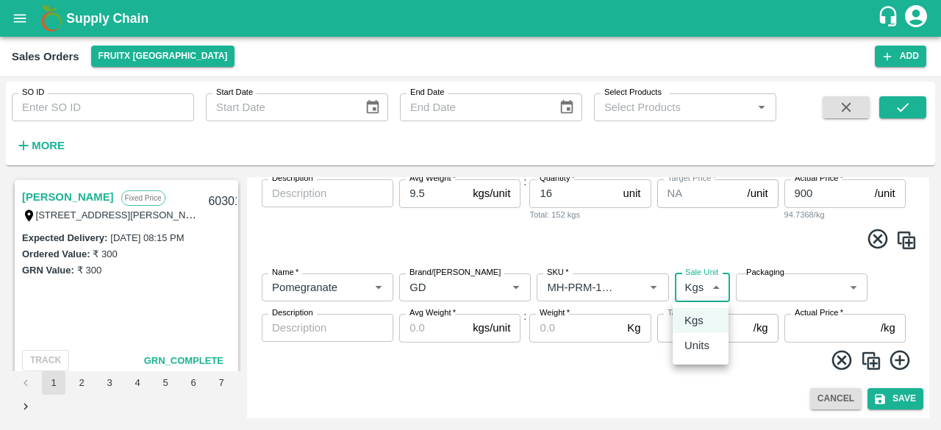
click at [708, 291] on body "Supply Chain Sales Orders FruitX [GEOGRAPHIC_DATA] Add SO ID SO ID Start Date S…" at bounding box center [470, 215] width 941 height 430
type input "NA"
click at [694, 348] on p "Units" at bounding box center [696, 345] width 25 height 16
type input "2"
click at [778, 281] on body "Supply Chain Sales Orders FruitX [GEOGRAPHIC_DATA] Add SO ID SO ID Start Date S…" at bounding box center [470, 215] width 941 height 430
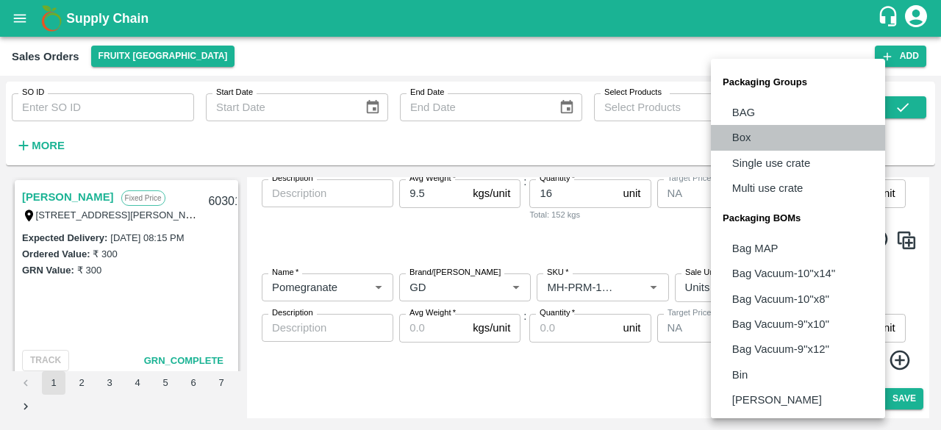
click at [762, 137] on li "Box" at bounding box center [798, 137] width 174 height 25
type input "GRP/1"
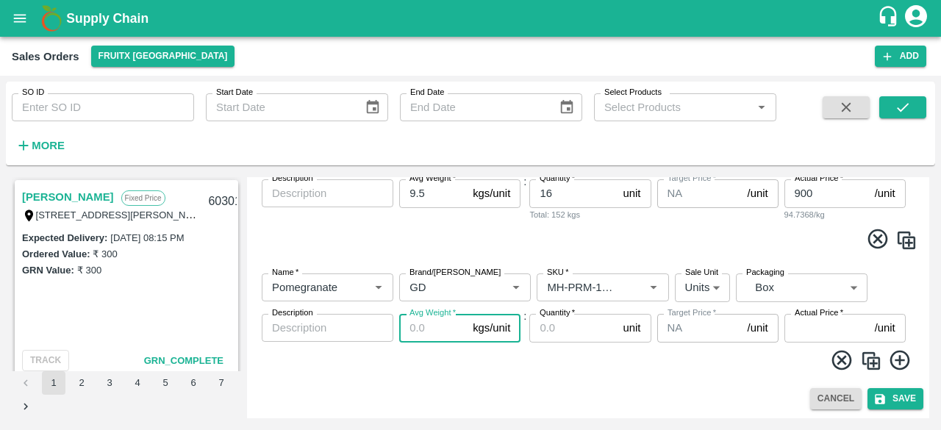
click at [445, 323] on input "Avg Weight   *" at bounding box center [433, 328] width 68 height 28
type input "9.5"
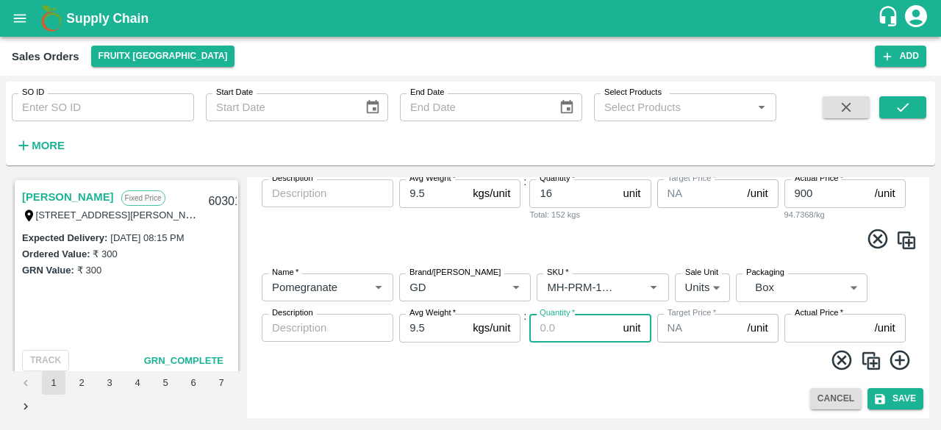
click at [562, 331] on input "Quantity   *" at bounding box center [572, 328] width 87 height 28
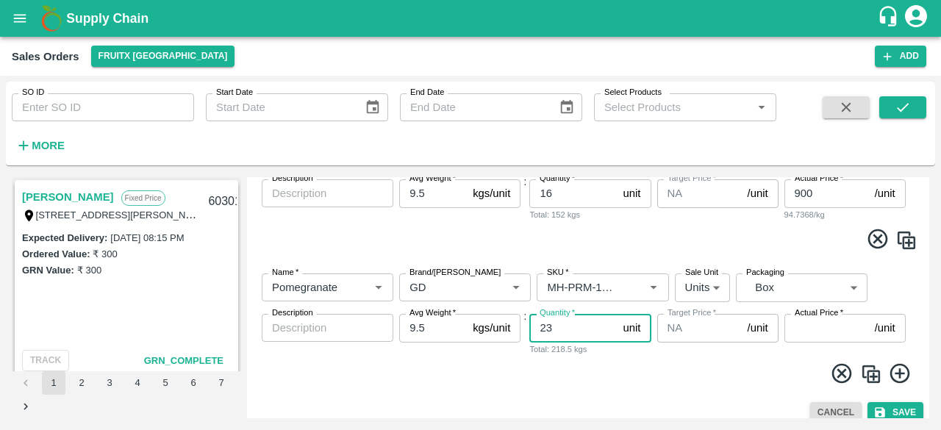
type input "23"
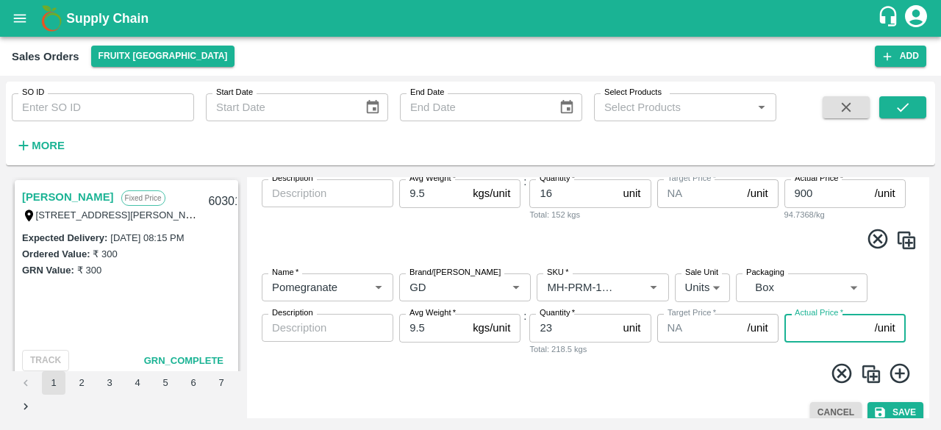
click at [804, 328] on input "Actual Price   *" at bounding box center [826, 328] width 85 height 28
type input "800"
click at [698, 397] on div "Add Sales Order DC   * FruitX [GEOGRAPHIC_DATA] 147 DC Sale Type   * Commission…" at bounding box center [588, 297] width 682 height 241
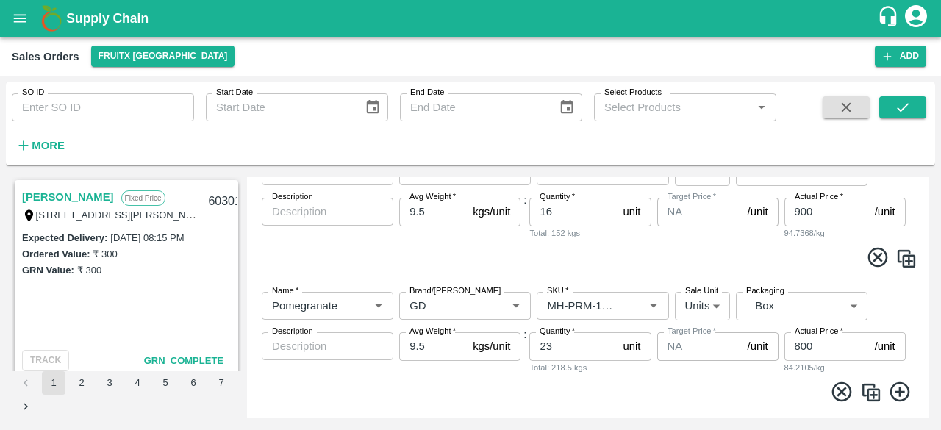
scroll to position [950, 0]
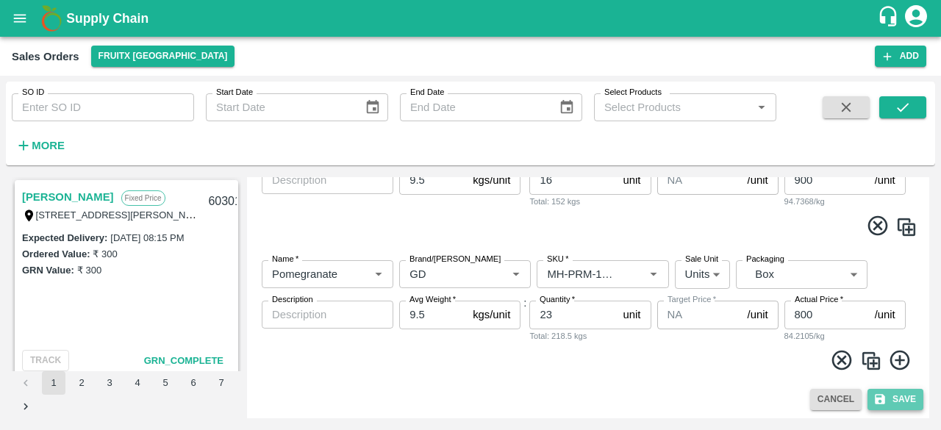
click at [895, 398] on button "Save" at bounding box center [895, 399] width 56 height 21
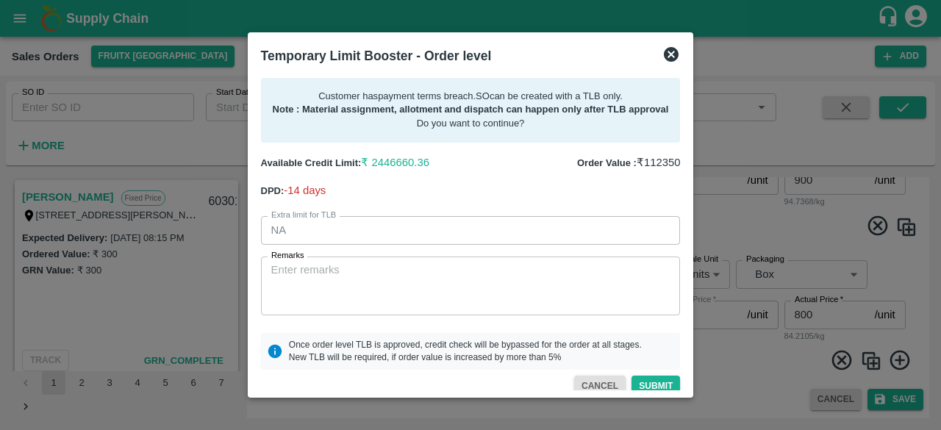
click at [303, 192] on span "-14 days" at bounding box center [305, 190] width 42 height 12
drag, startPoint x: 687, startPoint y: 190, endPoint x: 683, endPoint y: 198, distance: 8.9
click at [683, 198] on div "Customer has payment terms breach . SO can be created with a TLB only. Note : M…" at bounding box center [470, 231] width 431 height 318
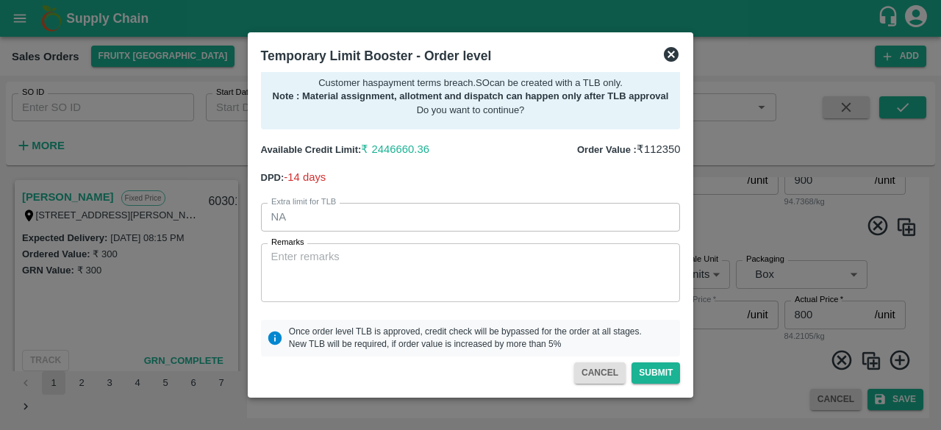
scroll to position [18, 0]
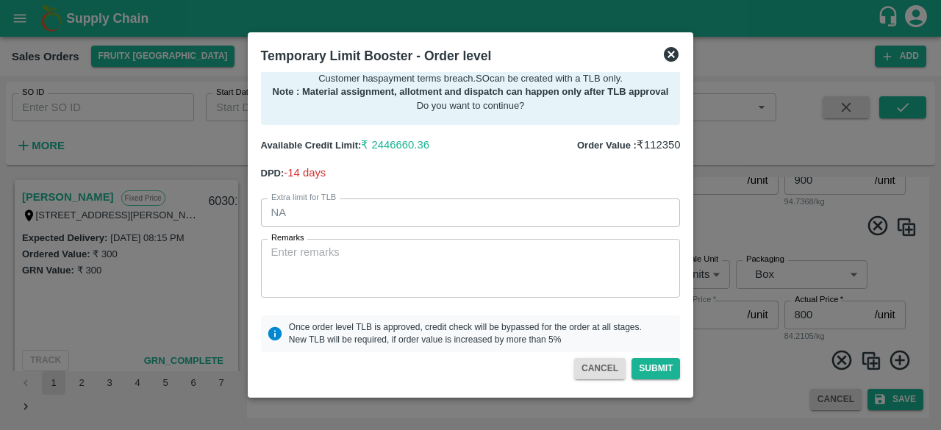
drag, startPoint x: 683, startPoint y: 170, endPoint x: 688, endPoint y: 159, distance: 11.2
click at [688, 159] on div "Temporary Limit Booster - Order level Customer has payment terms breach . SO ca…" at bounding box center [471, 214] width 446 height 365
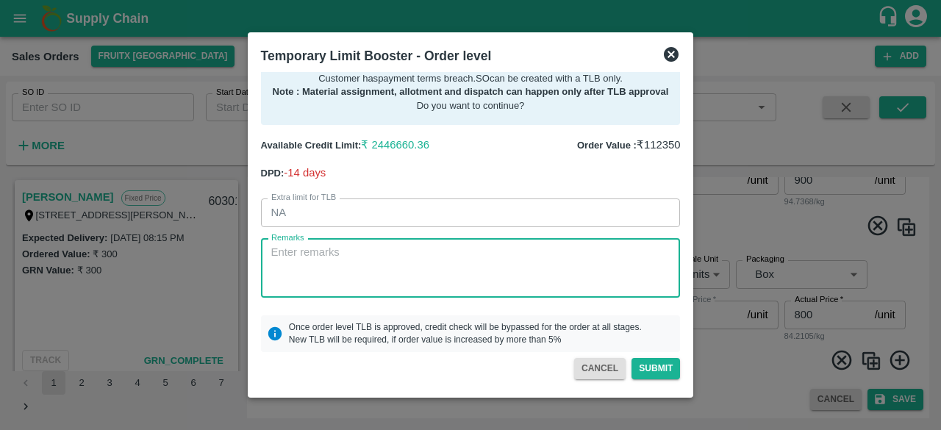
click at [303, 248] on textarea "Remarks" at bounding box center [470, 268] width 399 height 46
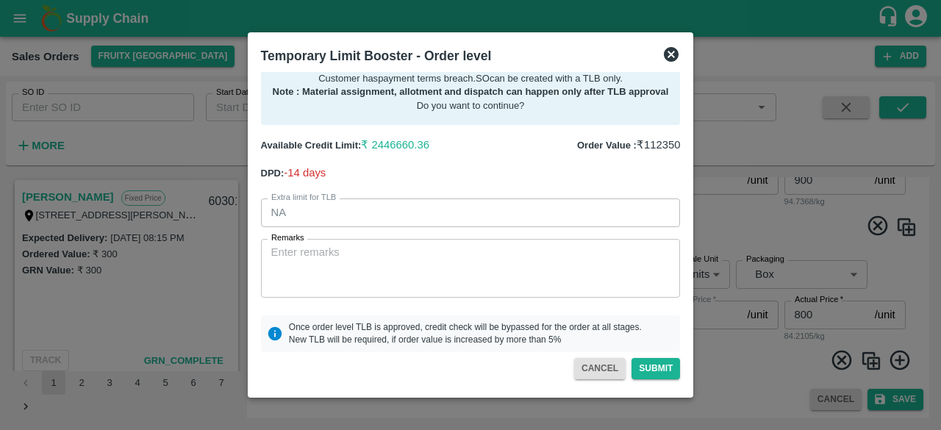
click at [285, 242] on label "Remarks" at bounding box center [287, 238] width 33 height 12
click at [285, 245] on textarea "Remarks" at bounding box center [470, 268] width 399 height 46
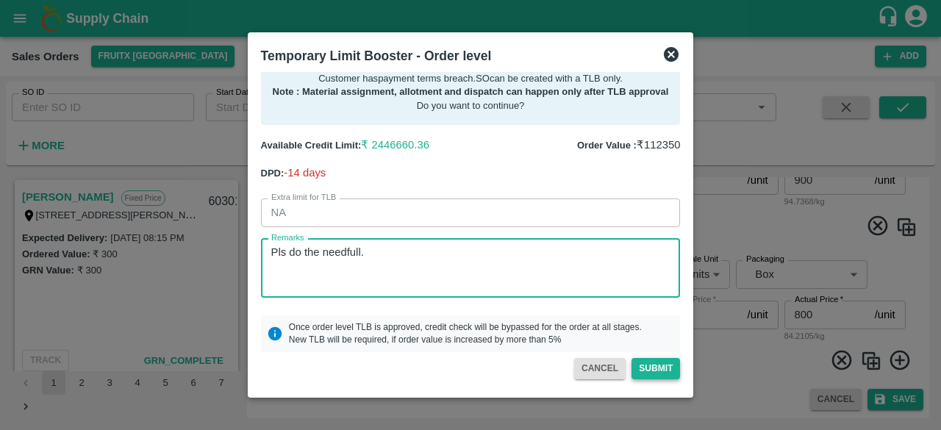
type textarea "Pls do the needfull."
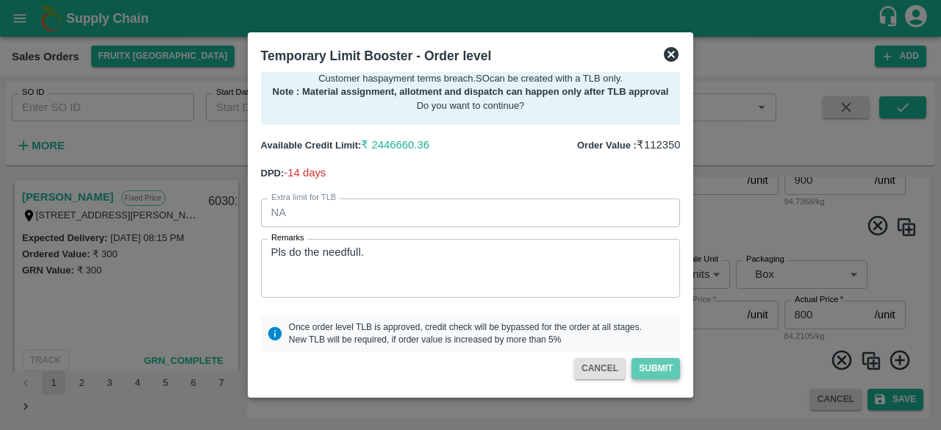
click at [661, 368] on button "Submit" at bounding box center [655, 368] width 48 height 21
click at [657, 369] on button "Submit" at bounding box center [655, 368] width 48 height 21
click at [597, 367] on button "CANCEL" at bounding box center [599, 368] width 51 height 21
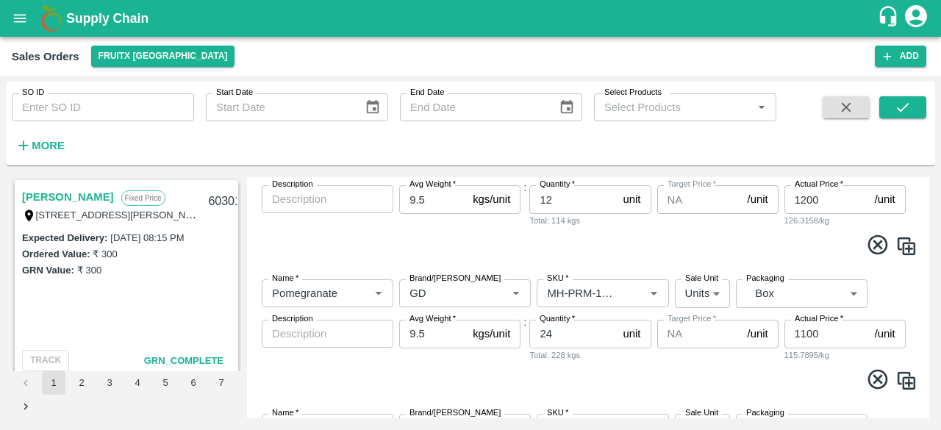
scroll to position [0, 0]
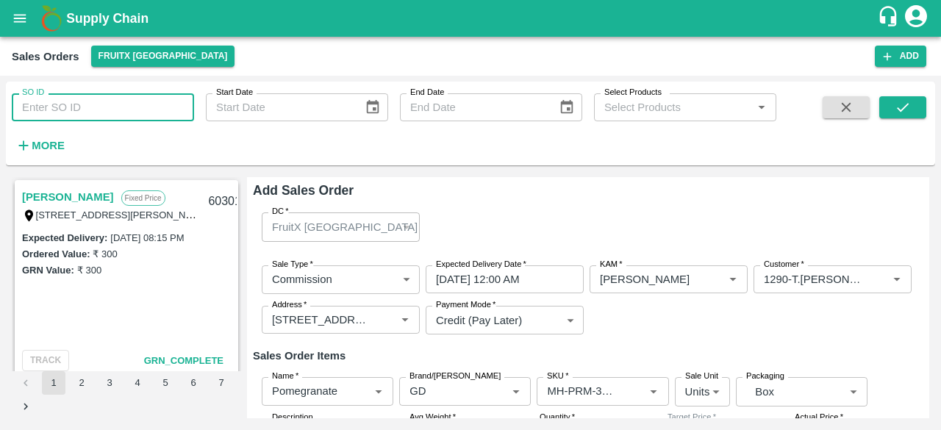
click at [125, 101] on input "SO ID" at bounding box center [103, 107] width 182 height 28
click at [113, 108] on input "SO ID" at bounding box center [103, 107] width 182 height 28
click at [106, 107] on input "SO ID" at bounding box center [103, 107] width 182 height 28
click at [82, 111] on input "SO ID" at bounding box center [103, 107] width 182 height 28
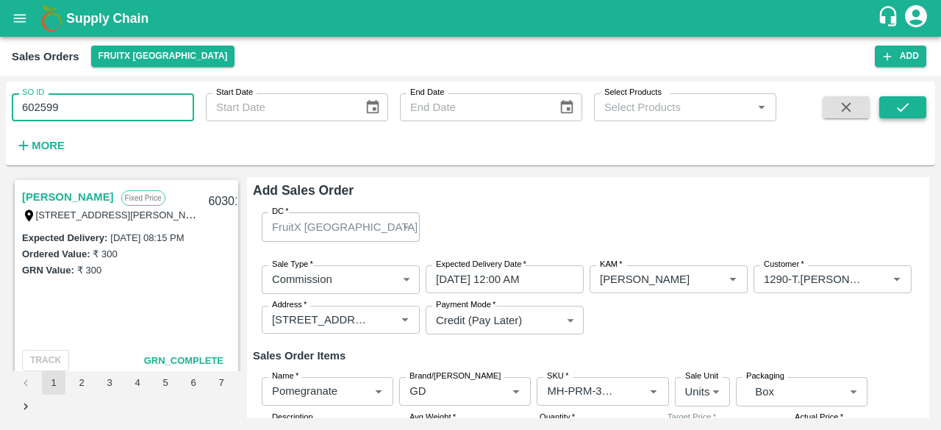
type input "602599"
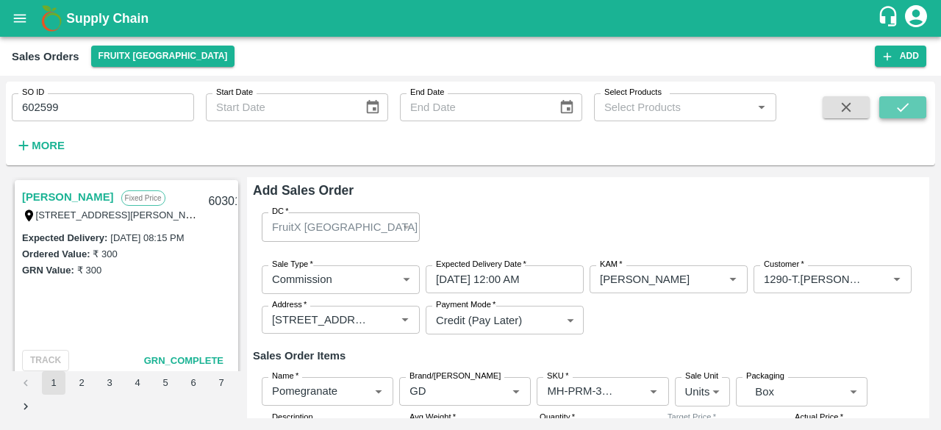
click at [911, 108] on button "submit" at bounding box center [902, 107] width 47 height 22
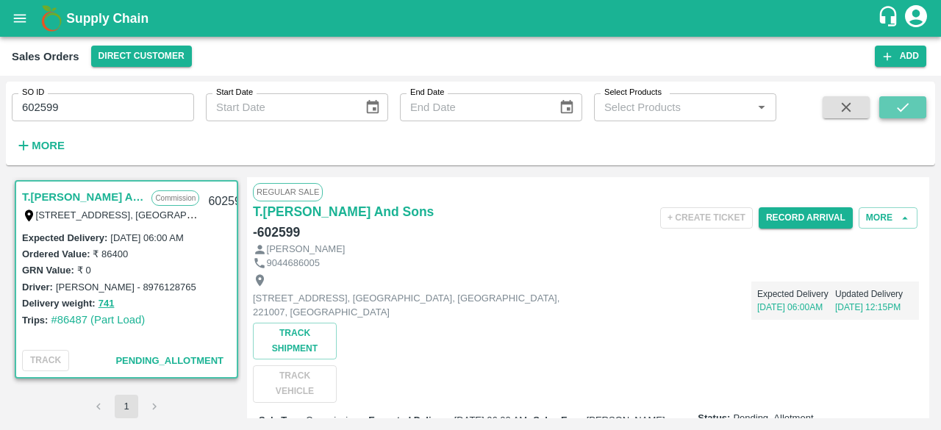
click at [899, 105] on icon "submit" at bounding box center [902, 107] width 16 height 16
click at [816, 218] on button "Record Arrival" at bounding box center [805, 217] width 94 height 21
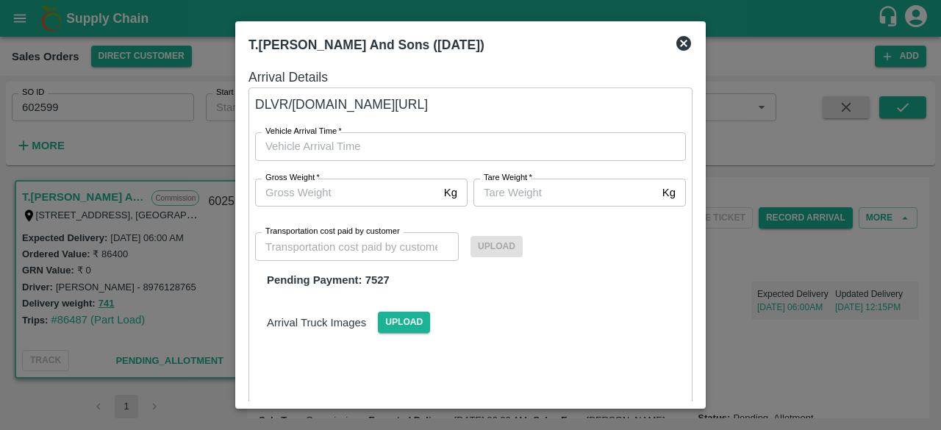
type input "DD/MM/YYYY hh:mm aa"
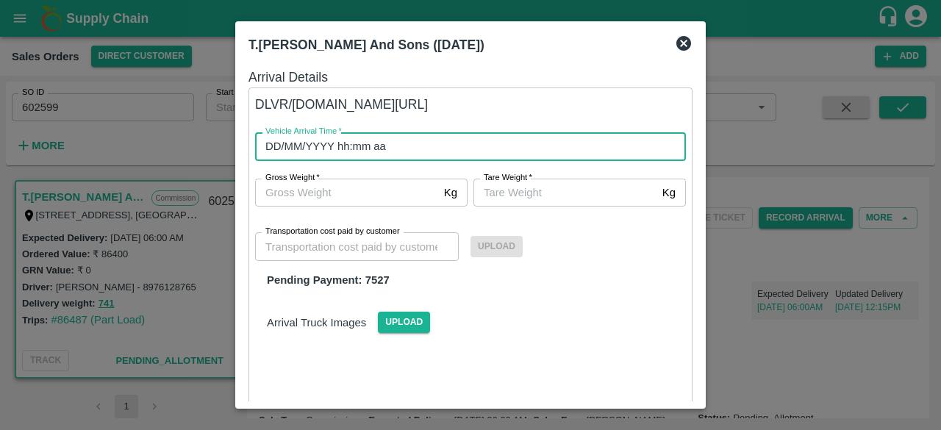
click at [344, 142] on input "DD/MM/YYYY hh:mm aa" at bounding box center [465, 146] width 420 height 28
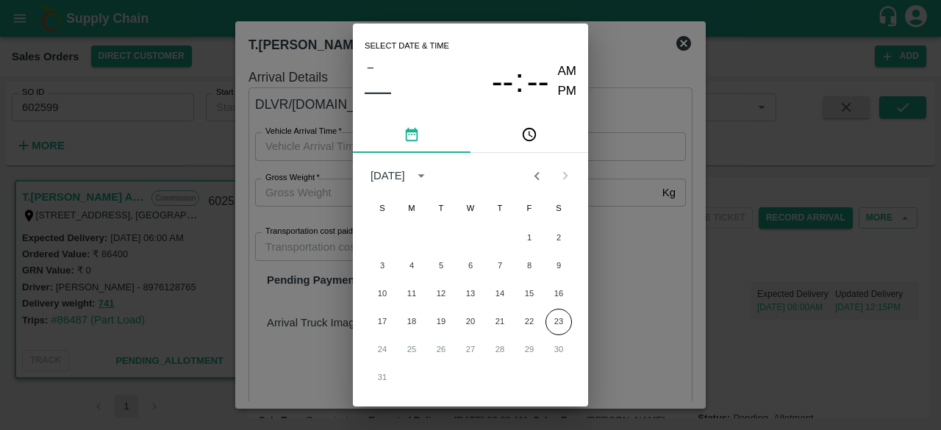
click at [647, 123] on div "Select date & time – –– -- : -- AM PM [DATE] S M T W T F S 1 2 3 4 5 6 7 8 9 10…" at bounding box center [470, 215] width 941 height 430
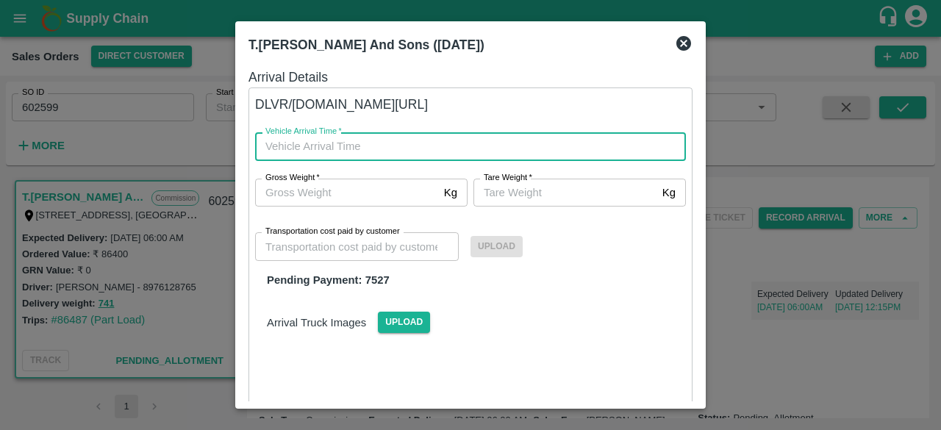
type input "DD/MM/YYYY hh:mm aa"
click at [388, 148] on input "DD/MM/YYYY hh:mm aa" at bounding box center [465, 146] width 420 height 28
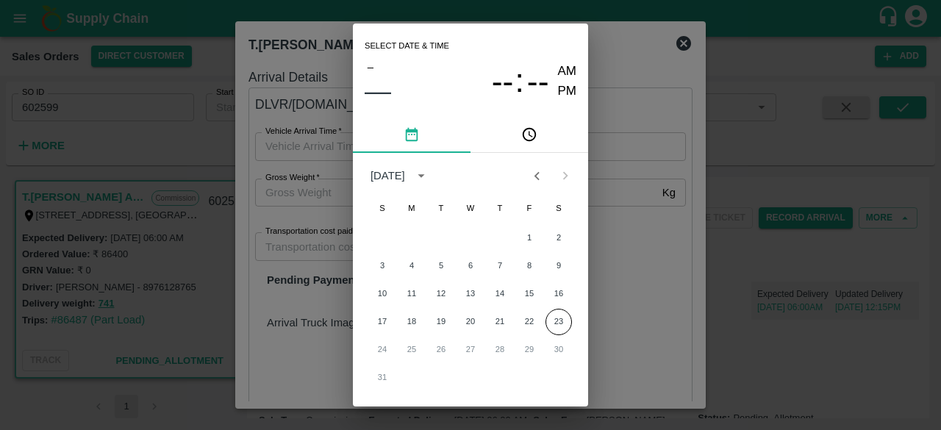
click at [658, 137] on div "Select date & time – –– -- : -- AM PM [DATE] S M T W T F S 1 2 3 4 5 6 7 8 9 10…" at bounding box center [470, 215] width 941 height 430
type input "DD/MM/YYYY hh:mm aa"
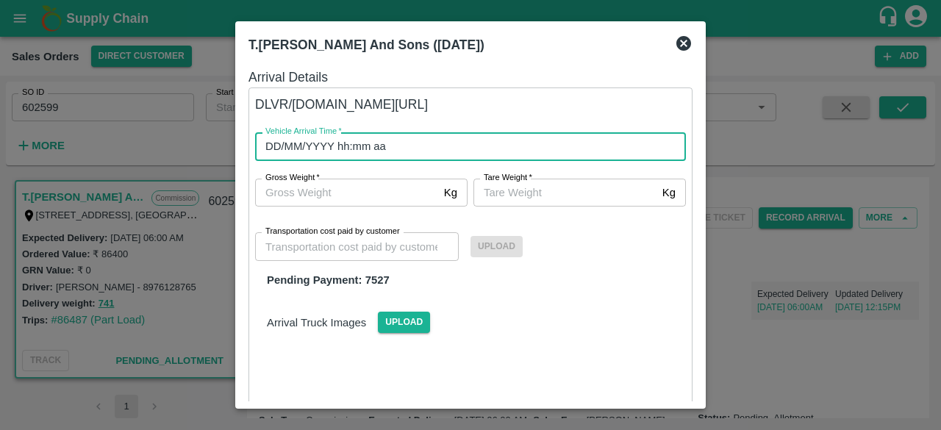
click at [391, 144] on input "DD/MM/YYYY hh:mm aa" at bounding box center [465, 146] width 420 height 28
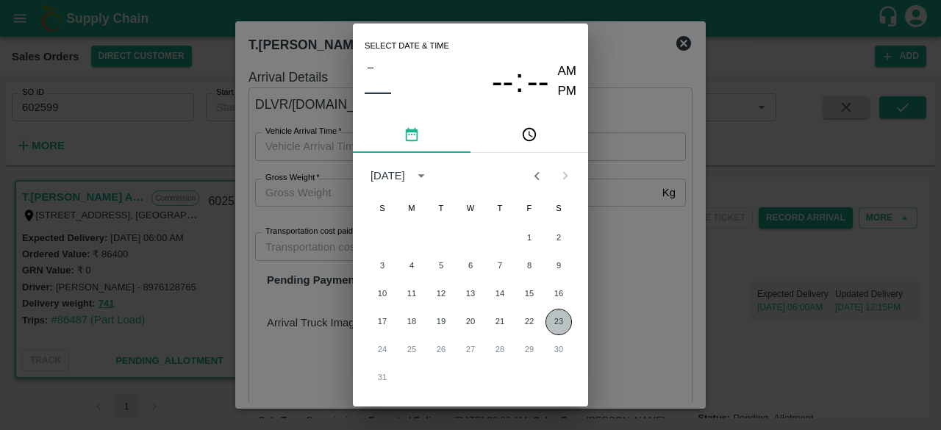
click at [559, 320] on button "23" at bounding box center [558, 322] width 26 height 26
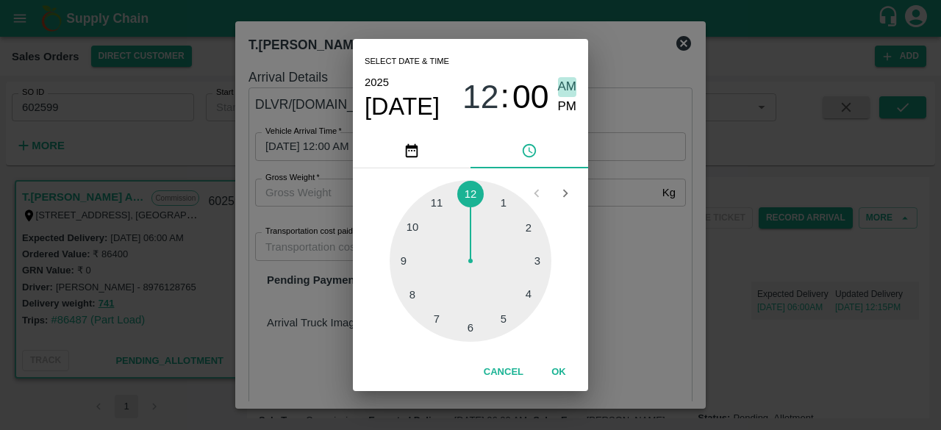
click at [569, 84] on span "AM" at bounding box center [567, 87] width 19 height 20
click at [466, 329] on div at bounding box center [470, 261] width 162 height 162
type input "[DATE] 06:00 AM"
click at [575, 85] on span "AM" at bounding box center [567, 87] width 19 height 20
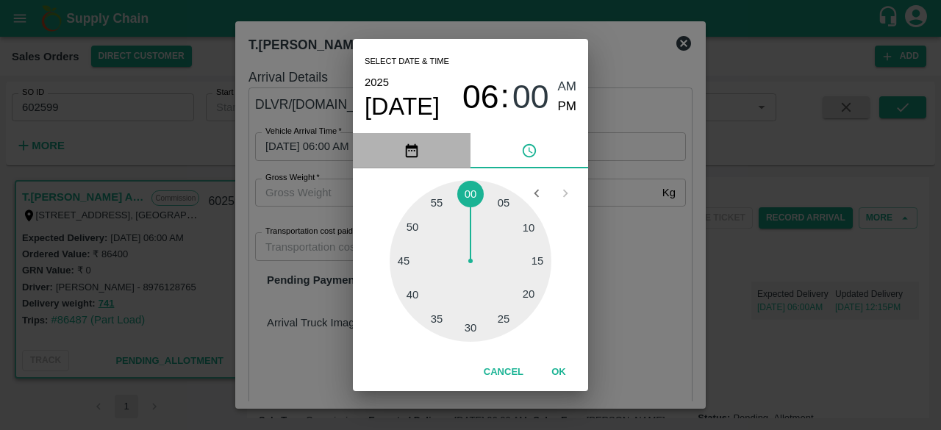
click at [412, 151] on icon "pick date" at bounding box center [411, 151] width 16 height 16
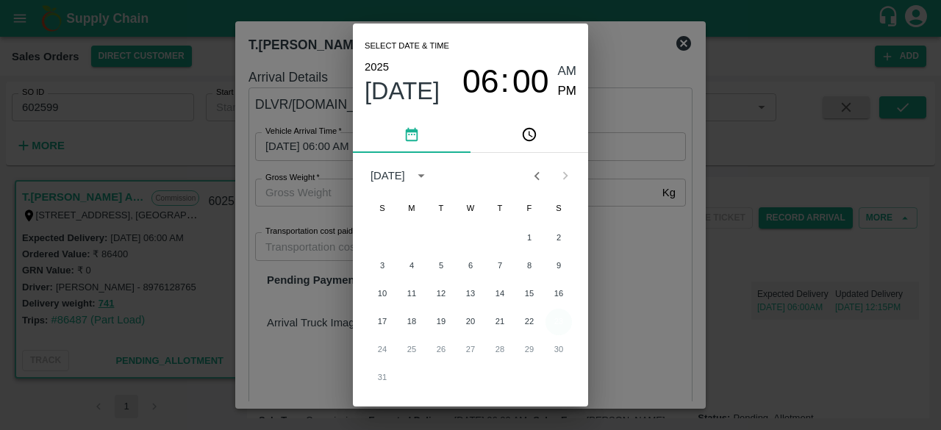
click at [563, 323] on button "23" at bounding box center [558, 322] width 26 height 26
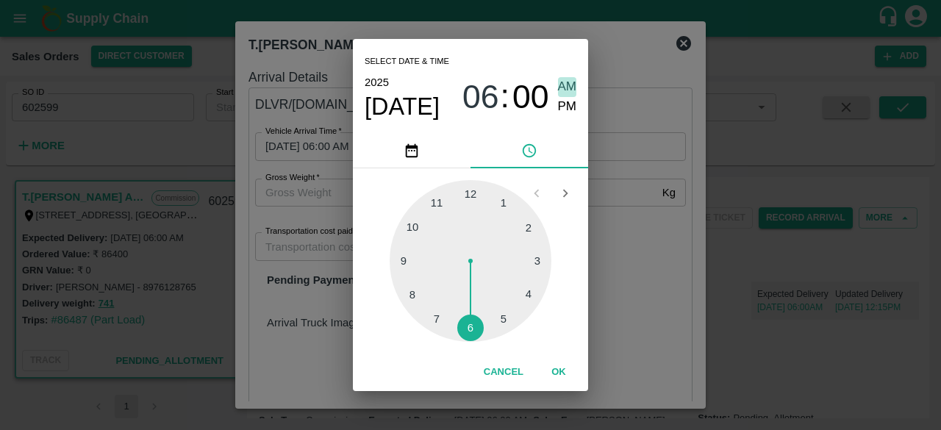
click at [573, 86] on span "AM" at bounding box center [567, 87] width 19 height 20
click at [558, 376] on button "OK" at bounding box center [558, 372] width 47 height 26
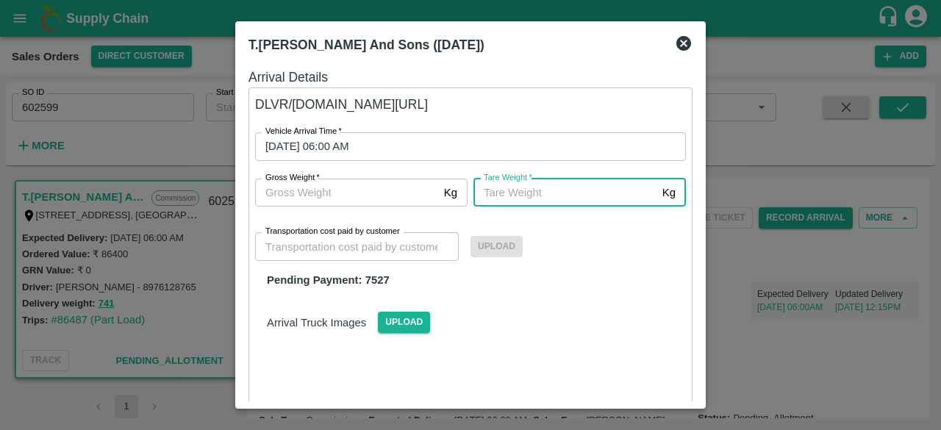
click at [526, 189] on input "[PERSON_NAME]   *" at bounding box center [564, 193] width 183 height 28
type input "741"
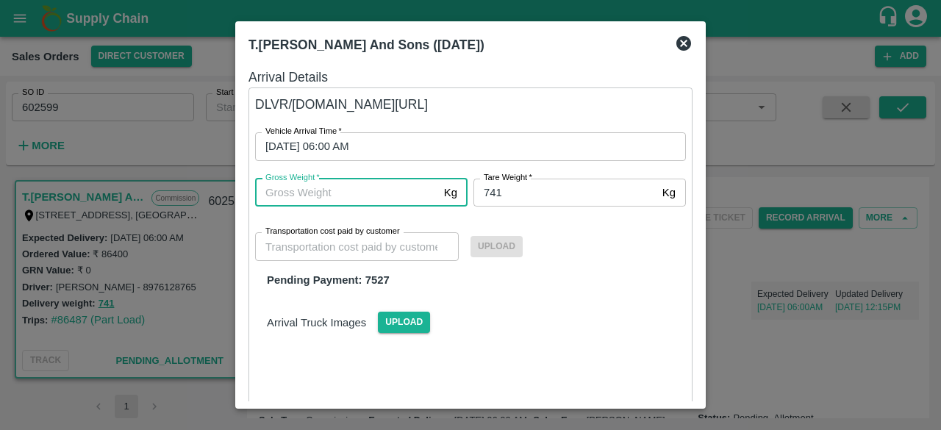
click at [373, 190] on input "Gross Weight   *" at bounding box center [346, 193] width 183 height 28
type input "741"
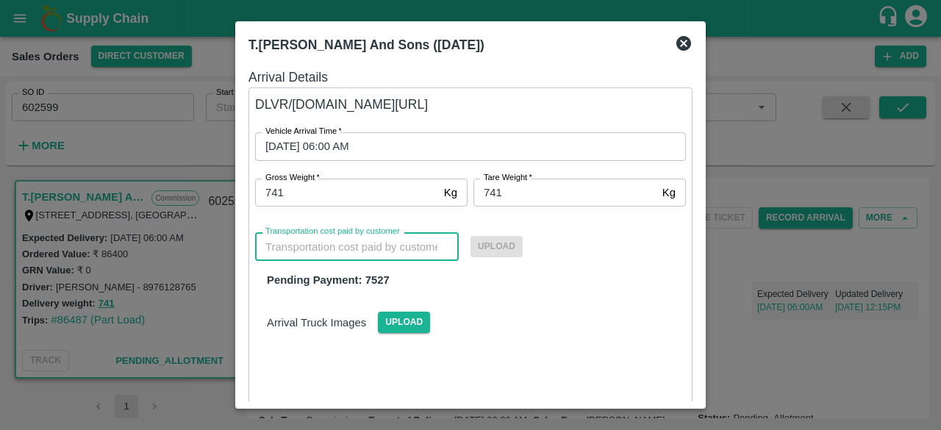
click at [353, 248] on input "Transportation cost paid by customer" at bounding box center [357, 246] width 204 height 28
type input "7527"
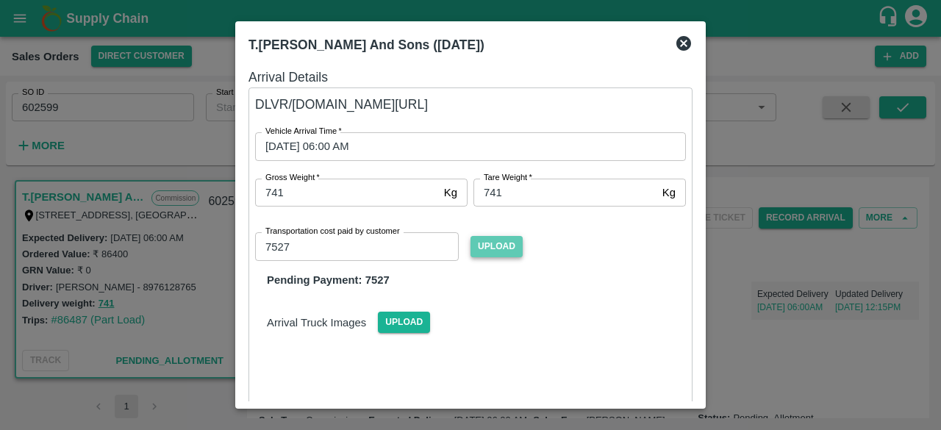
click at [506, 242] on span "Upload" at bounding box center [496, 246] width 52 height 21
click at [0, 0] on input "Upload" at bounding box center [0, 0] width 0 height 0
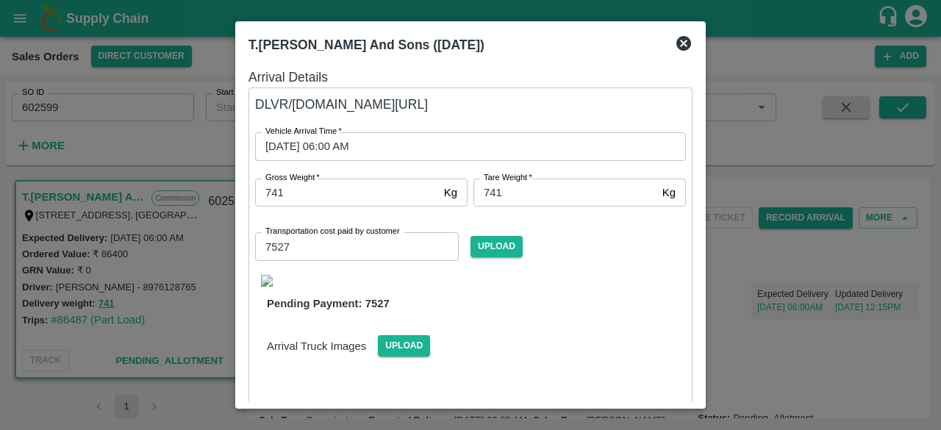
drag, startPoint x: 692, startPoint y: 239, endPoint x: 697, endPoint y: 258, distance: 19.6
click at [697, 258] on div "Arrival Details DLVR/[DOMAIN_NAME][URL] Vehicle Arrival Time   * [DATE] 06:00 A…" at bounding box center [470, 231] width 456 height 340
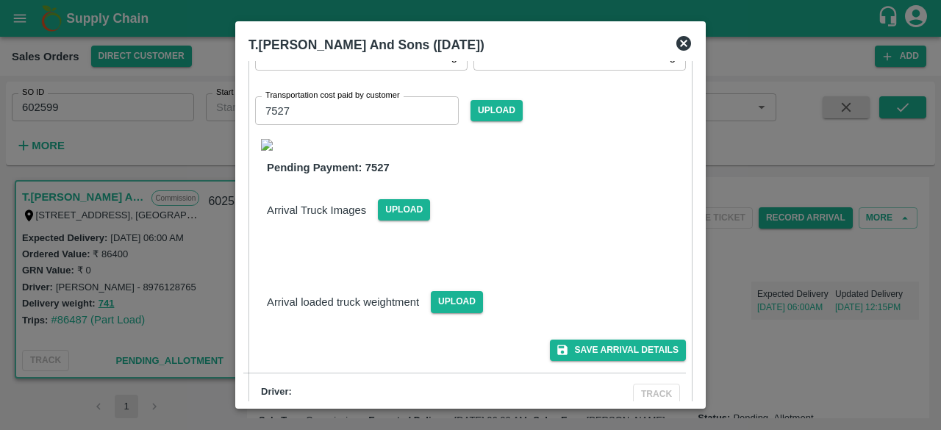
scroll to position [161, 0]
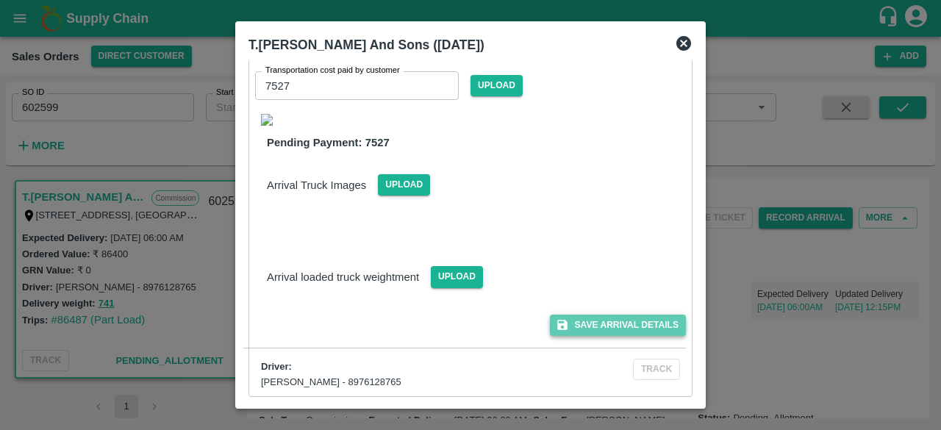
click at [623, 320] on button "Save Arrival Details" at bounding box center [618, 325] width 136 height 21
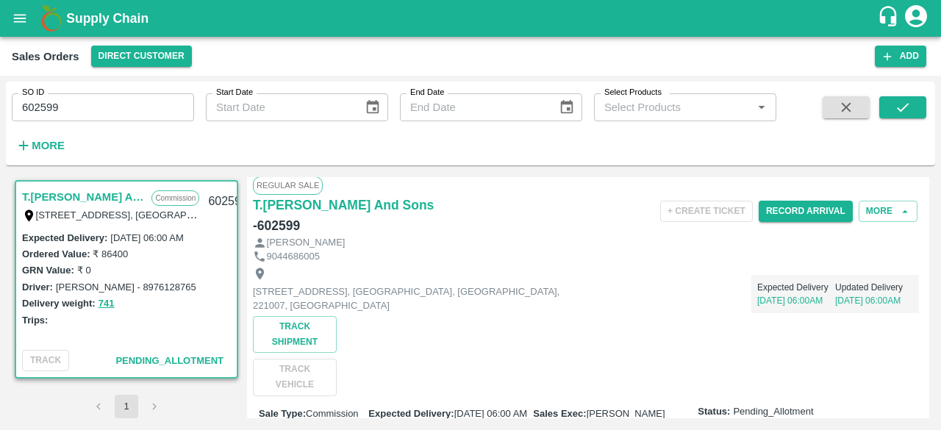
scroll to position [0, 0]
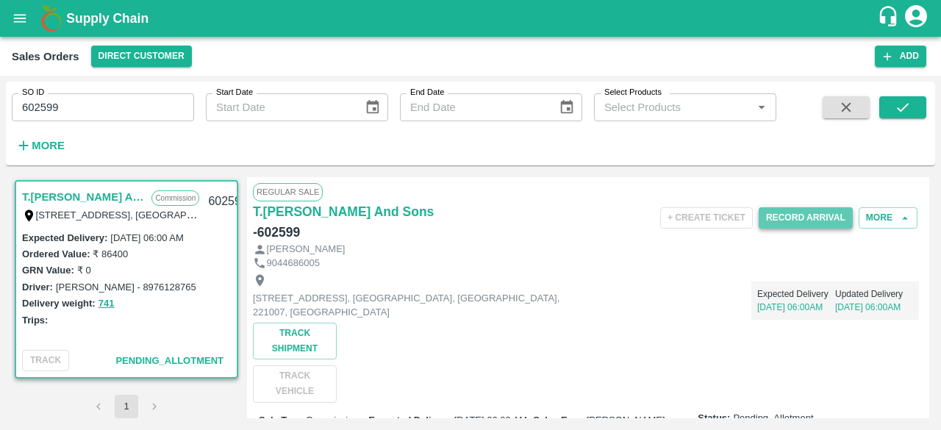
click at [795, 217] on button "Record Arrival" at bounding box center [805, 217] width 94 height 21
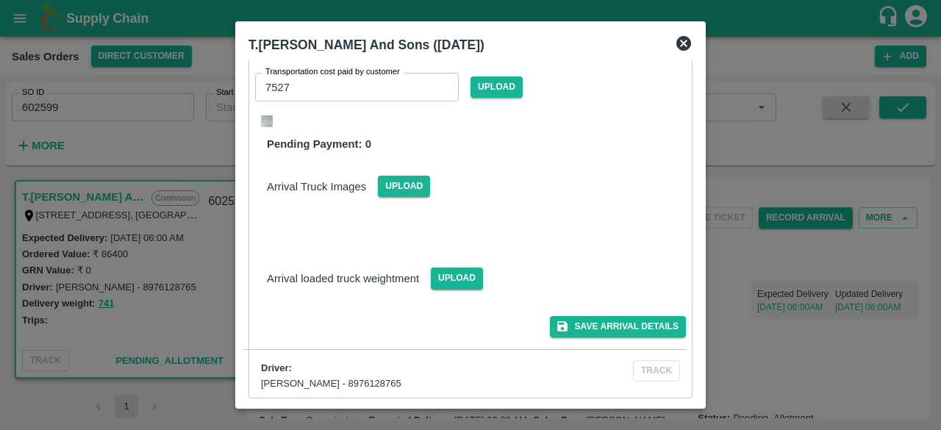
scroll to position [161, 0]
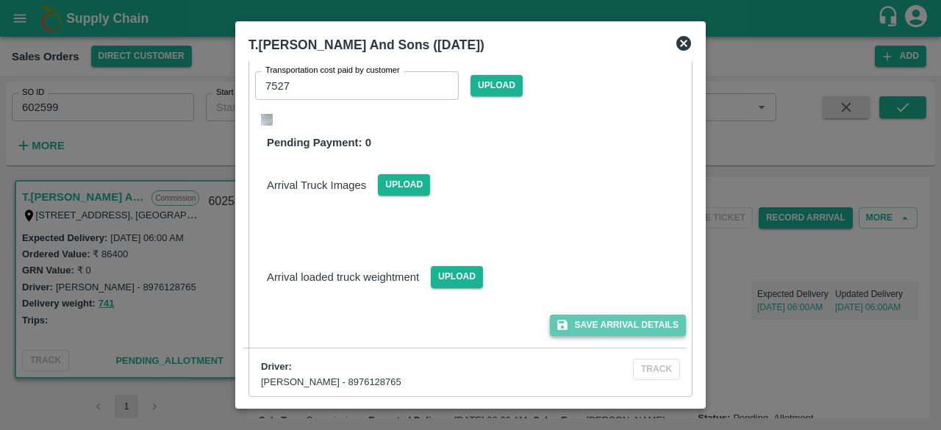
click at [619, 323] on button "Save Arrival Details" at bounding box center [618, 325] width 136 height 21
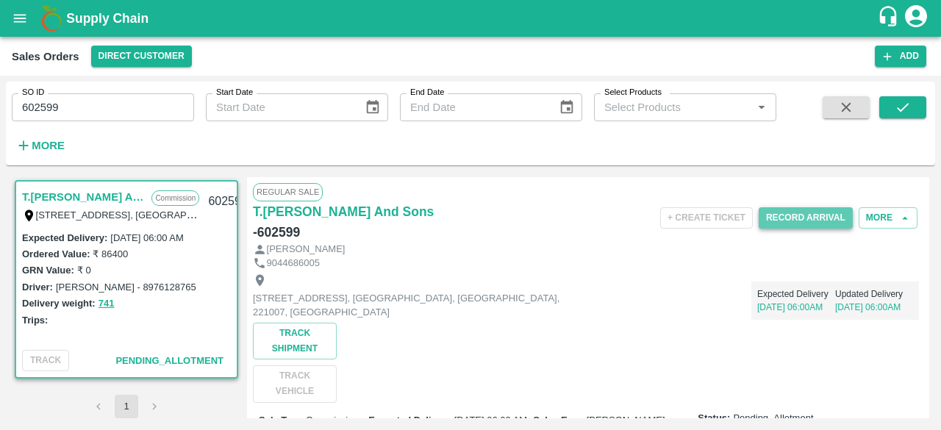
click at [813, 223] on button "Record Arrival" at bounding box center [805, 217] width 94 height 21
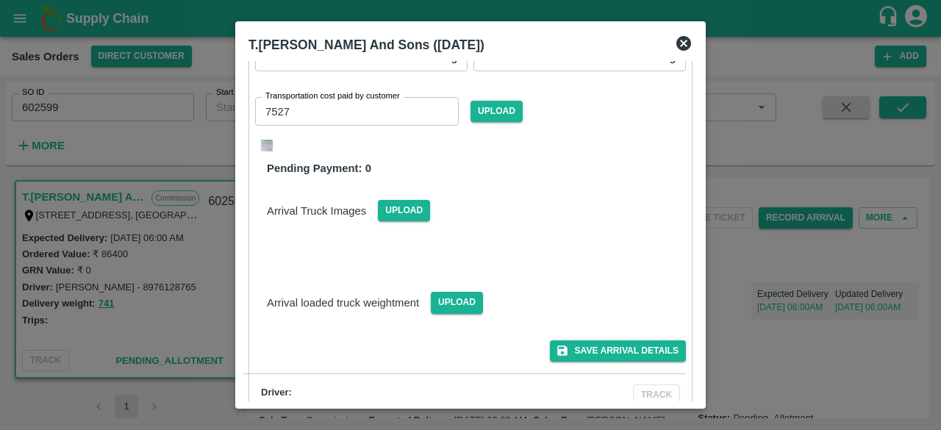
scroll to position [159, 0]
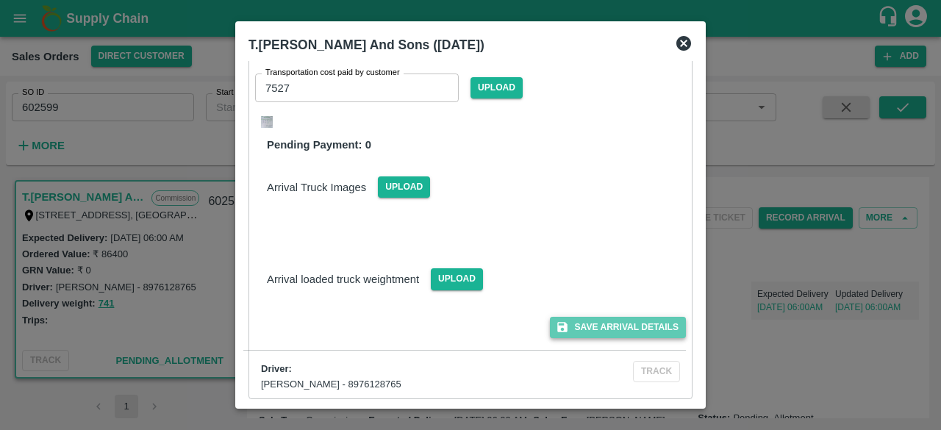
click at [632, 328] on button "Save Arrival Details" at bounding box center [618, 327] width 136 height 21
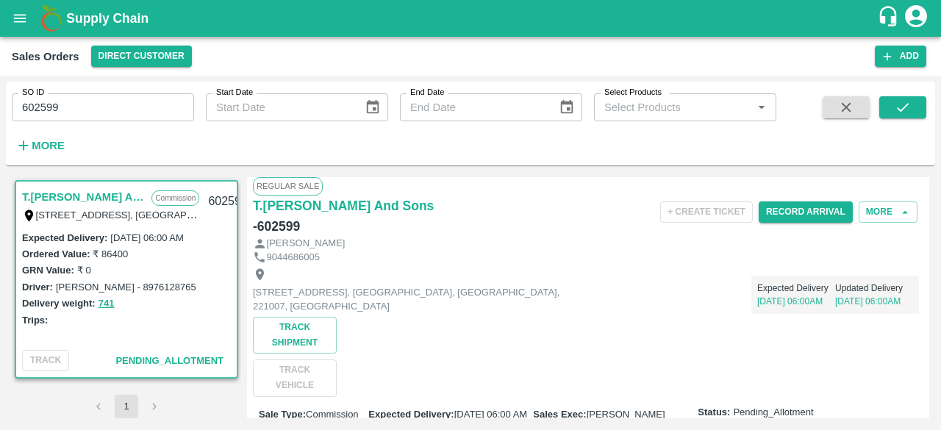
scroll to position [0, 0]
